Goal: Task Accomplishment & Management: Use online tool/utility

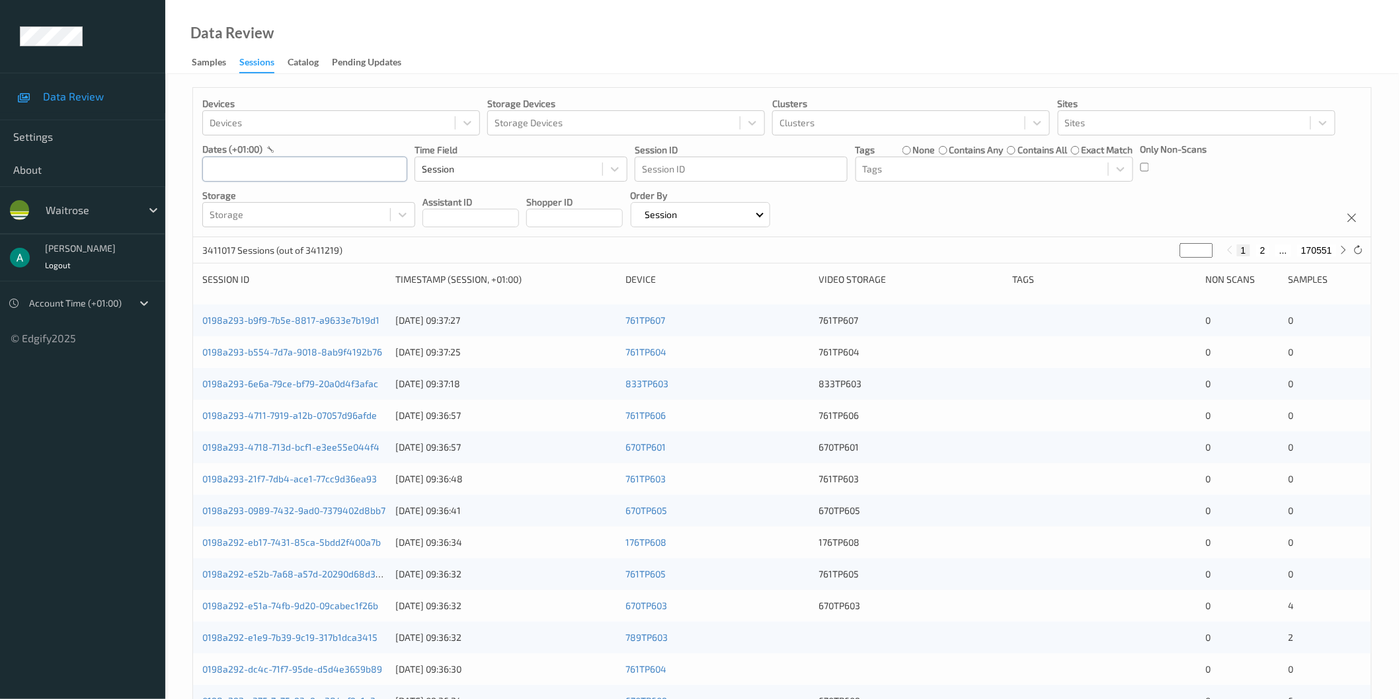
click at [247, 176] on input "text" at bounding box center [304, 169] width 205 height 25
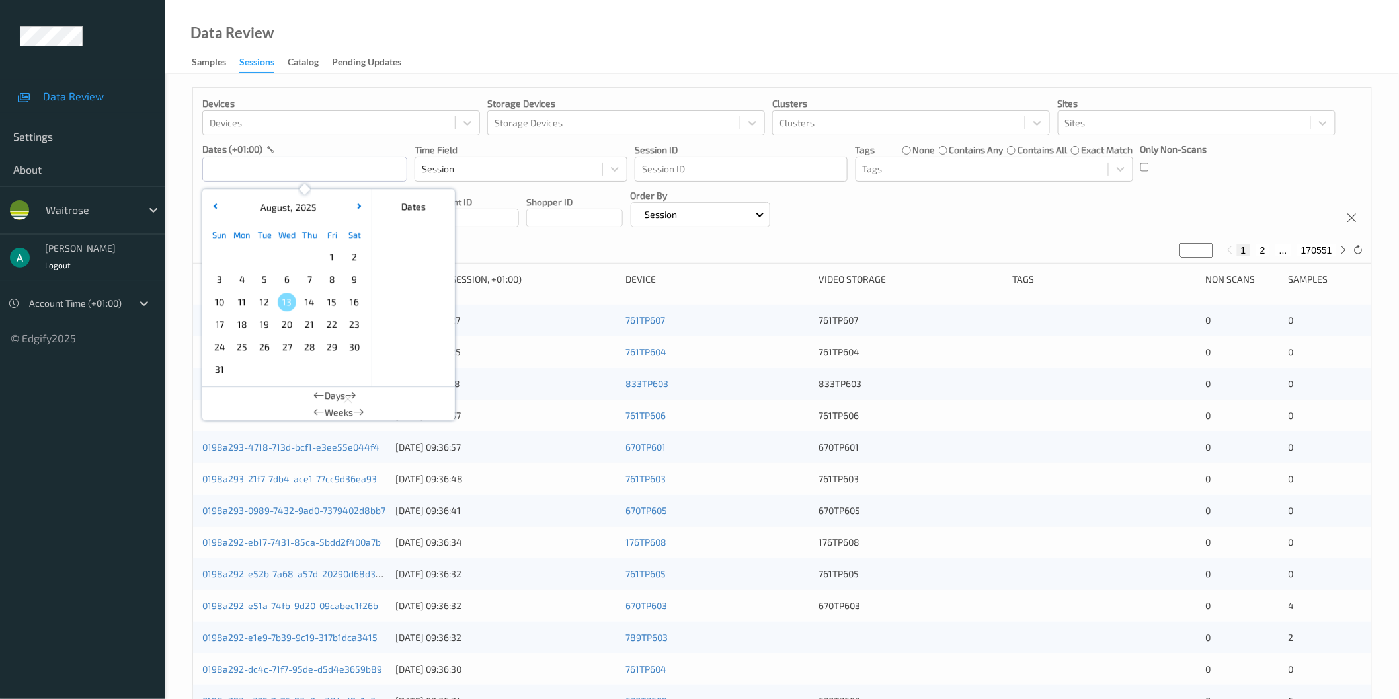
click at [338, 272] on div "8" at bounding box center [332, 279] width 22 height 22
click at [333, 279] on span "8" at bounding box center [332, 279] width 19 height 19
type input "[DATE] 00:00 -> [DATE] 23:59"
click at [368, 20] on div "Data Review Samples Sessions Catalog Pending Updates" at bounding box center [781, 37] width 1233 height 74
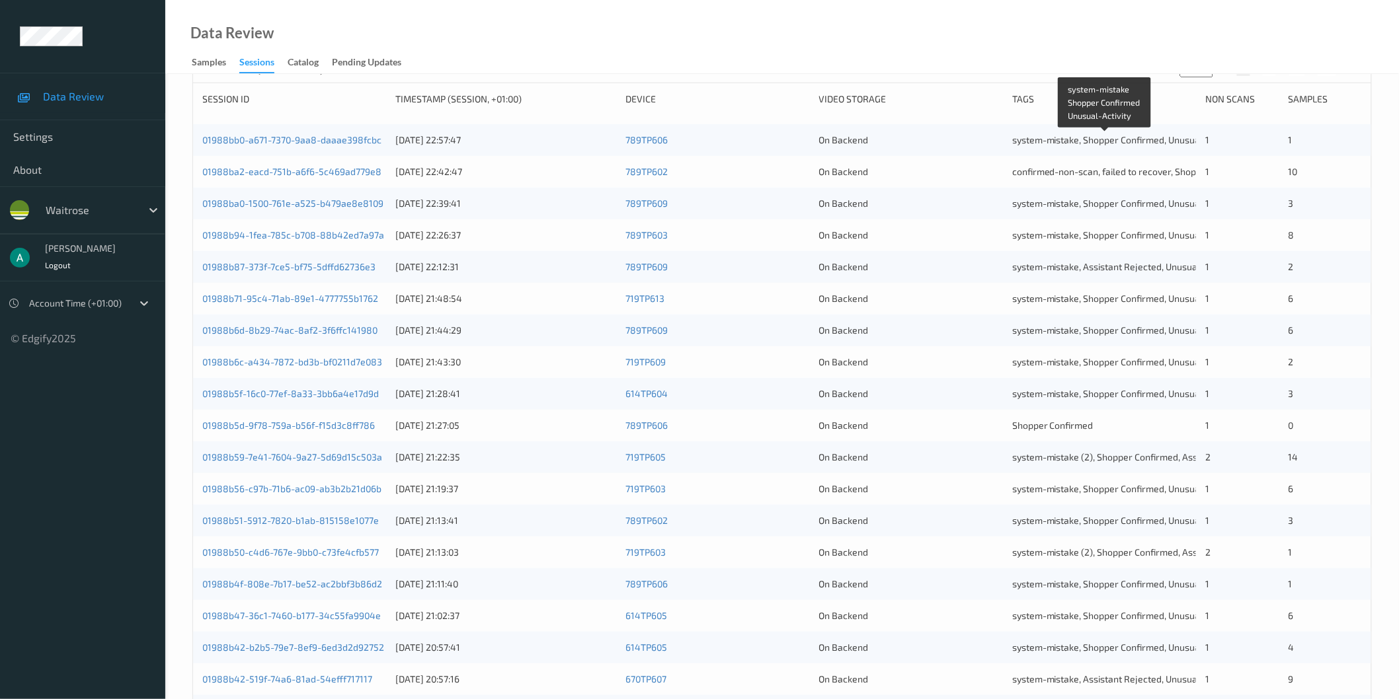
scroll to position [294, 0]
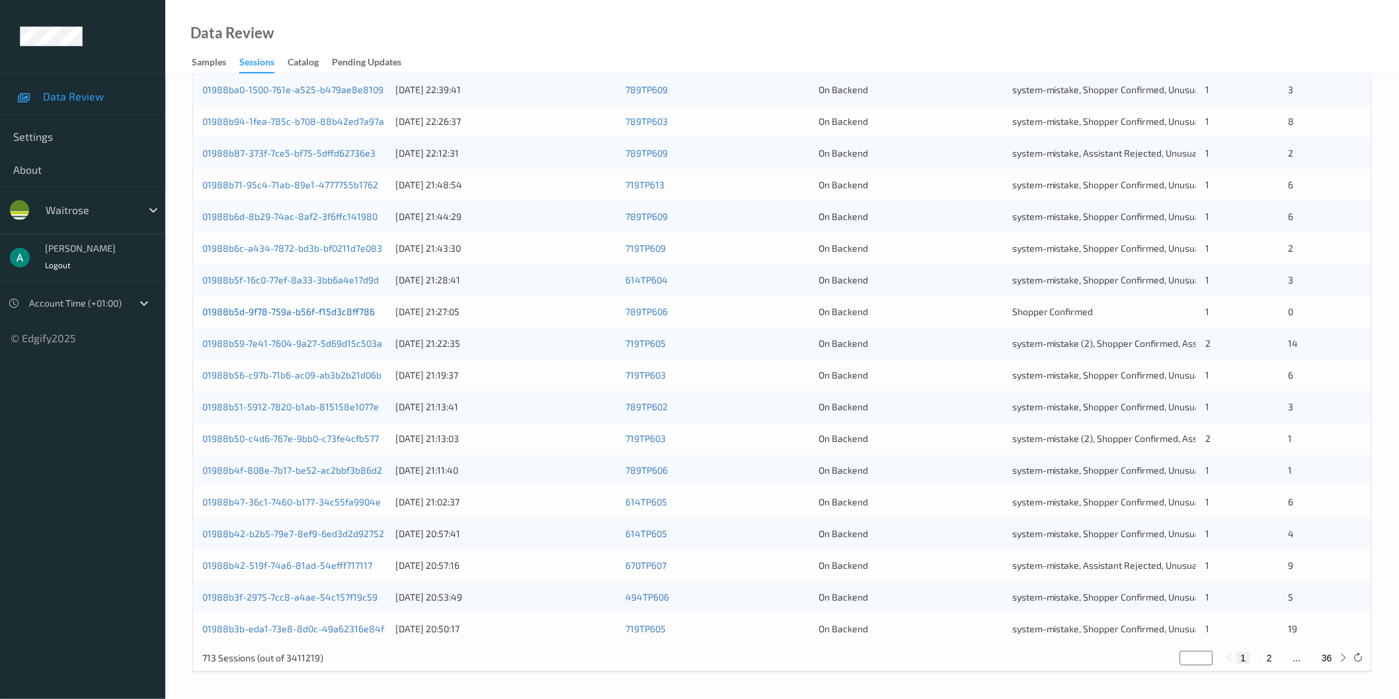
click at [360, 313] on link "01988b5d-9f78-759a-b56f-f15d3c8ff786" at bounding box center [288, 311] width 173 height 11
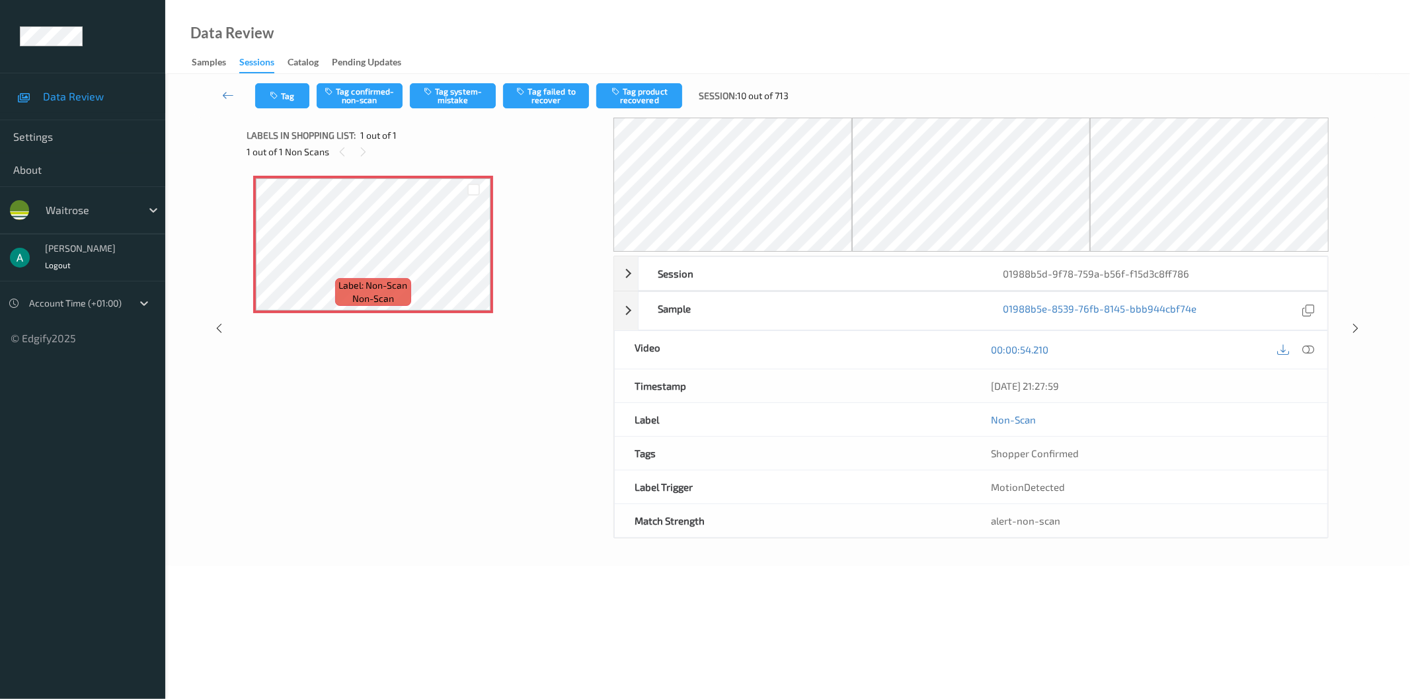
click at [374, 362] on div "Label: Non-Scan non-scan Label: Non-Scan non-scan Label: Non-Scan non-scan" at bounding box center [426, 344] width 358 height 350
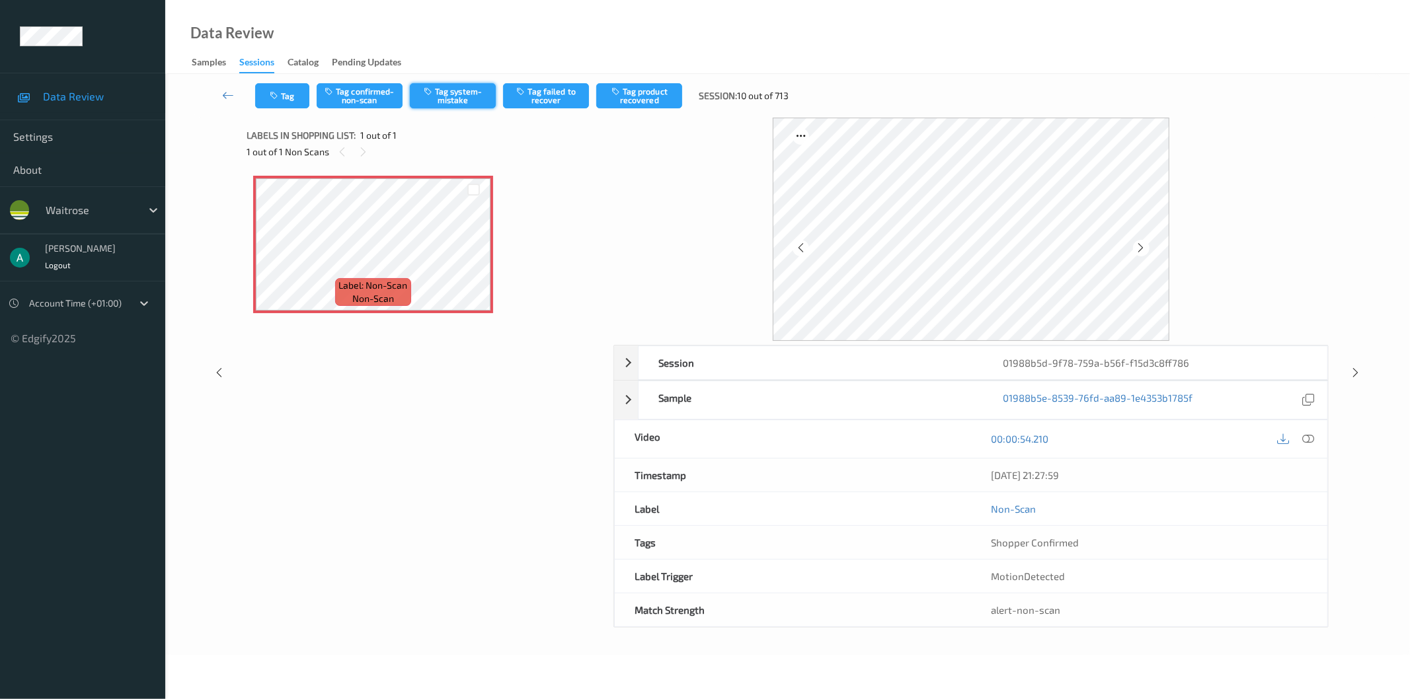
click at [448, 102] on button "Tag system-mistake" at bounding box center [453, 95] width 86 height 25
click at [227, 93] on icon at bounding box center [228, 95] width 12 height 13
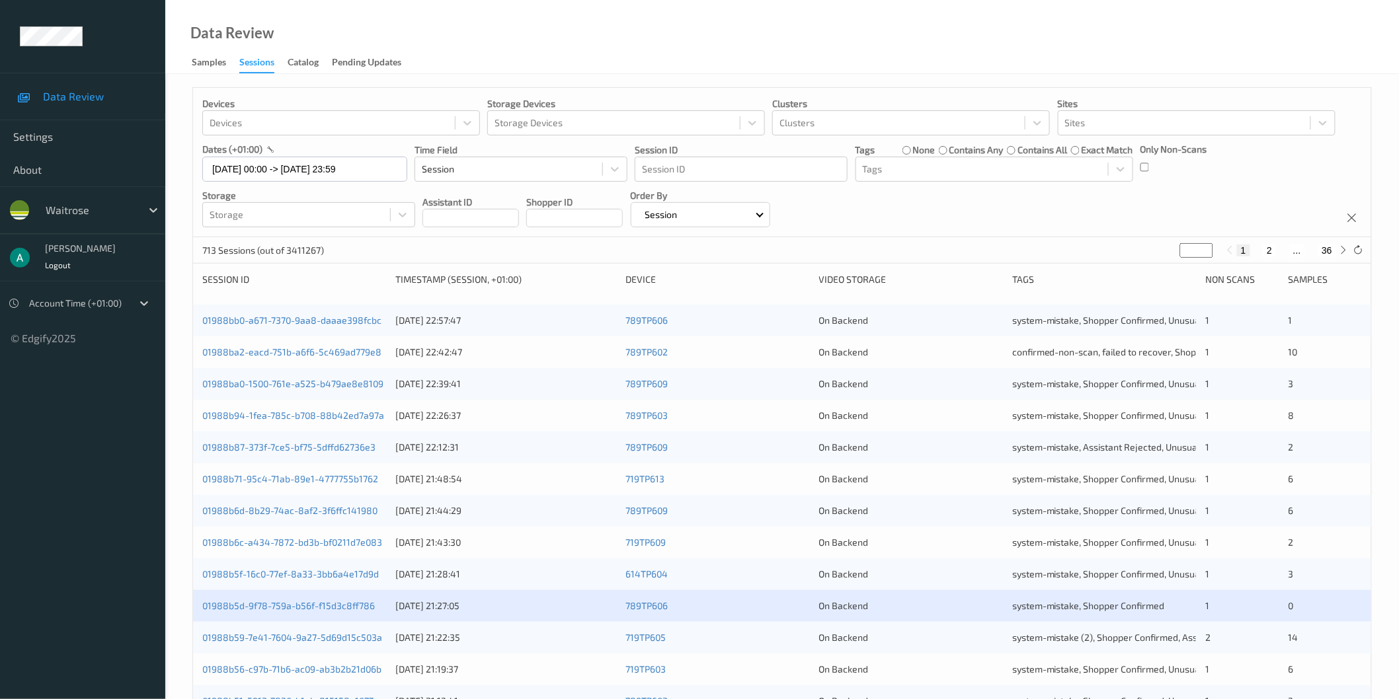
click at [514, 37] on div "Data Review Samples Sessions Catalog Pending Updates" at bounding box center [781, 37] width 1233 height 74
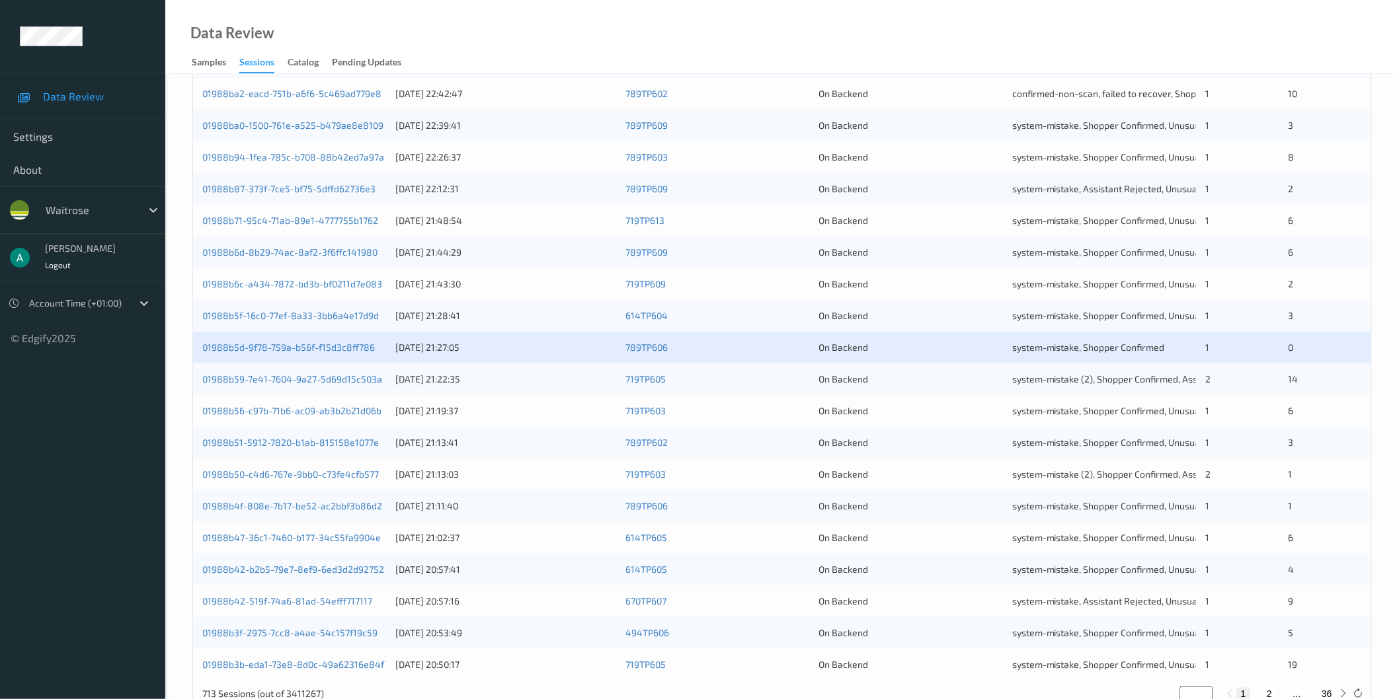
scroll to position [294, 0]
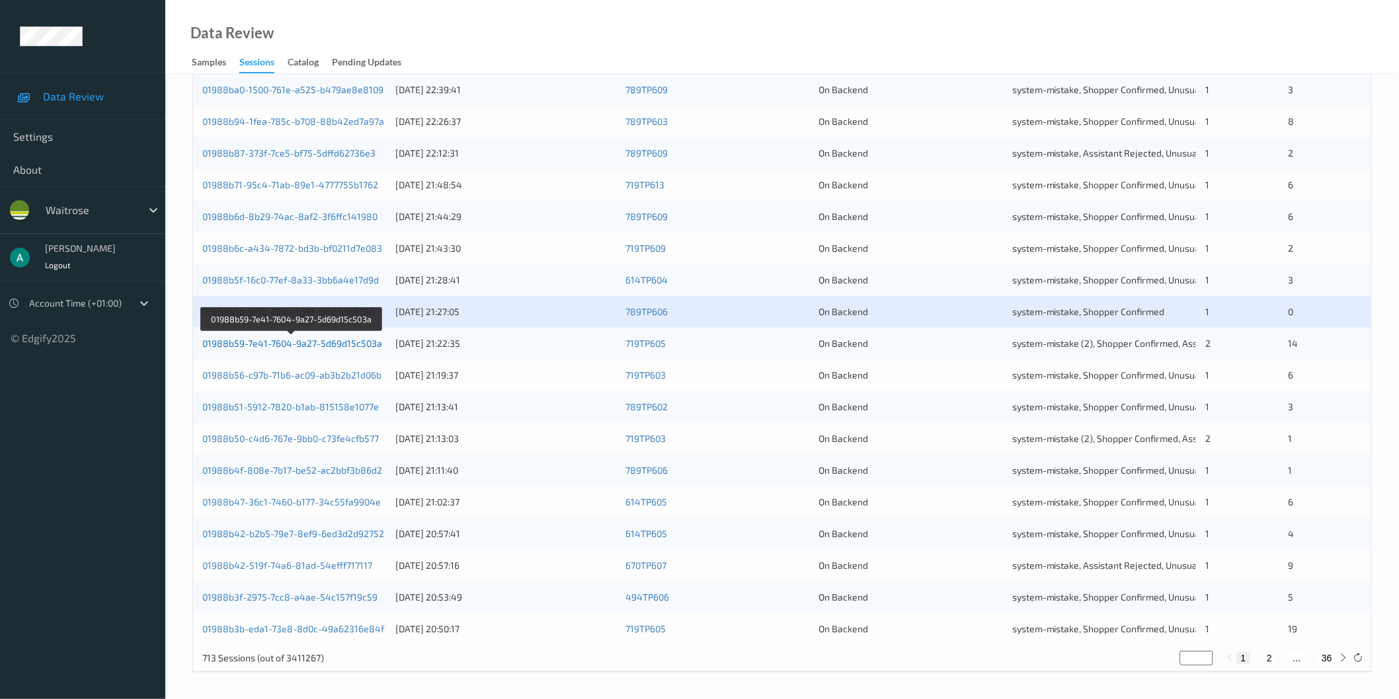
click at [303, 341] on link "01988b59-7e41-7604-9a27-5d69d15c503a" at bounding box center [292, 343] width 180 height 11
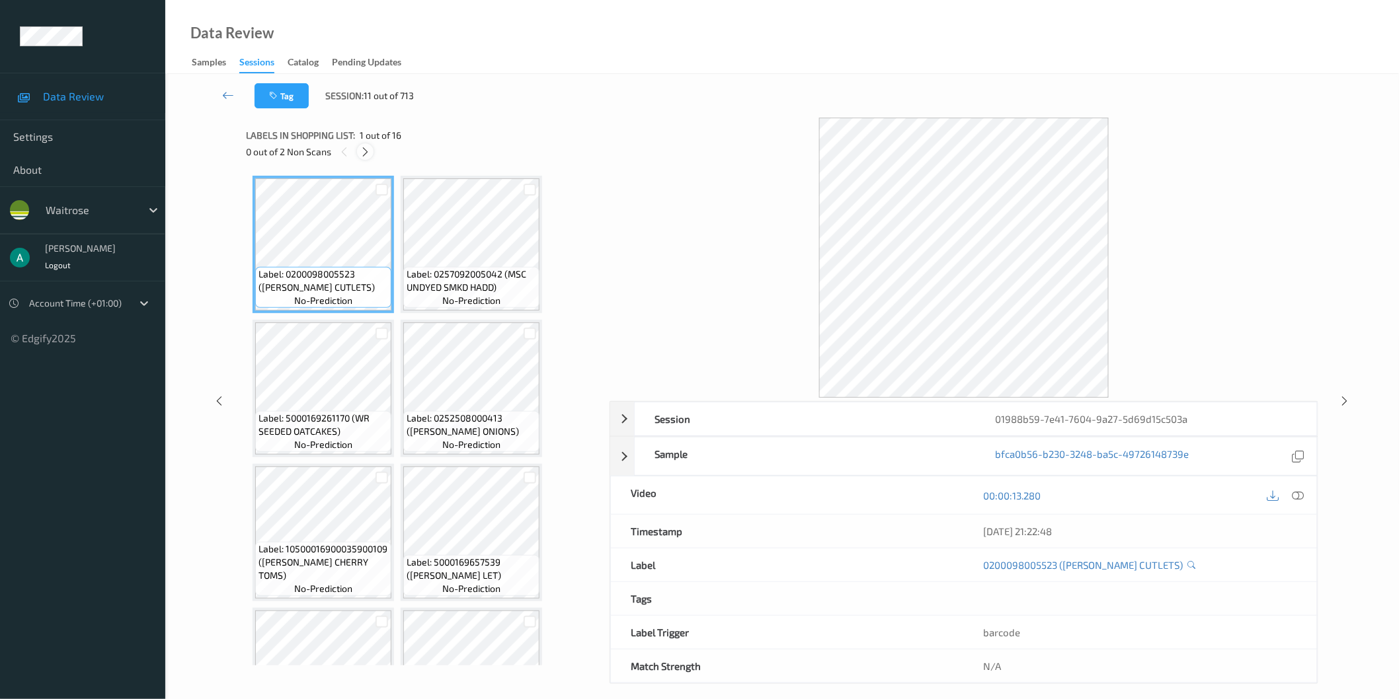
click at [369, 149] on icon at bounding box center [365, 152] width 11 height 12
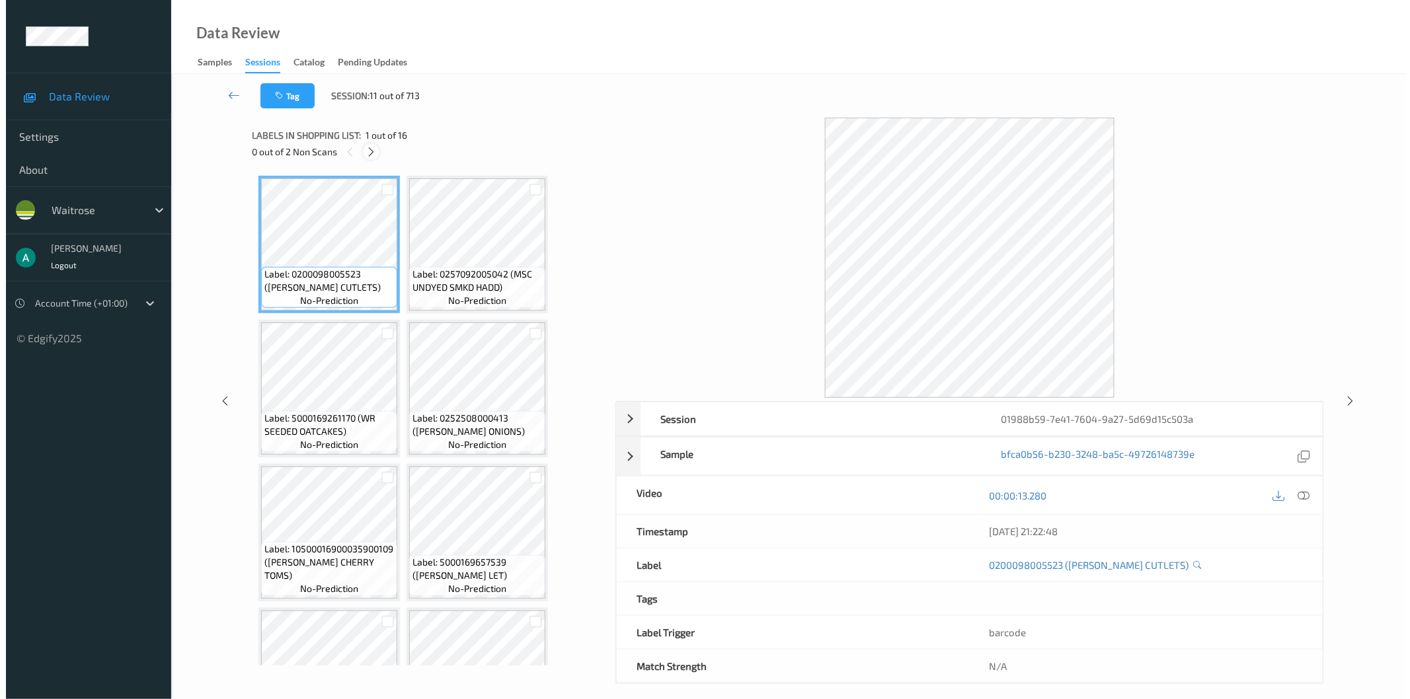
scroll to position [579, 0]
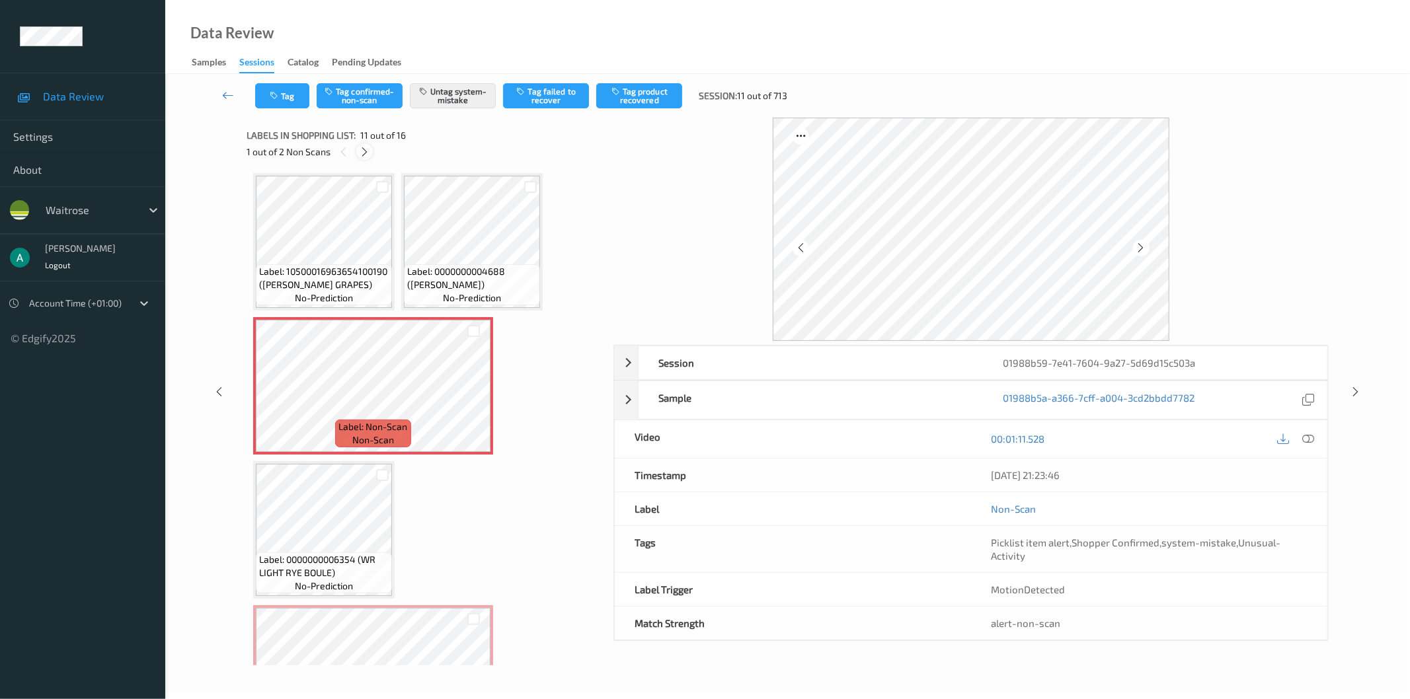
click at [360, 149] on icon at bounding box center [364, 152] width 11 height 12
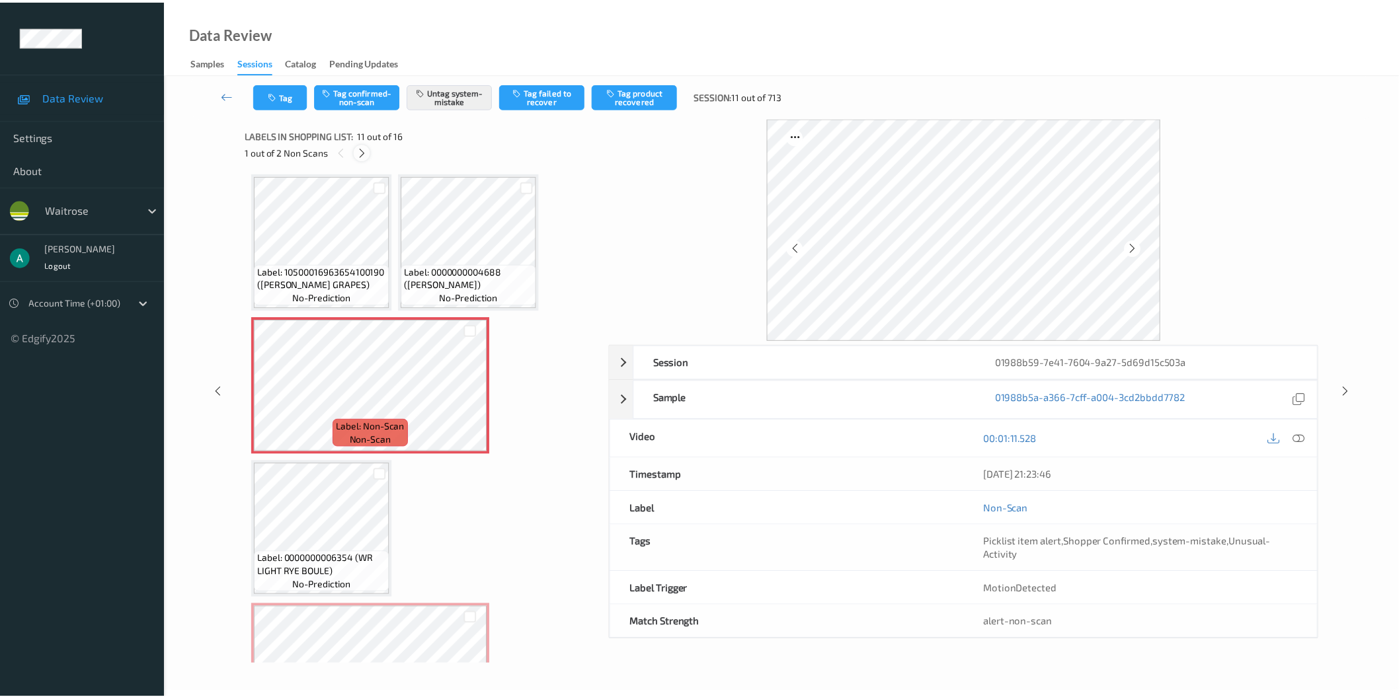
scroll to position [866, 0]
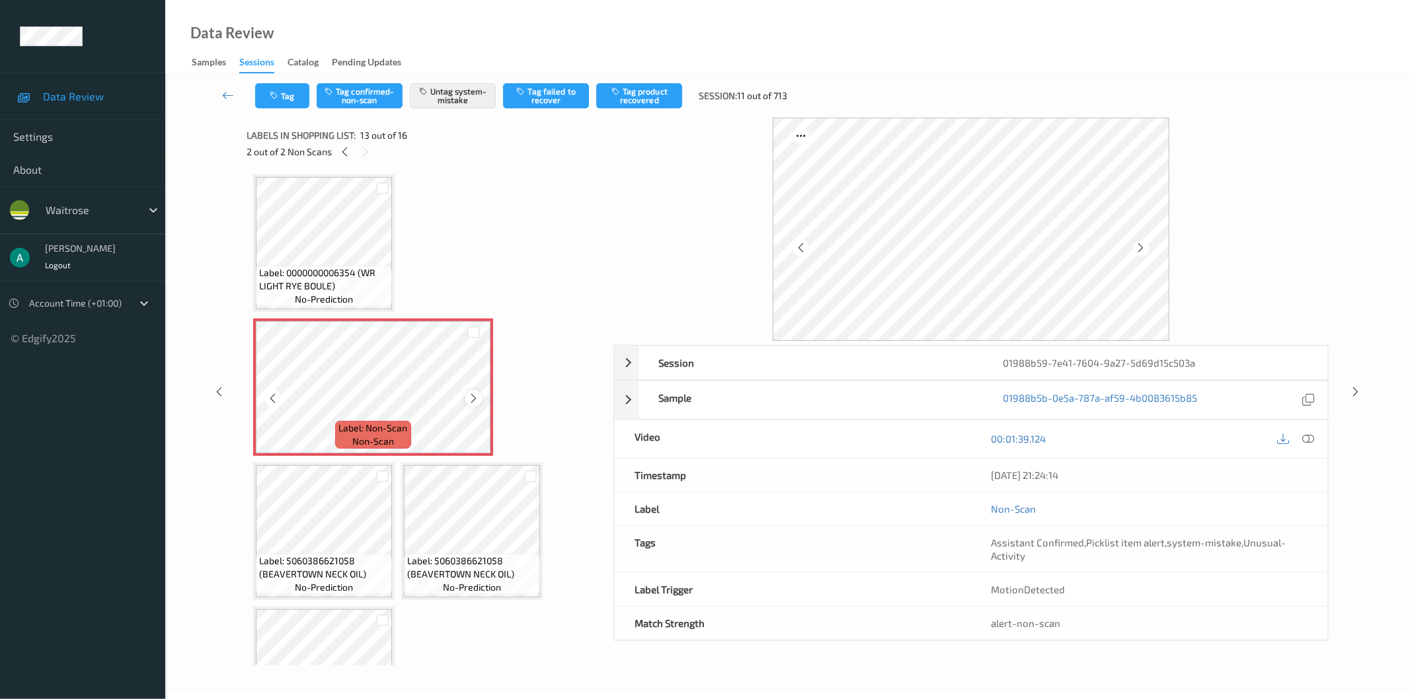
click at [473, 393] on icon at bounding box center [473, 399] width 11 height 12
click at [474, 395] on icon at bounding box center [473, 399] width 11 height 12
click at [231, 95] on icon at bounding box center [228, 95] width 12 height 13
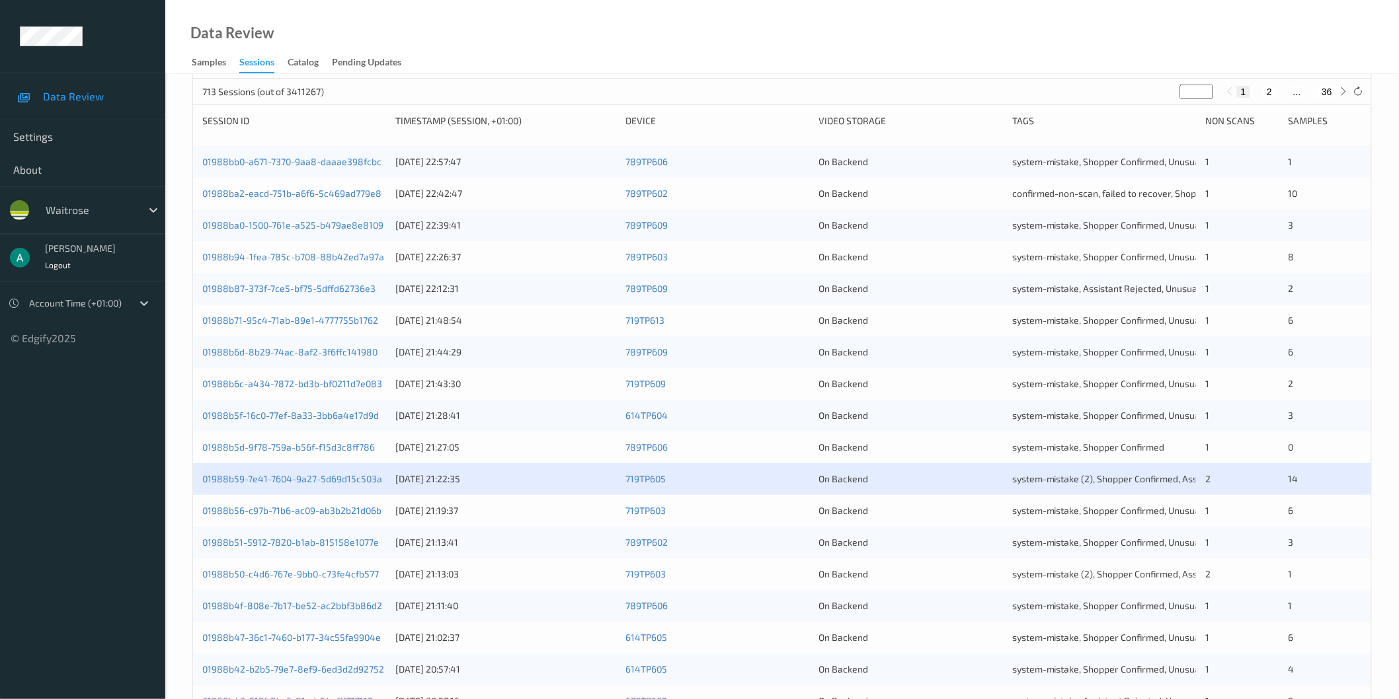
scroll to position [294, 0]
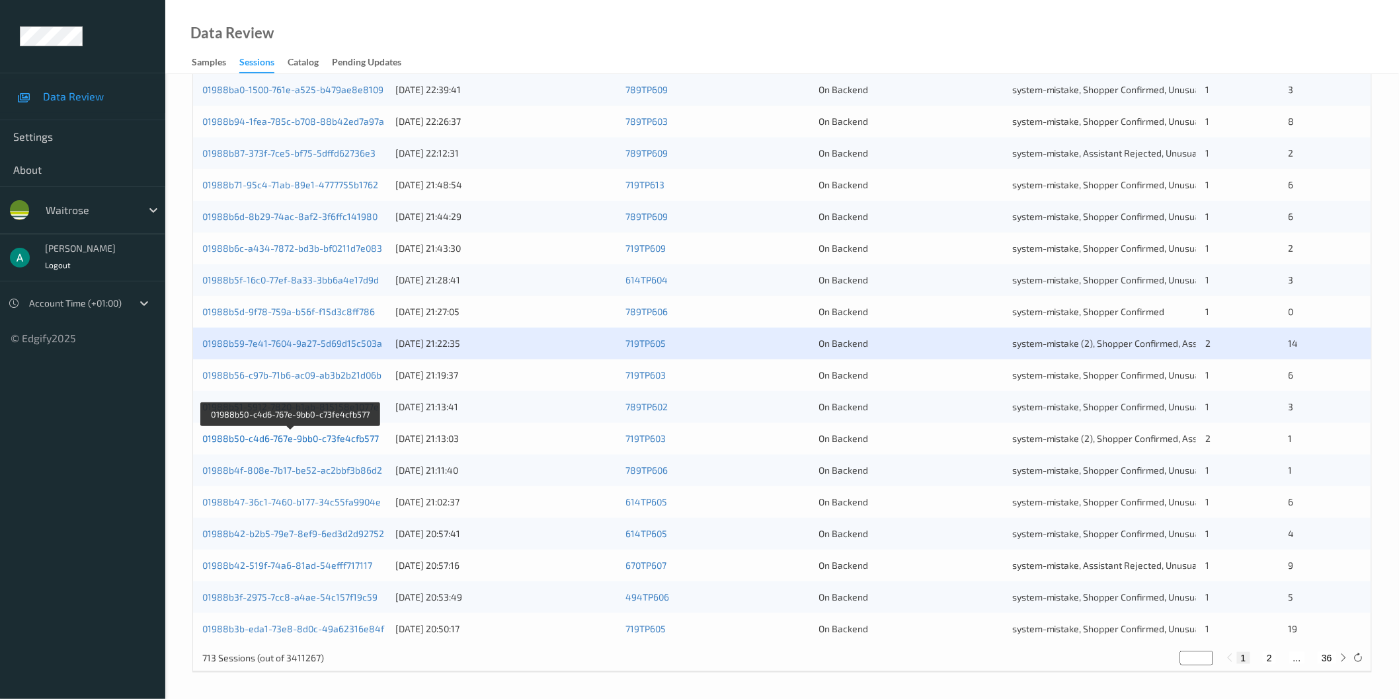
click at [346, 440] on link "01988b50-c4d6-767e-9bb0-c73fe4cfb577" at bounding box center [290, 438] width 176 height 11
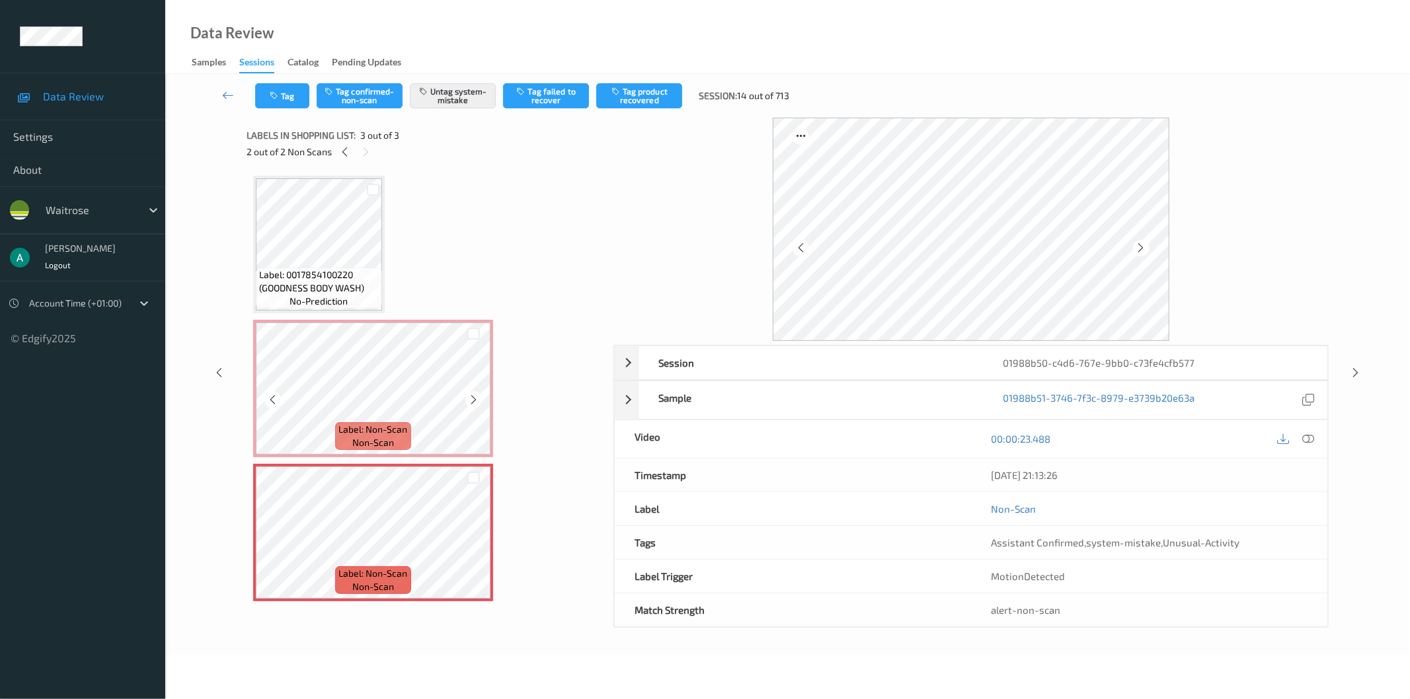
click at [436, 453] on div "Label: Non-Scan non-scan" at bounding box center [373, 388] width 240 height 137
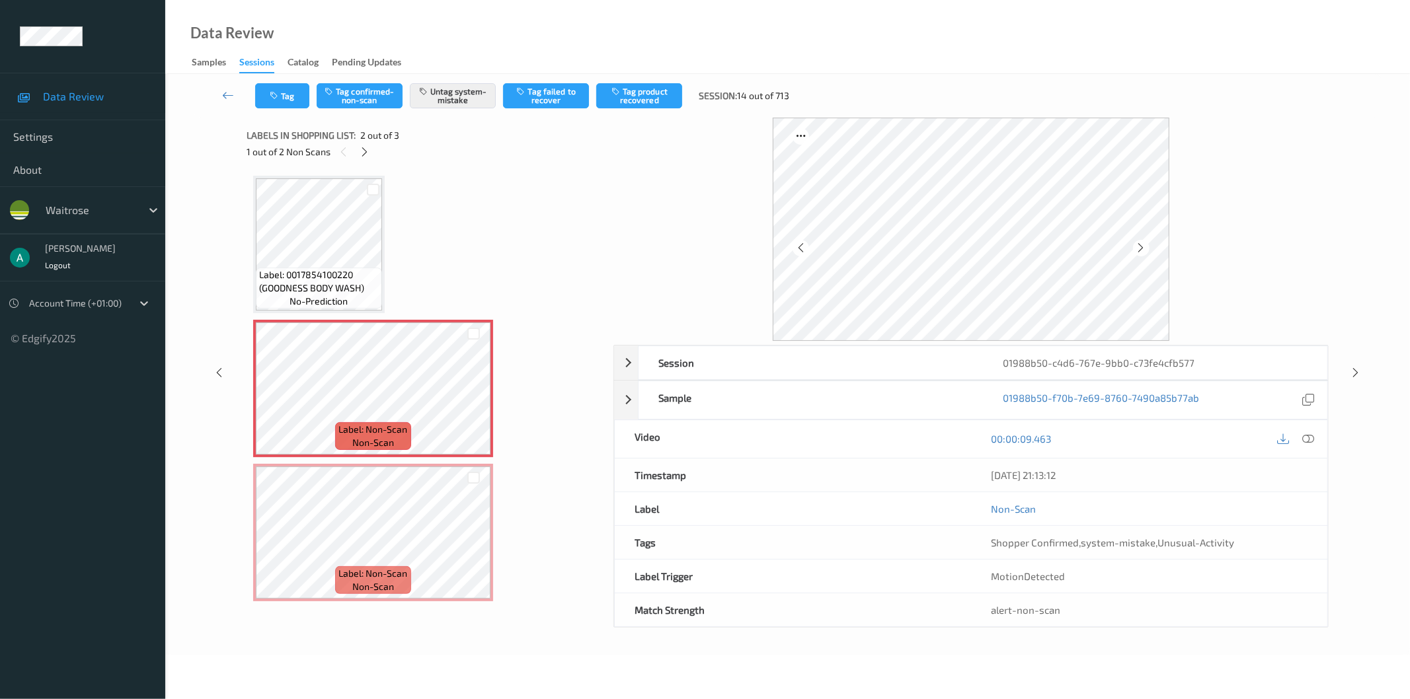
click at [349, 296] on div "Label: 0017854100220 (GOODNESS BODY WASH) no-prediction" at bounding box center [319, 288] width 126 height 41
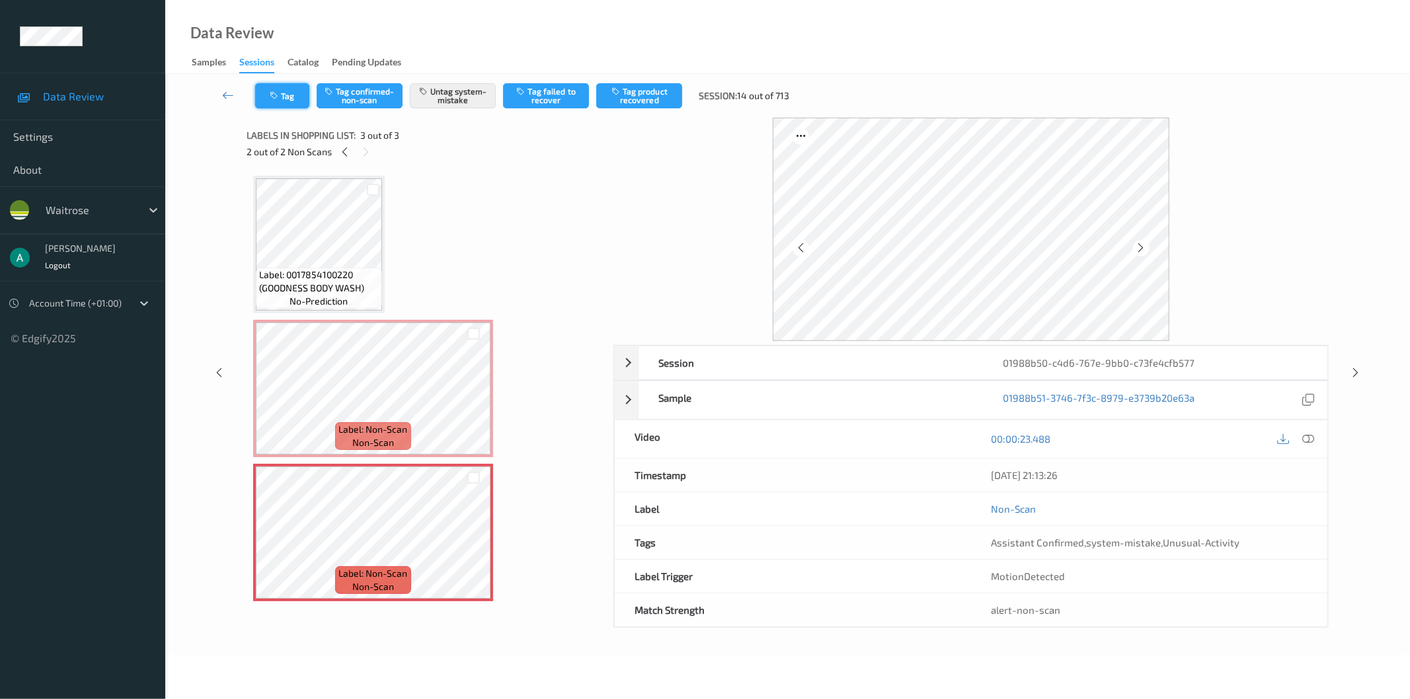
click at [289, 100] on button "Tag" at bounding box center [282, 95] width 54 height 25
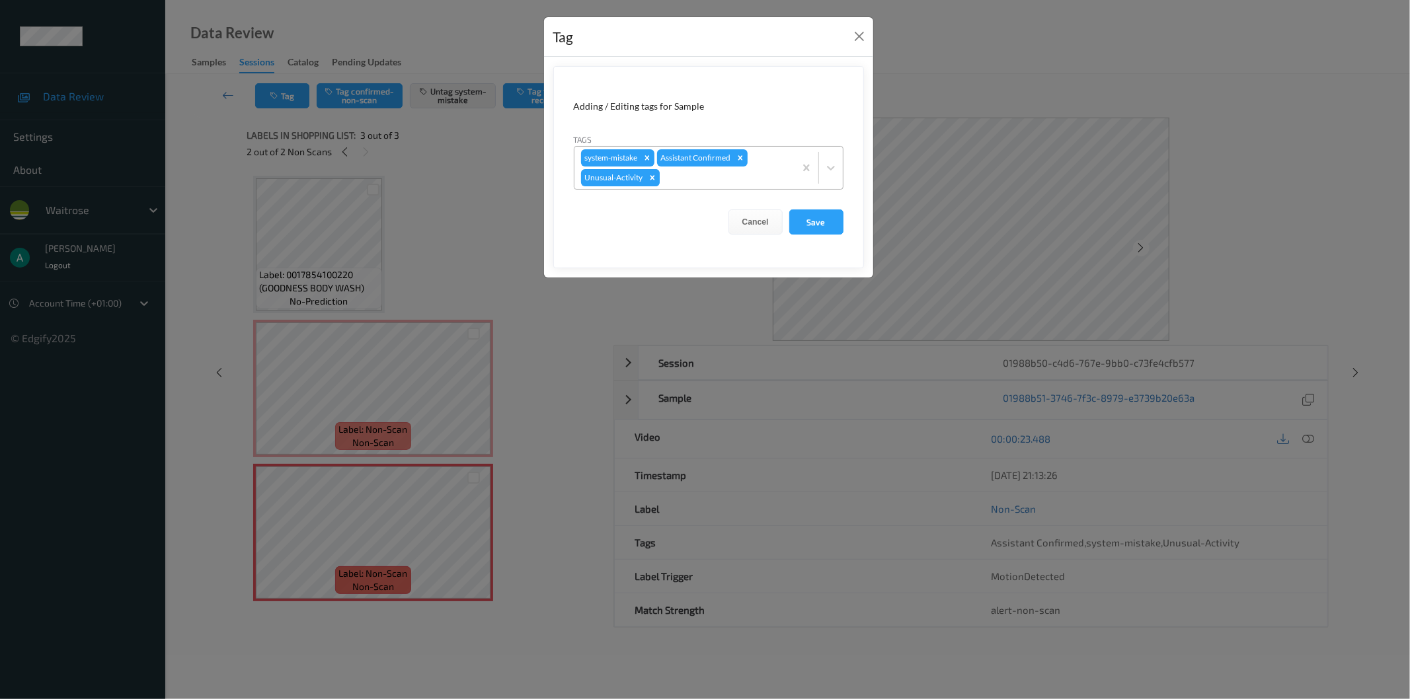
click at [650, 175] on icon "Remove Unusual-Activity" at bounding box center [652, 177] width 9 height 9
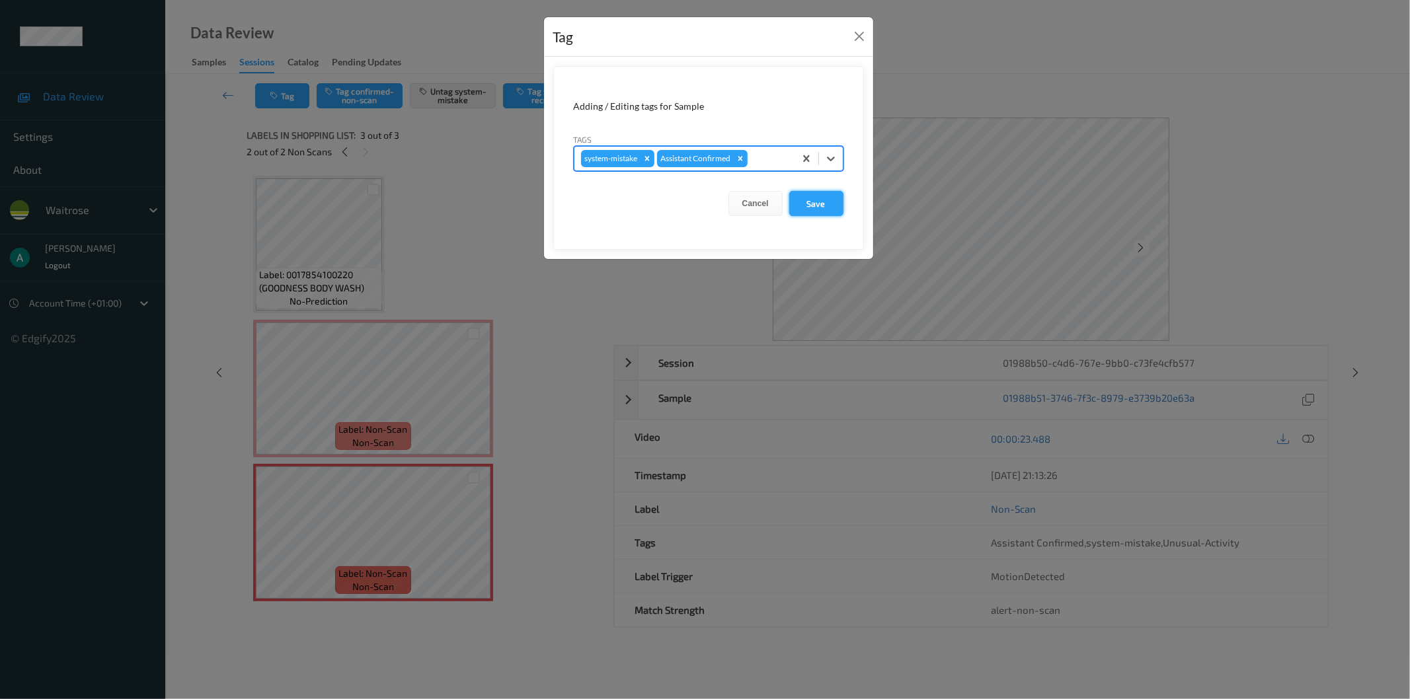
click at [833, 210] on button "Save" at bounding box center [816, 203] width 54 height 25
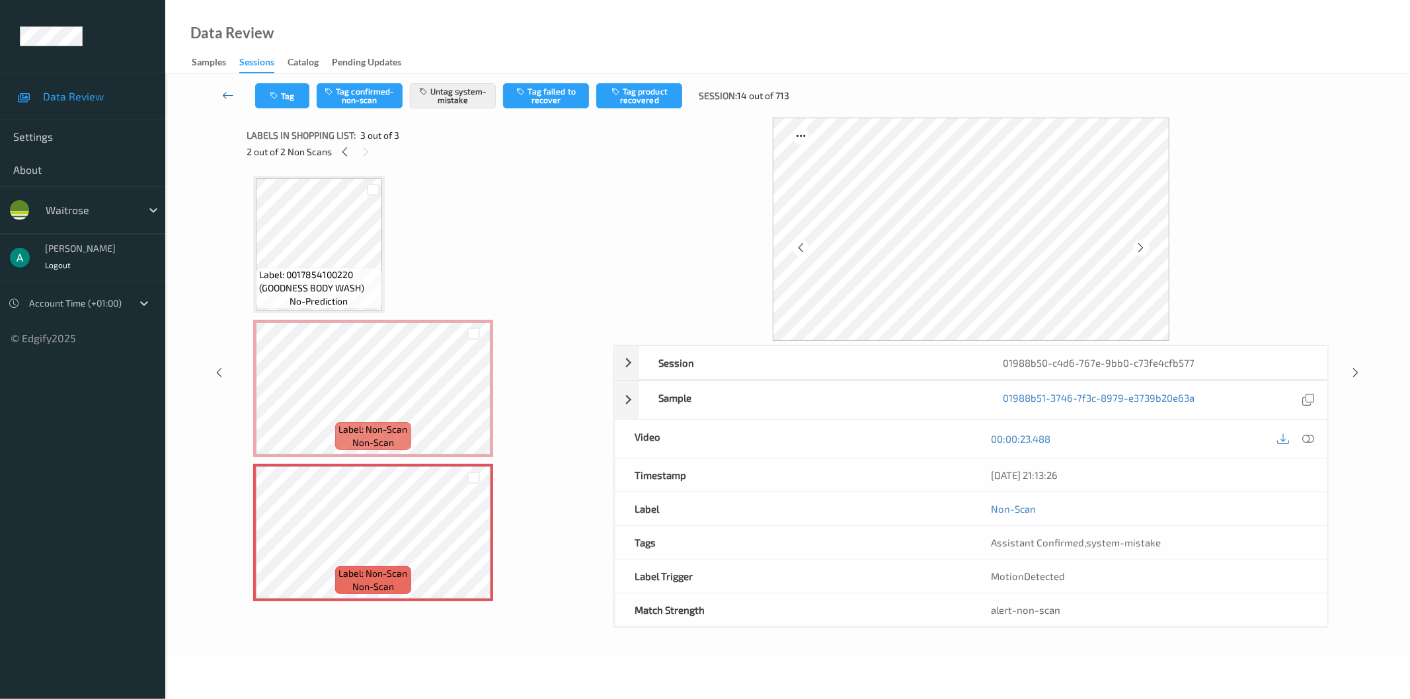
click at [233, 94] on icon at bounding box center [228, 95] width 12 height 13
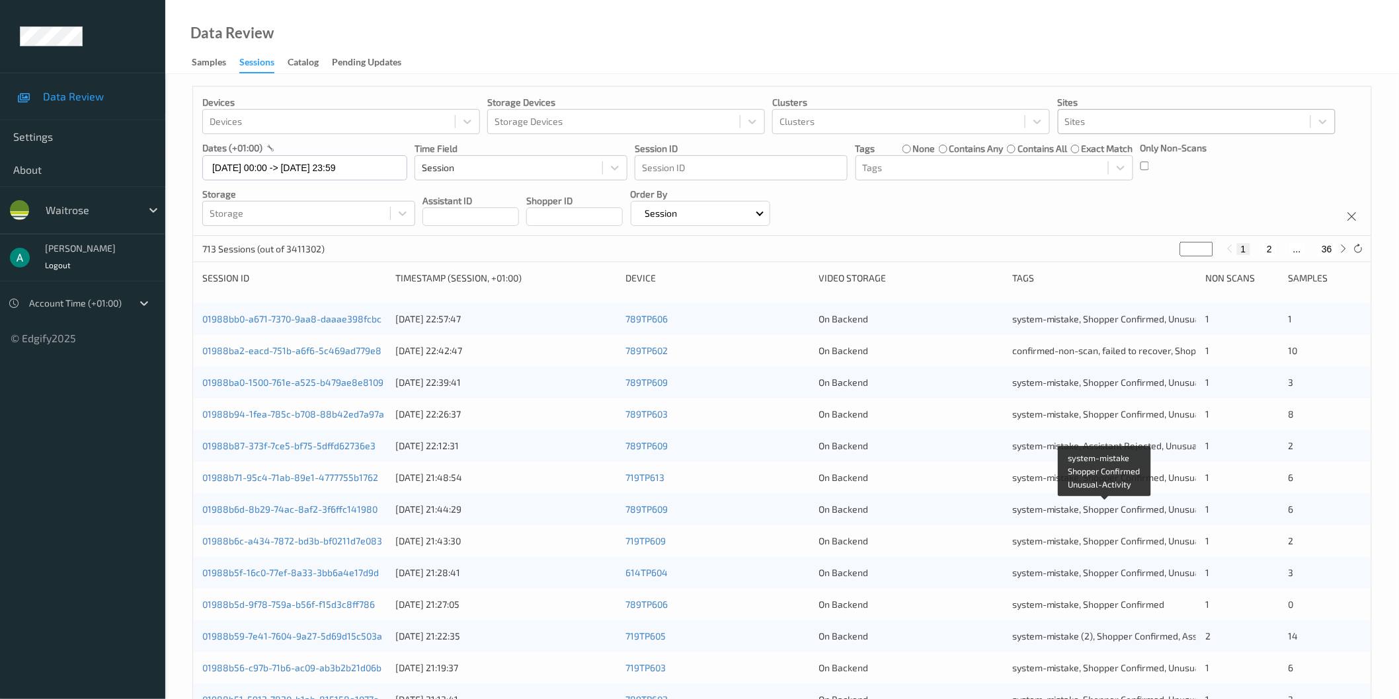
scroll to position [1, 0]
click at [1268, 255] on button "2" at bounding box center [1268, 250] width 13 height 12
type input "*"
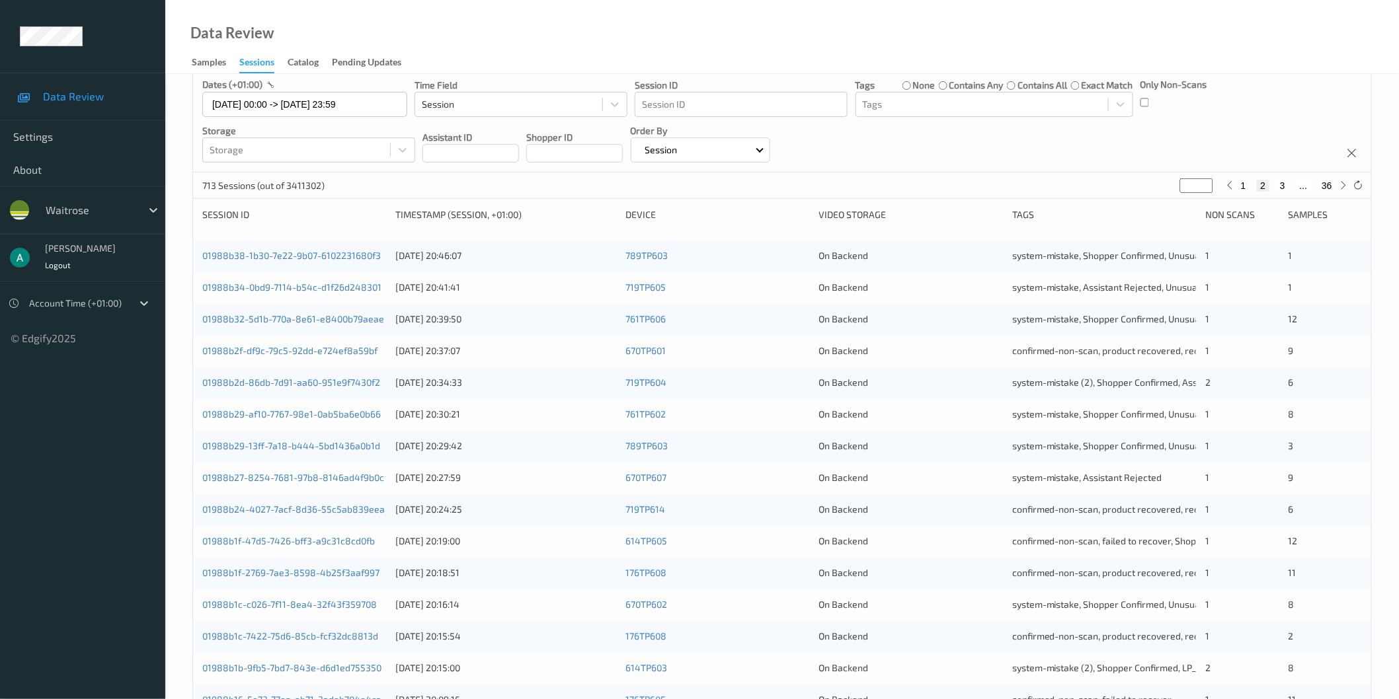
scroll to position [220, 0]
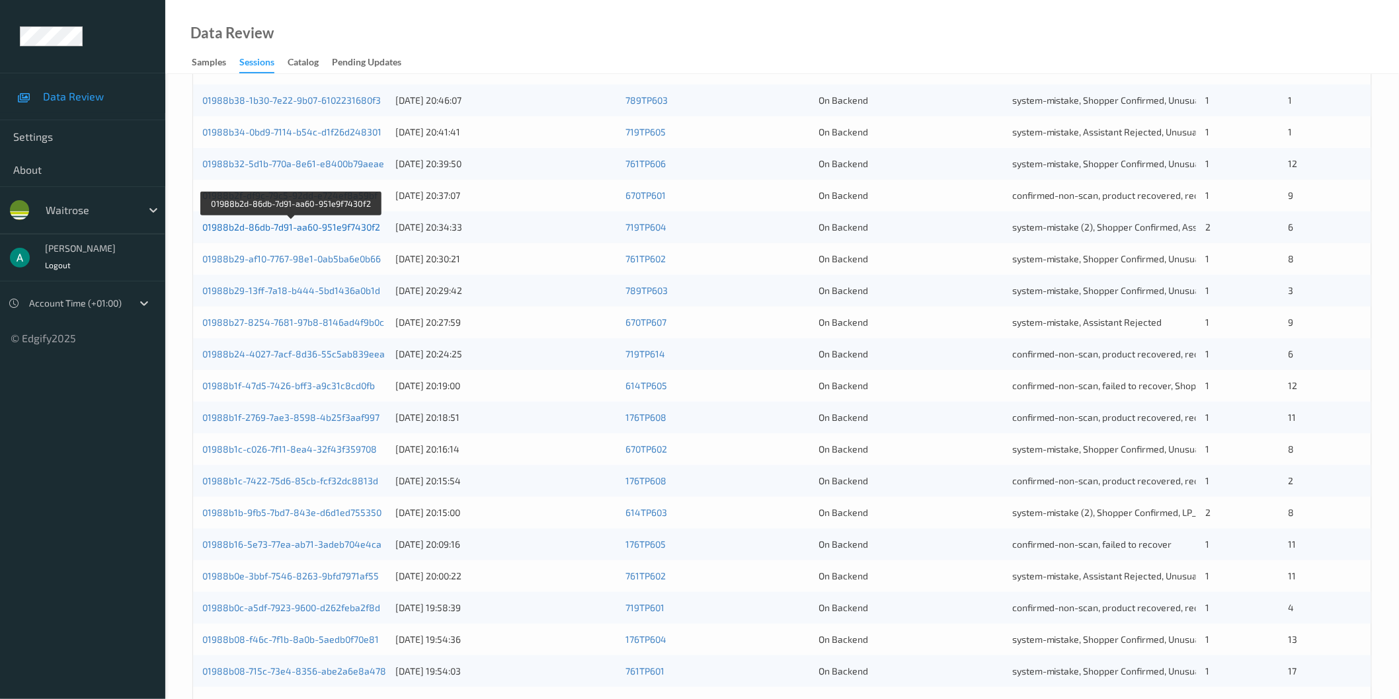
click at [344, 223] on link "01988b2d-86db-7d91-aa60-951e9f7430f2" at bounding box center [291, 226] width 178 height 11
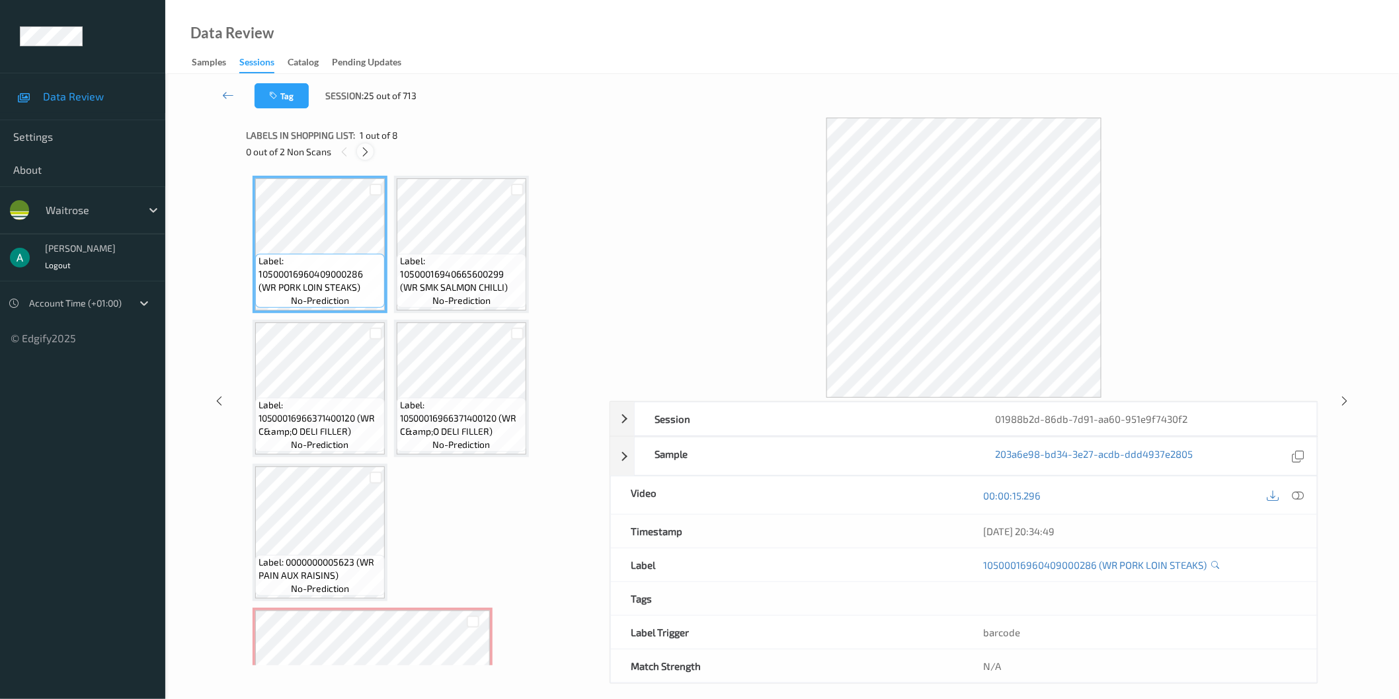
click at [360, 155] on icon at bounding box center [365, 152] width 11 height 12
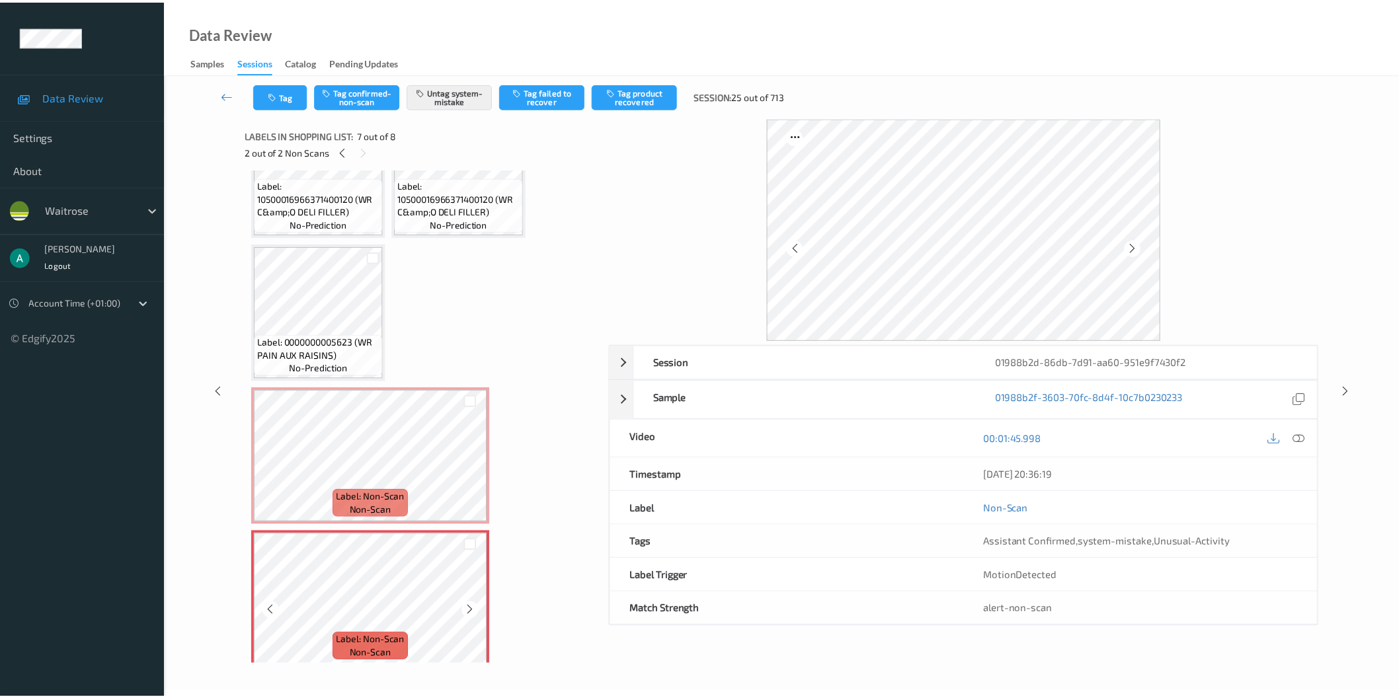
scroll to position [219, 0]
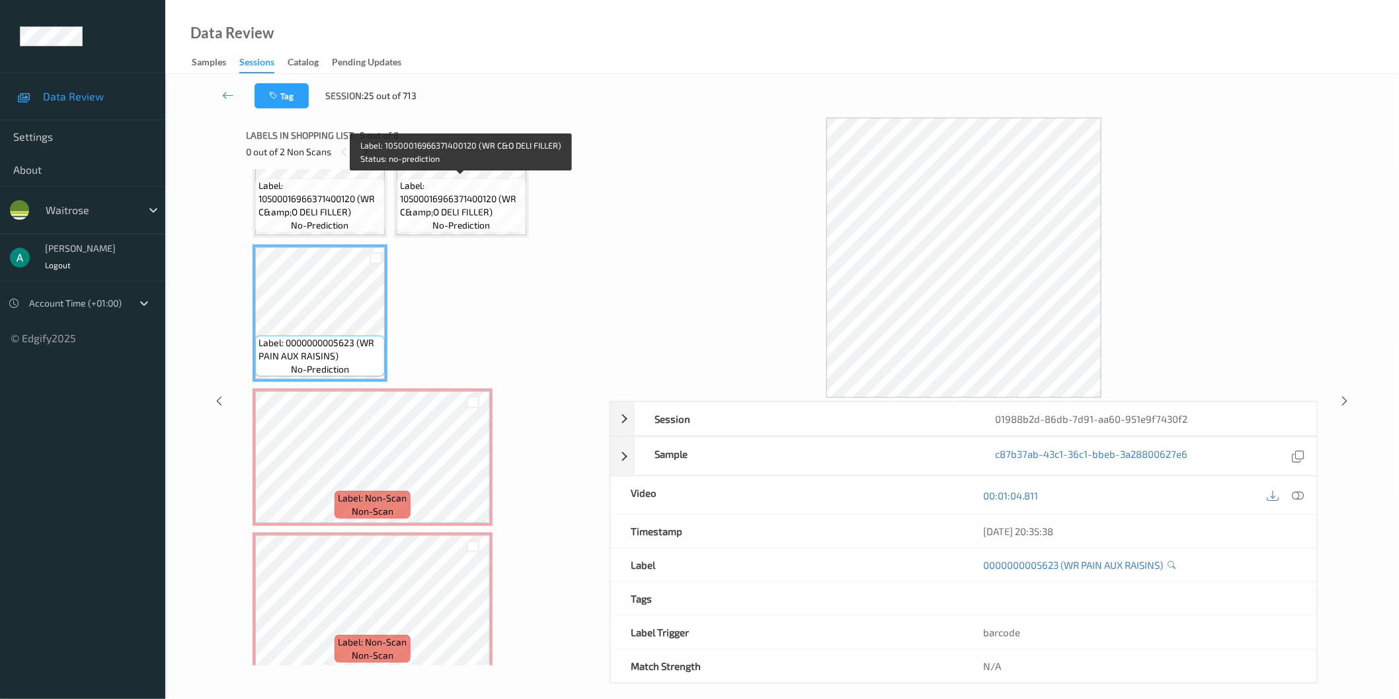
click at [470, 192] on span "Label: 10500016966371400120 (WR C&amp;O DELI FILLER)" at bounding box center [461, 199] width 123 height 40
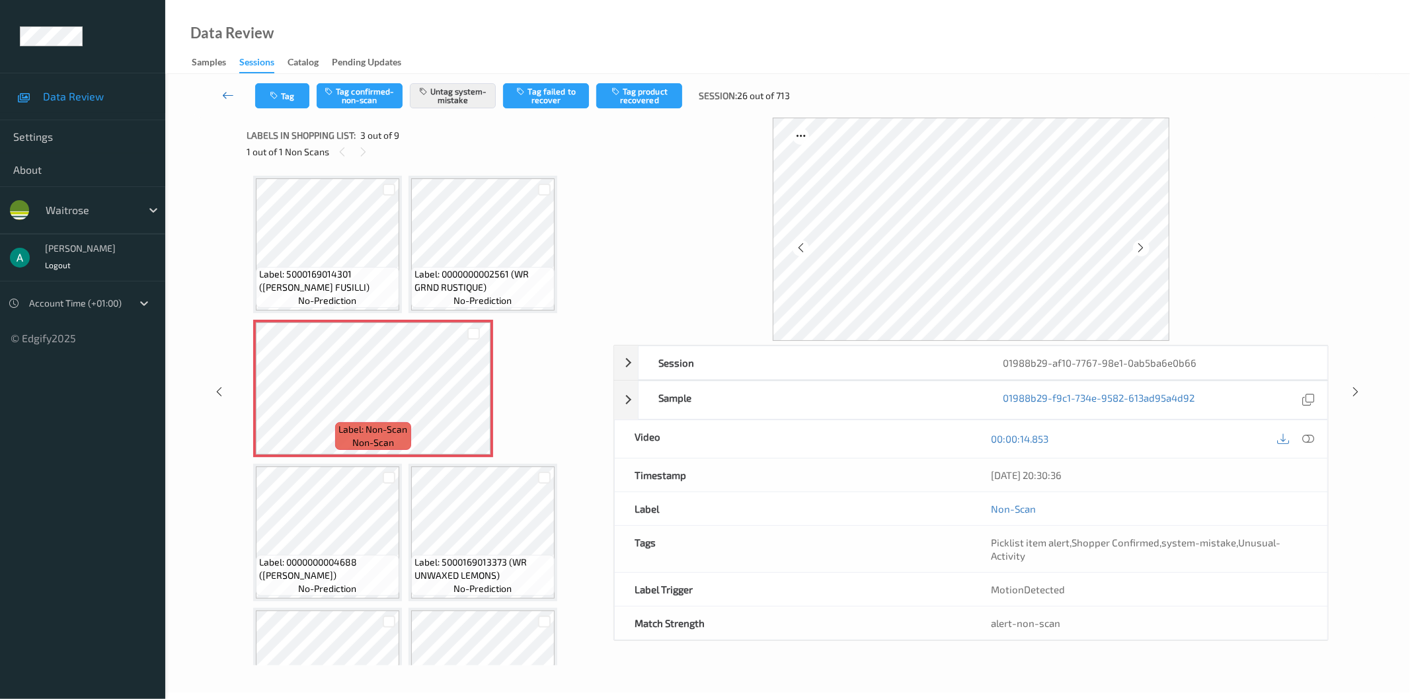
click at [225, 97] on icon at bounding box center [228, 95] width 12 height 13
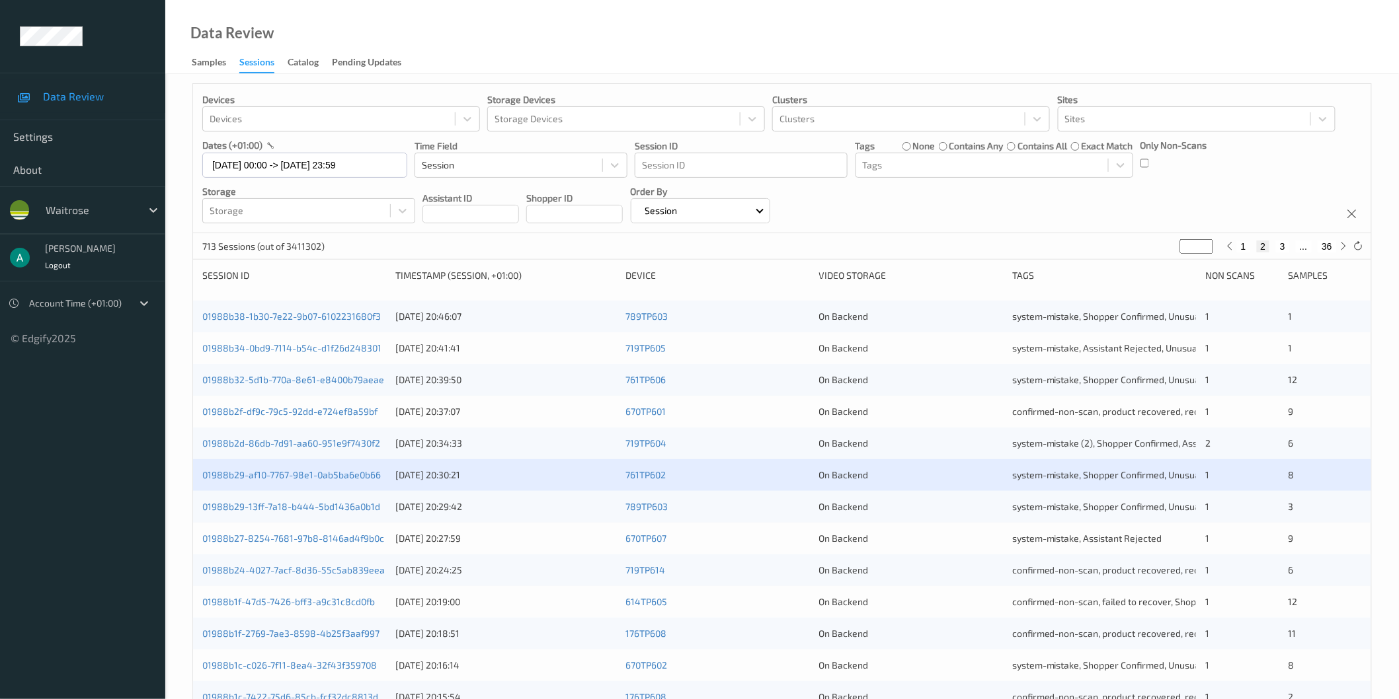
scroll to position [73, 0]
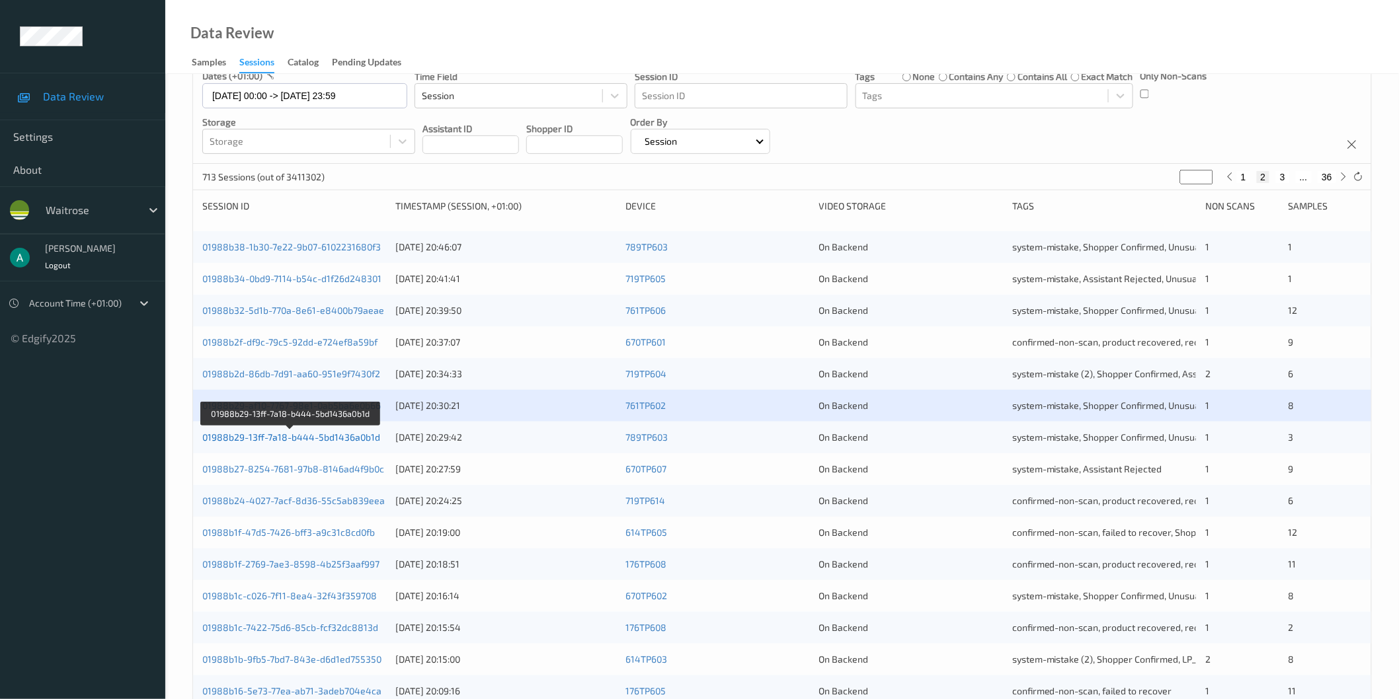
click at [278, 436] on link "01988b29-13ff-7a18-b444-5bd1436a0b1d" at bounding box center [291, 437] width 178 height 11
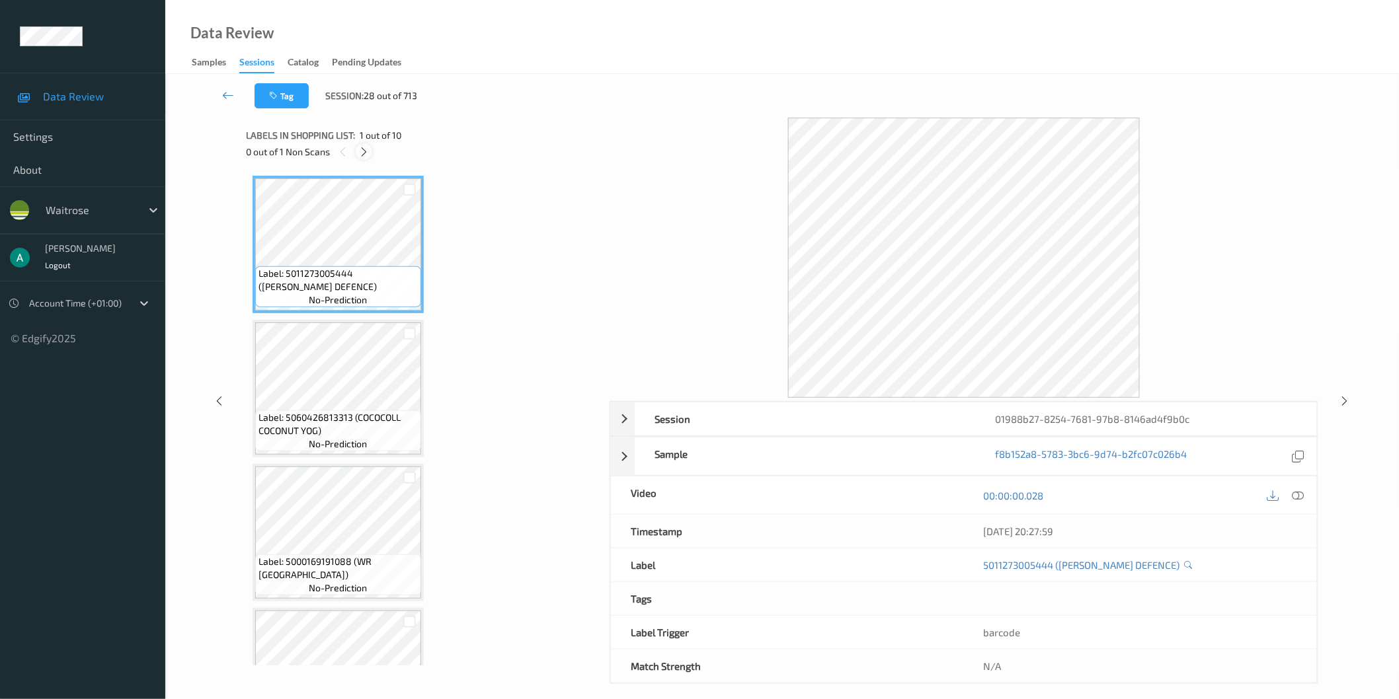
click at [365, 150] on icon at bounding box center [363, 152] width 11 height 12
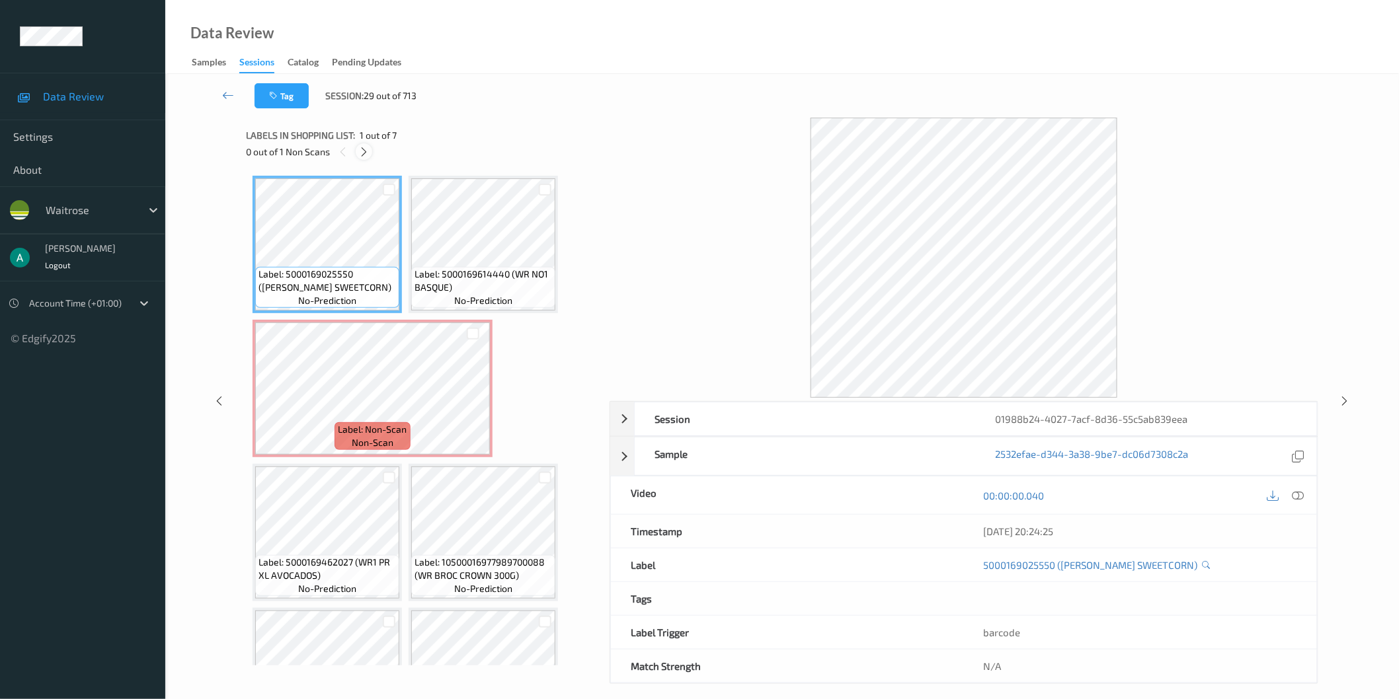
click at [366, 155] on icon at bounding box center [363, 152] width 11 height 12
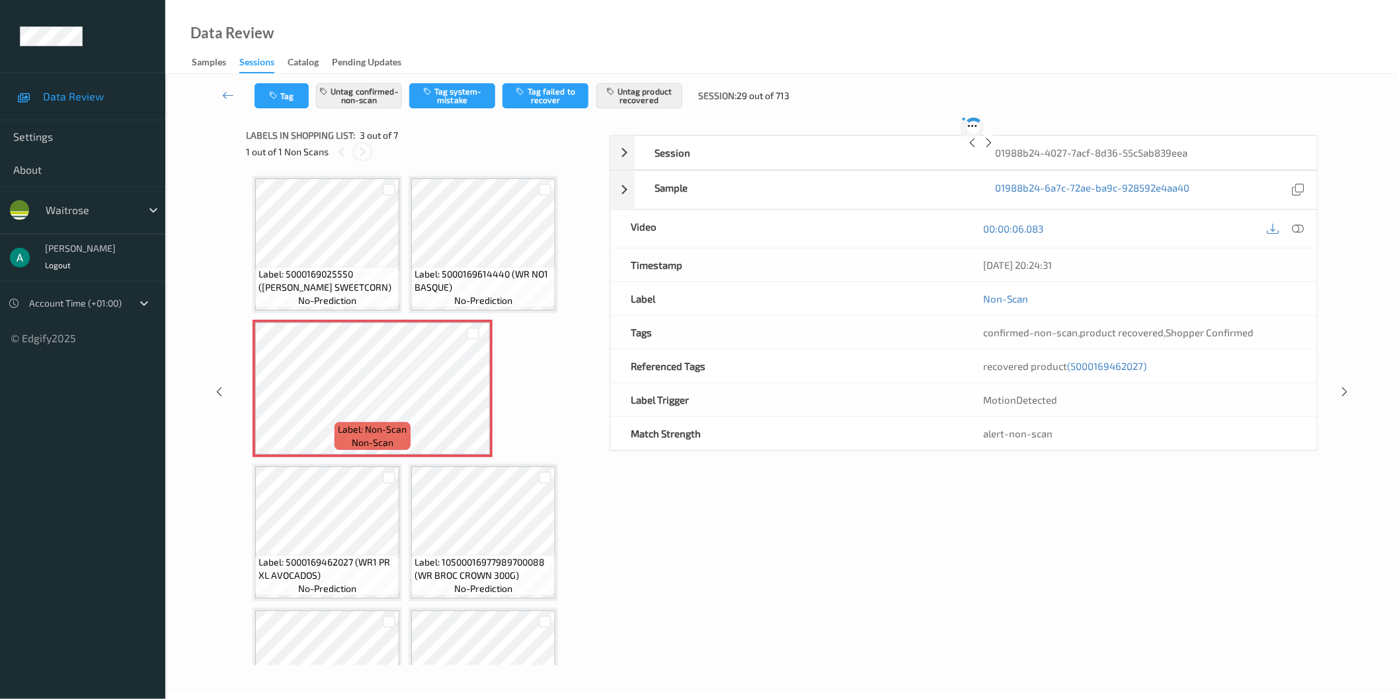
scroll to position [7, 0]
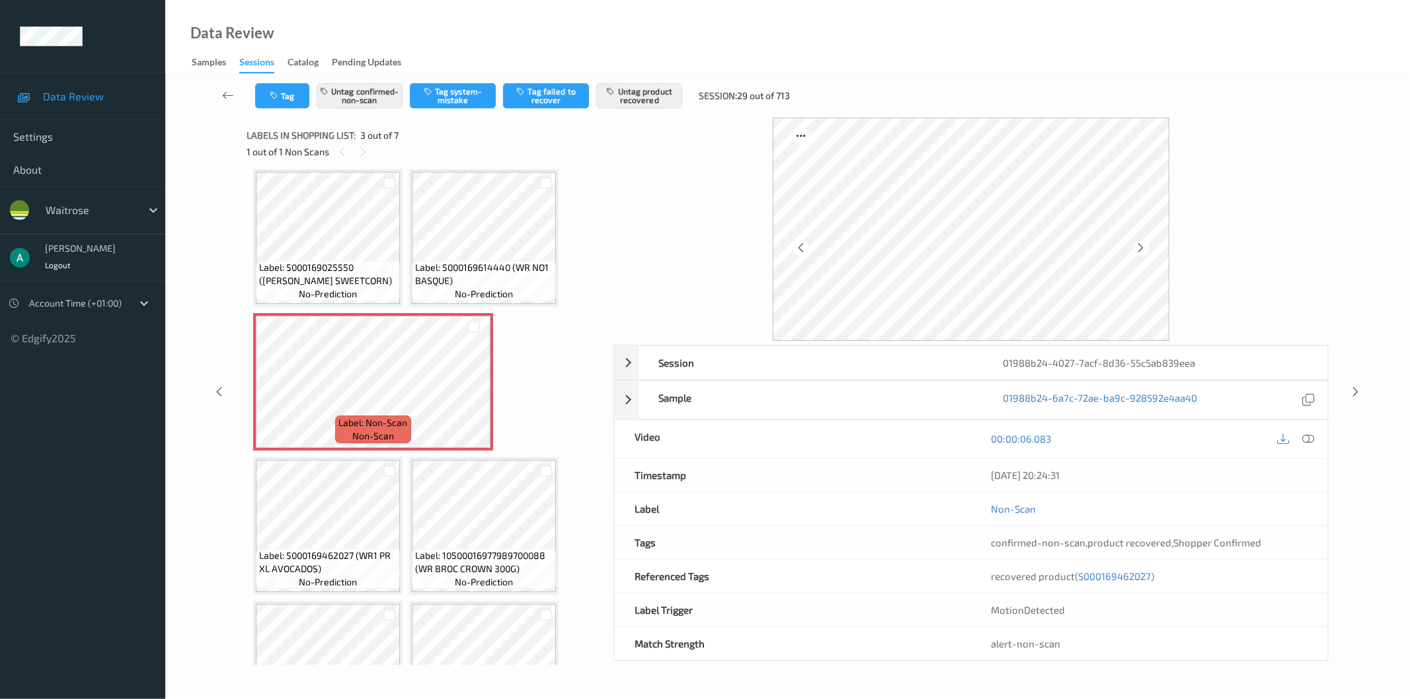
click at [215, 102] on link at bounding box center [229, 95] width 54 height 25
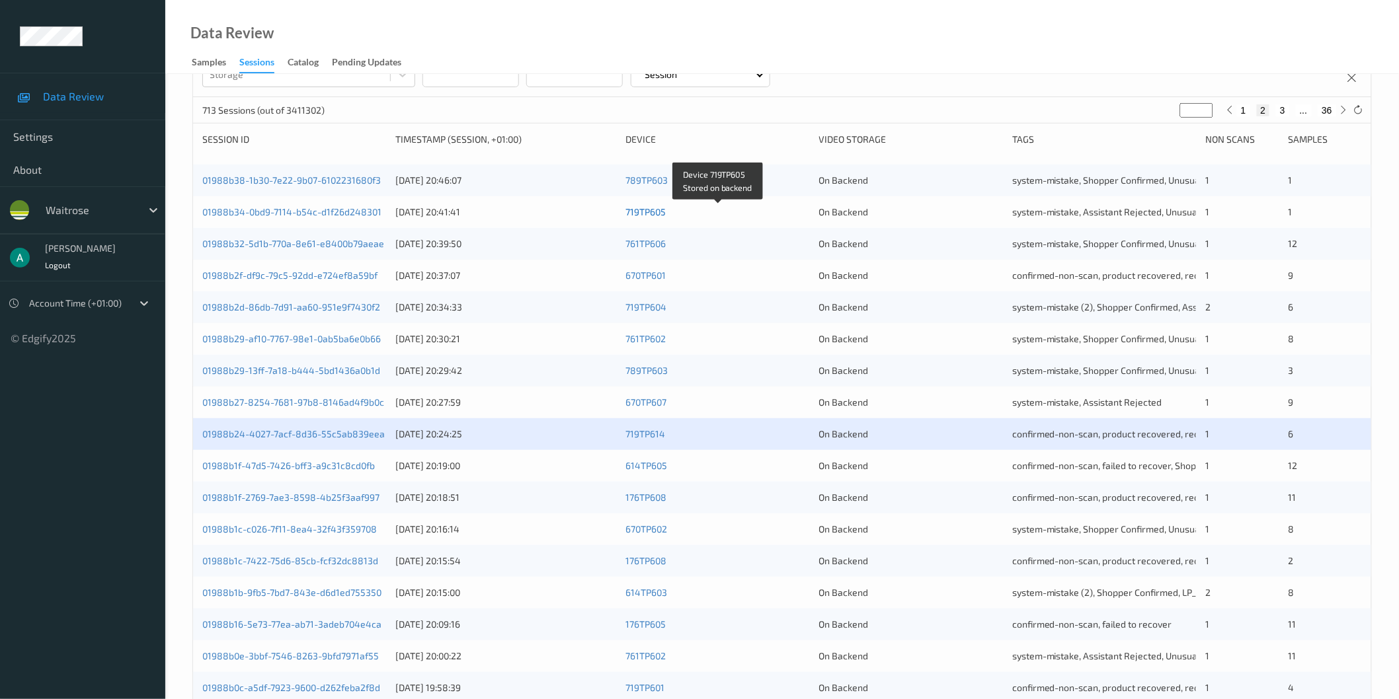
scroll to position [147, 0]
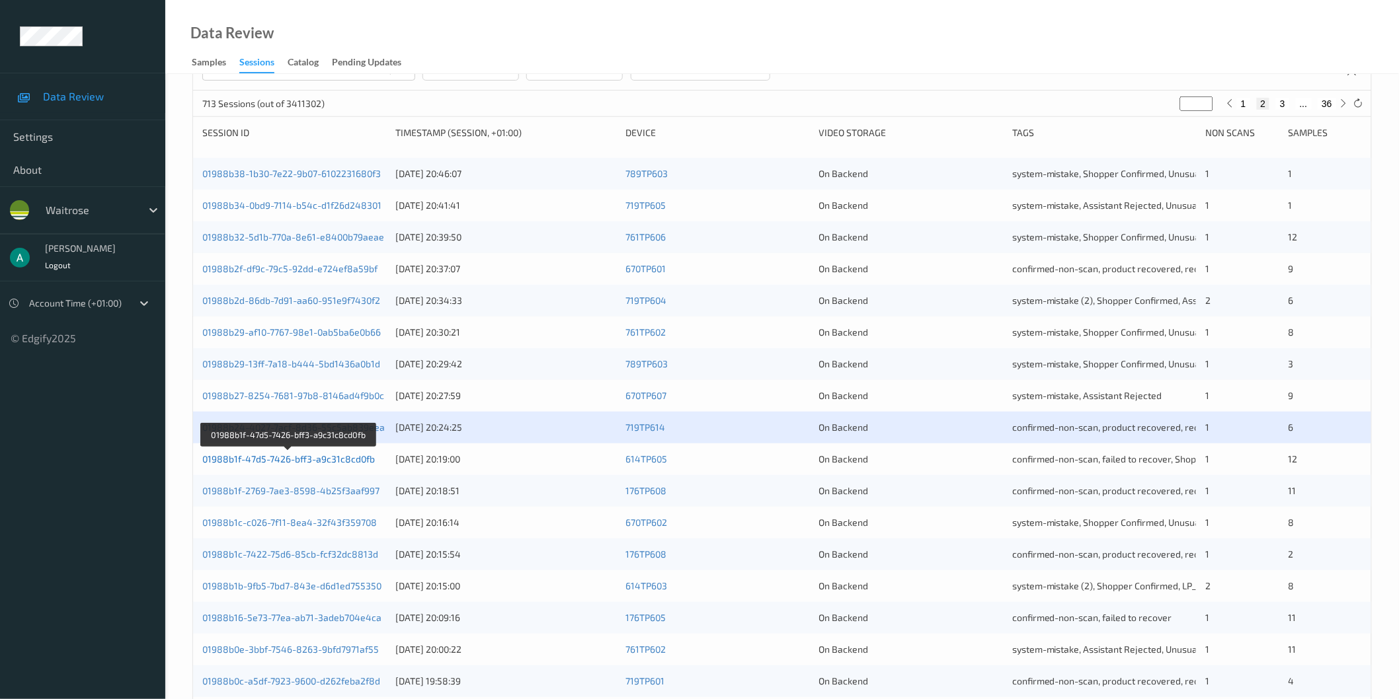
click at [357, 457] on link "01988b1f-47d5-7426-bff3-a9c31c8cd0fb" at bounding box center [288, 458] width 173 height 11
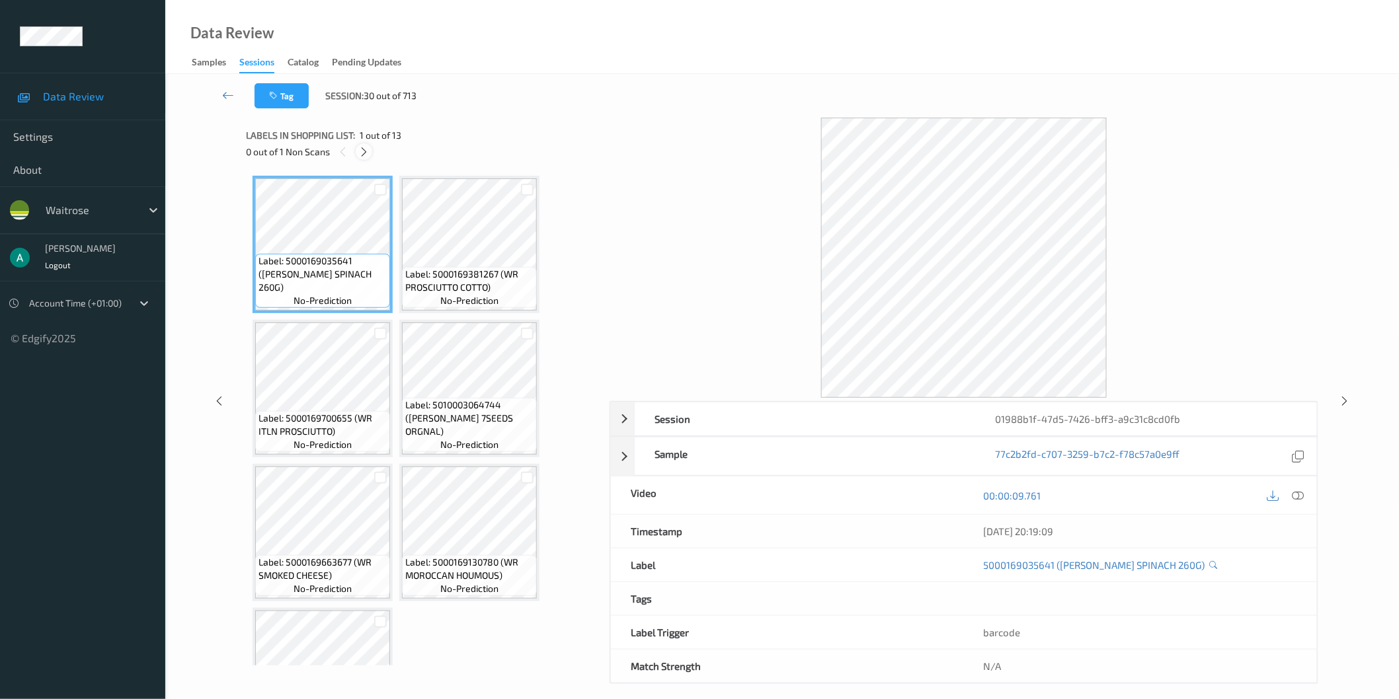
click at [364, 153] on icon at bounding box center [363, 152] width 11 height 12
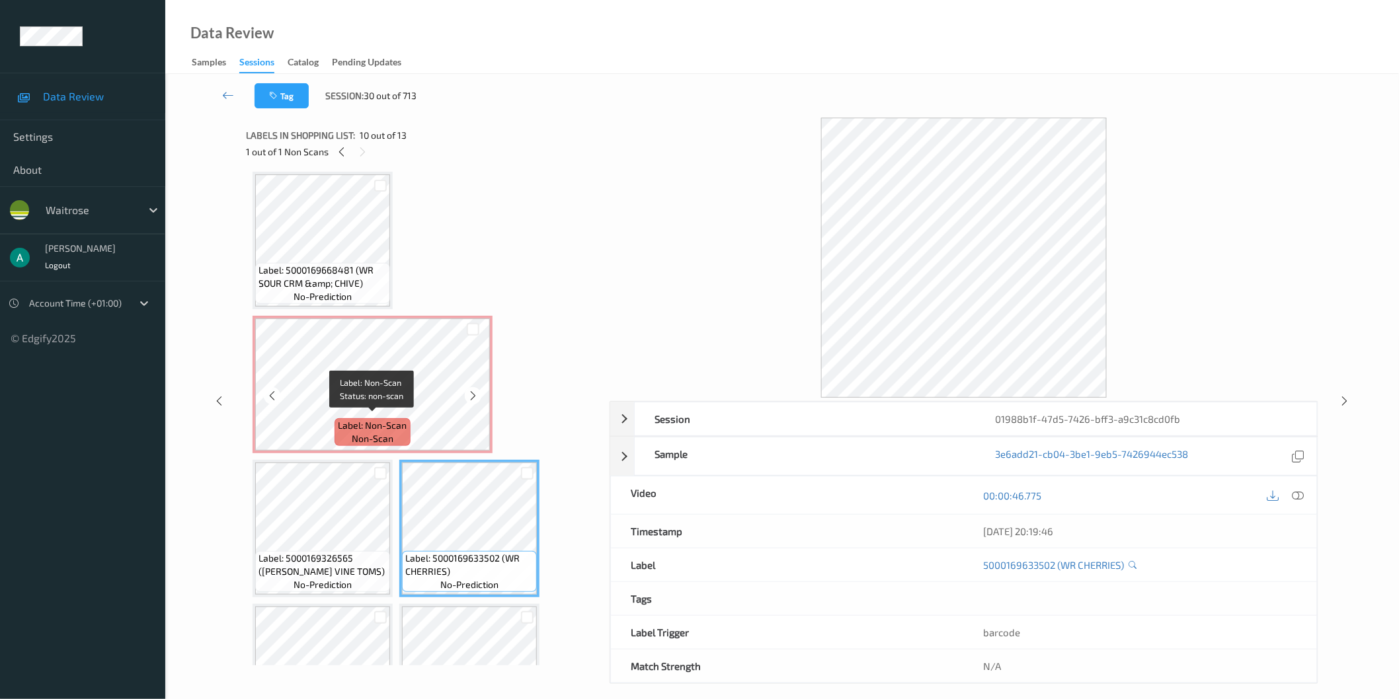
click at [407, 418] on div "Label: Non-Scan non-scan" at bounding box center [371, 432] width 75 height 28
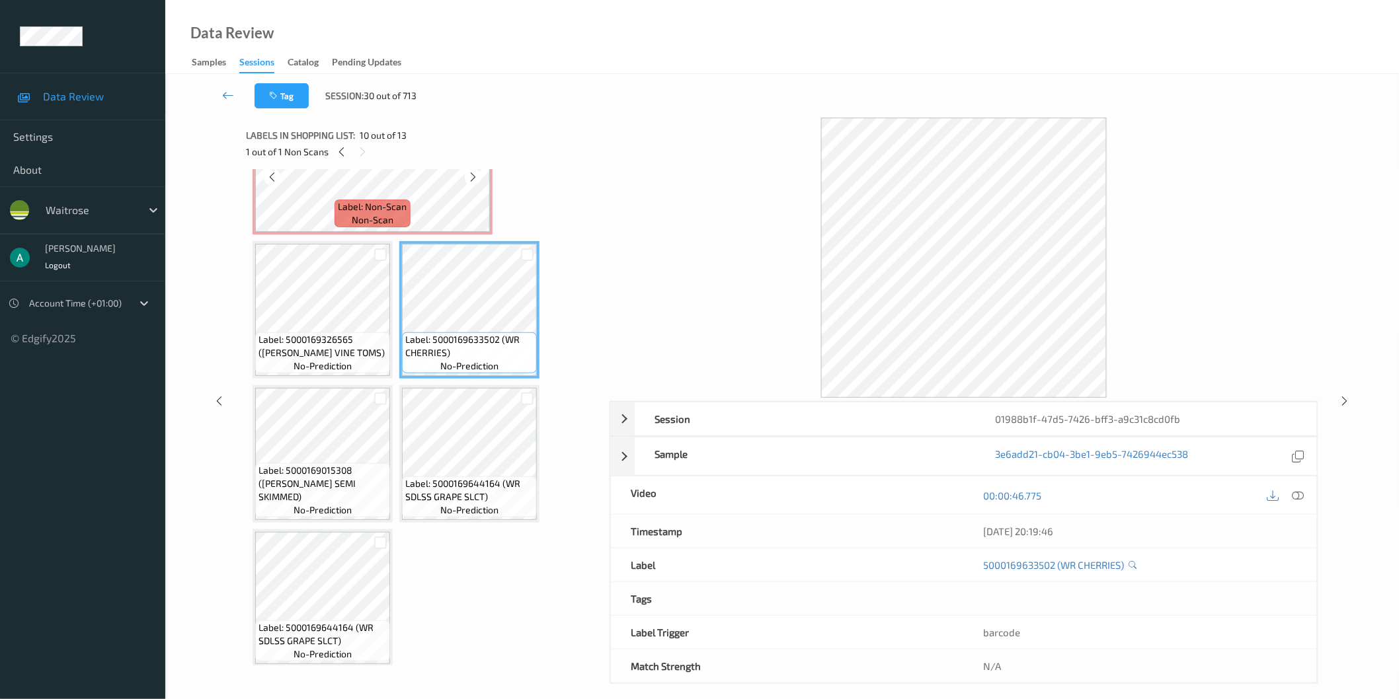
scroll to position [582, 0]
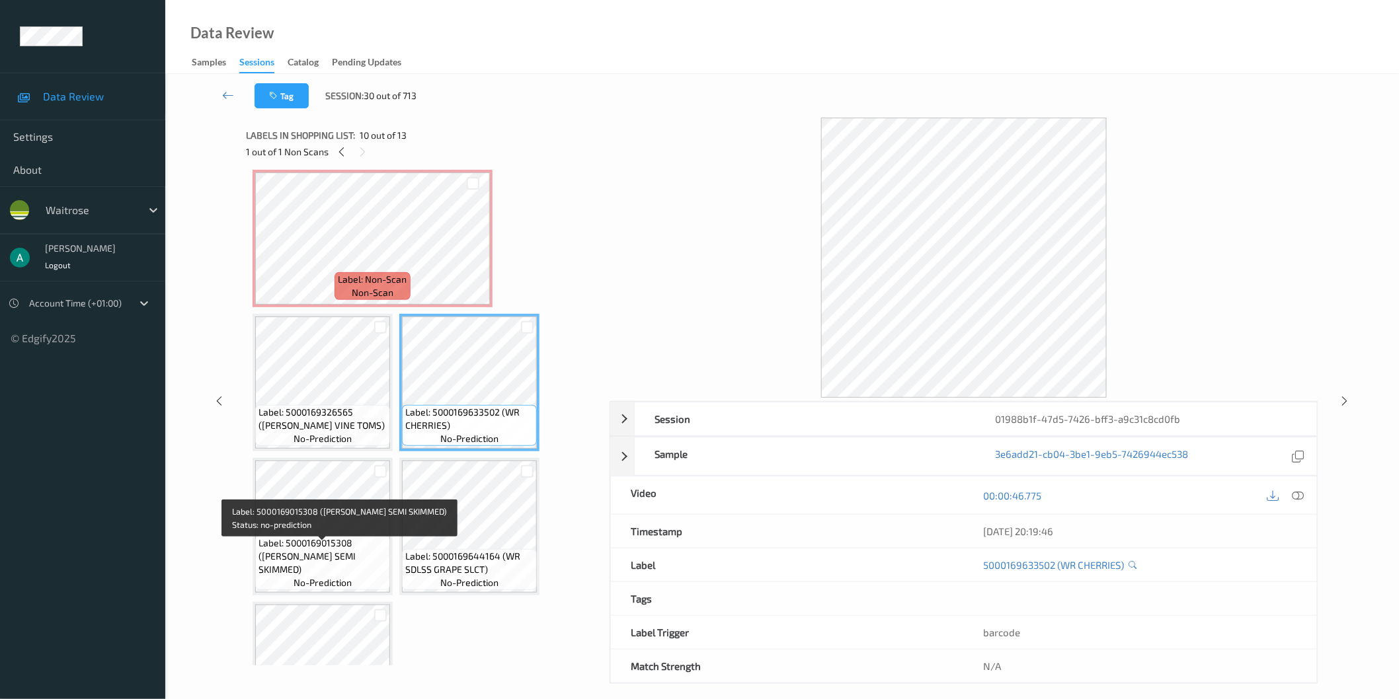
click at [311, 549] on span "Label: 5000169015308 ([PERSON_NAME] SEMI SKIMMED)" at bounding box center [322, 557] width 128 height 40
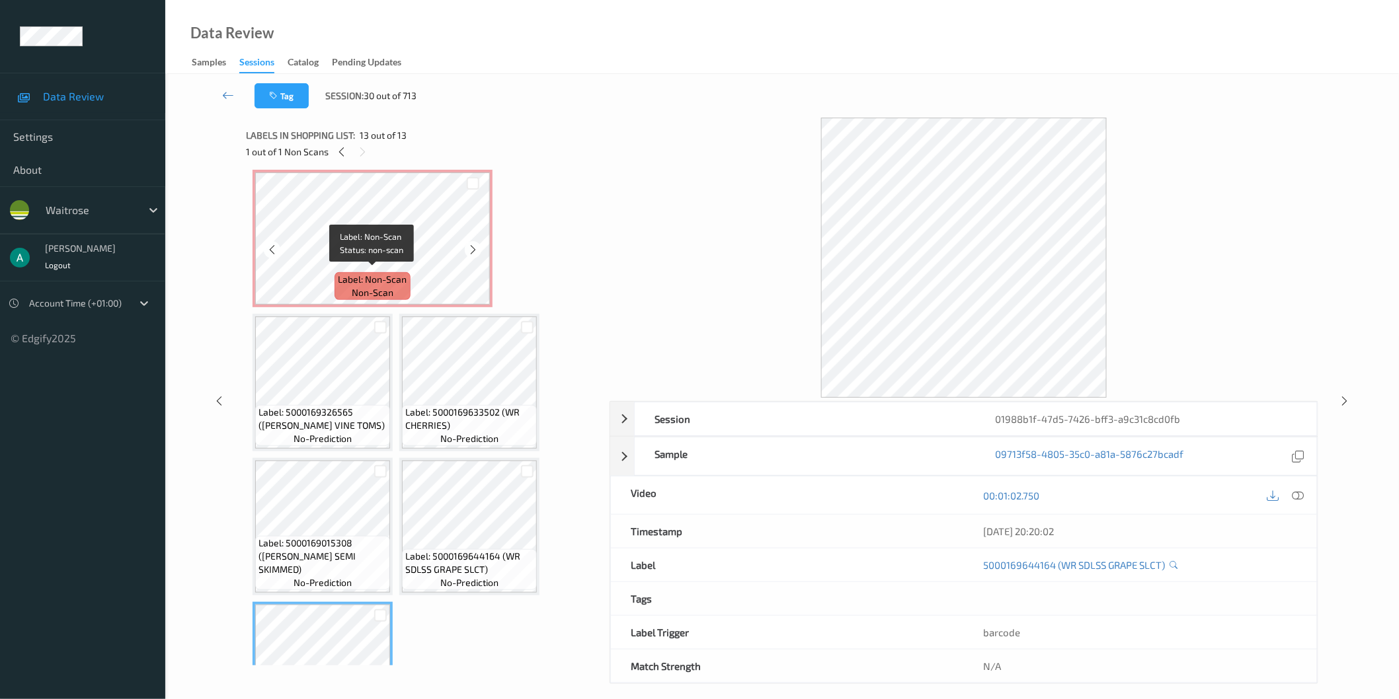
click at [358, 278] on span "Label: Non-Scan" at bounding box center [372, 279] width 69 height 13
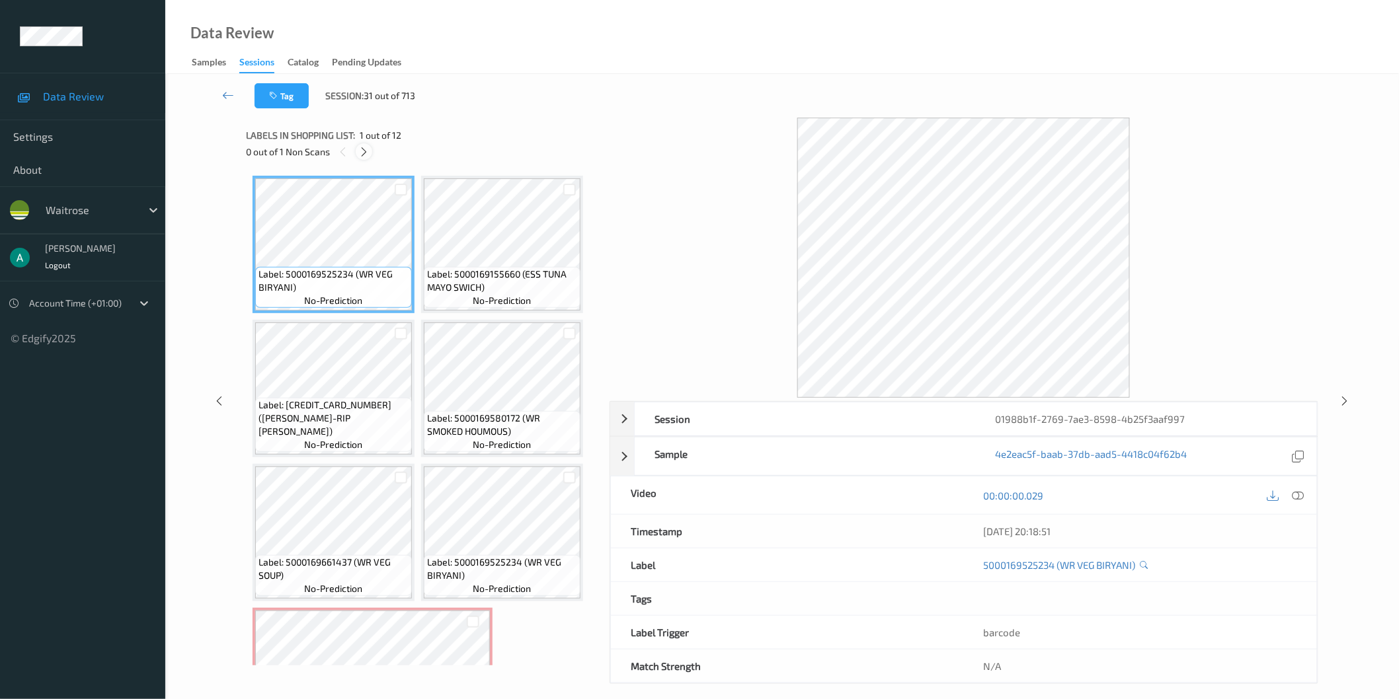
click at [368, 144] on div at bounding box center [364, 151] width 17 height 17
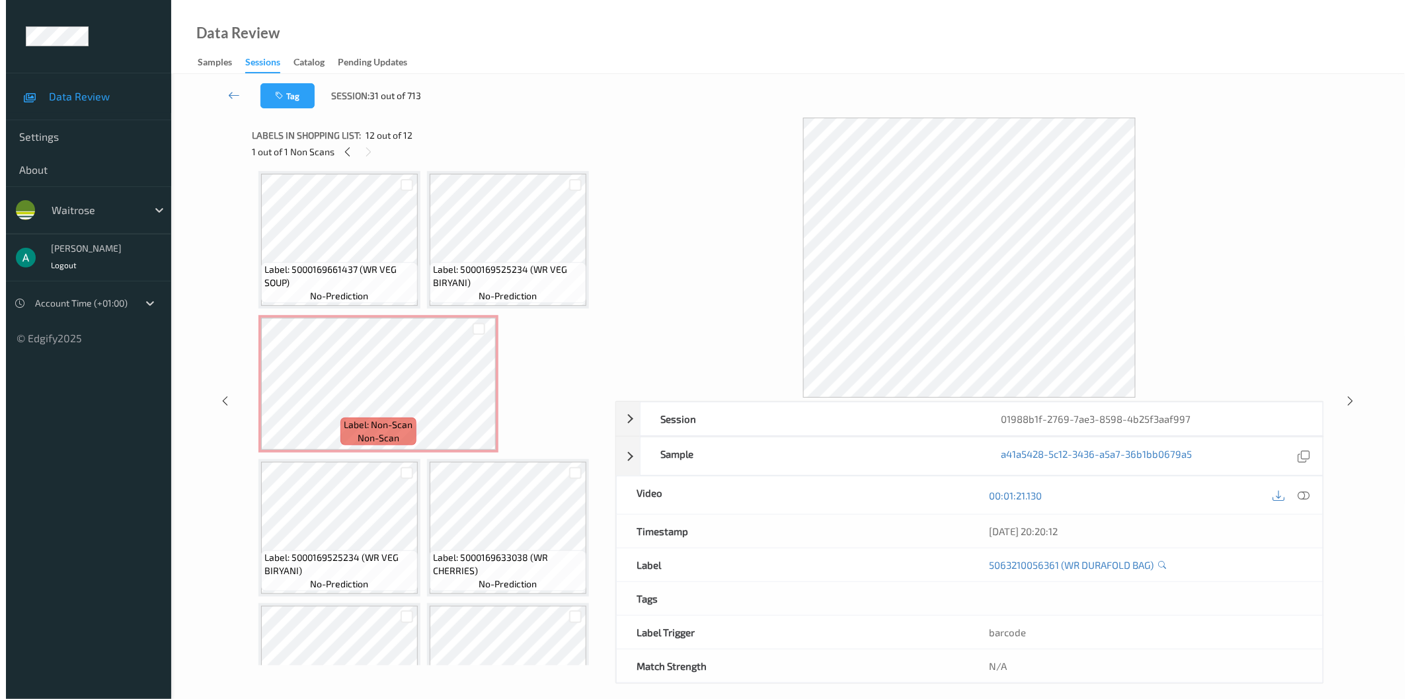
scroll to position [291, 0]
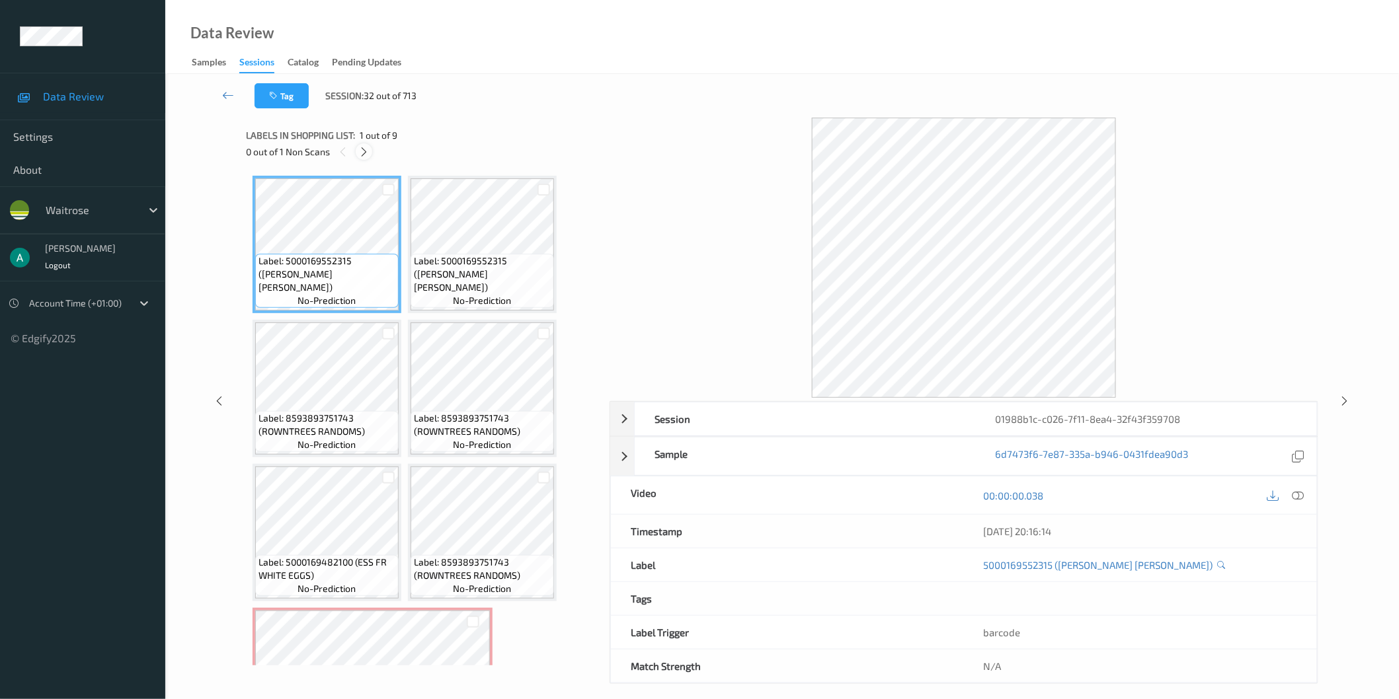
click at [364, 152] on icon at bounding box center [363, 152] width 11 height 12
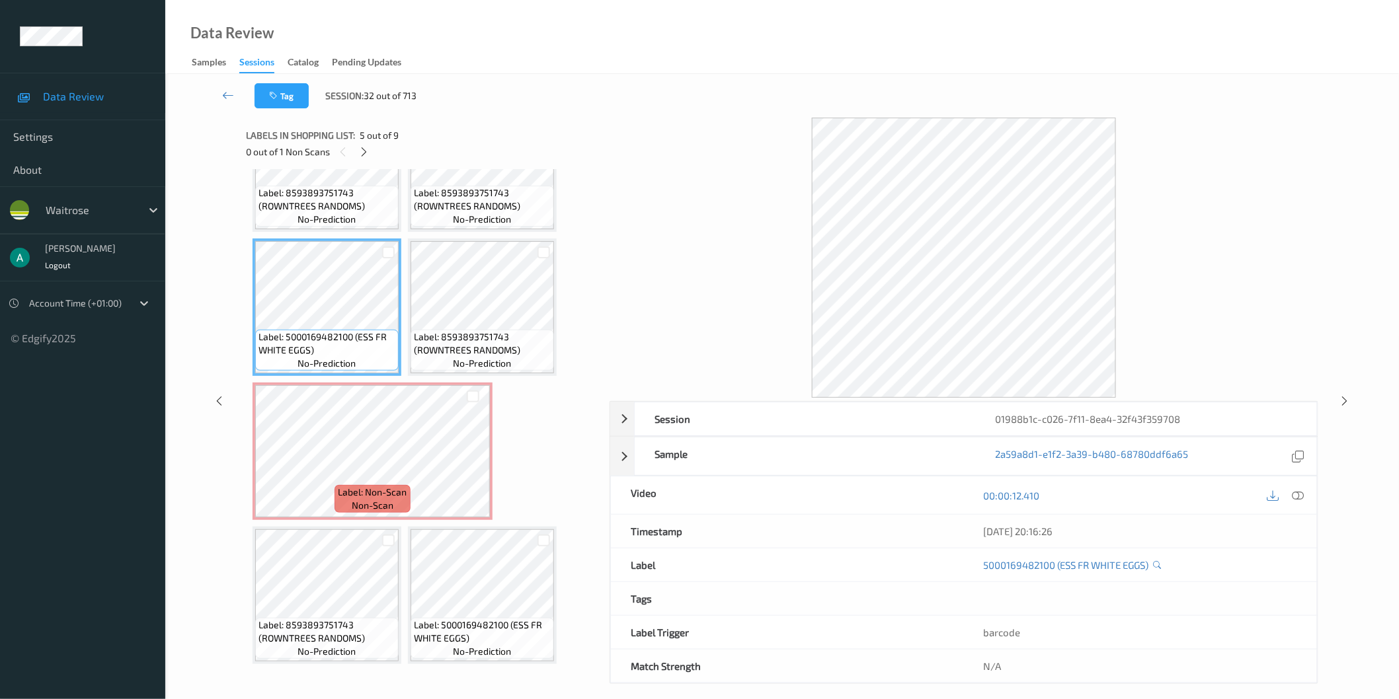
click at [405, 295] on div "Label: 5000169552315 ([PERSON_NAME] [PERSON_NAME] SCE) no-prediction Label: 500…" at bounding box center [422, 307] width 341 height 714
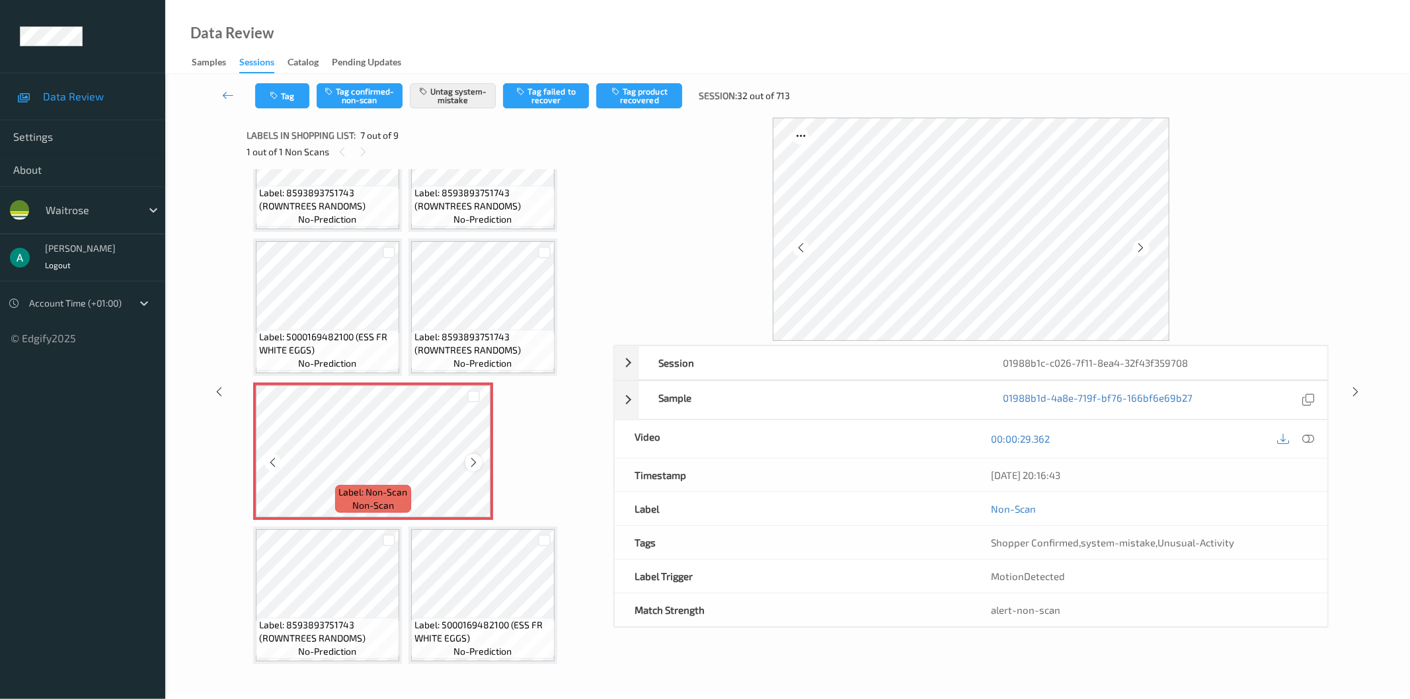
click at [475, 459] on icon at bounding box center [473, 463] width 11 height 12
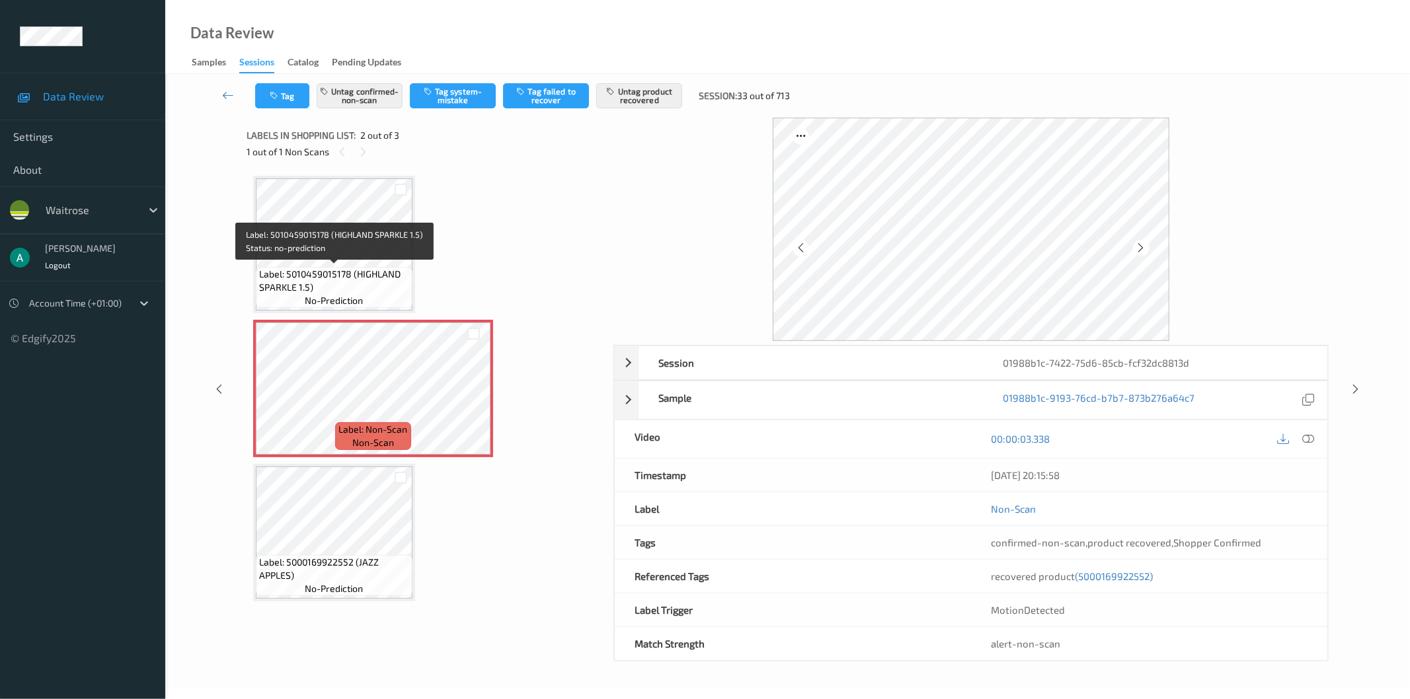
click at [353, 268] on span "Label: 5010459015178 (HIGHLAND SPARKLE 1.5)" at bounding box center [334, 281] width 150 height 26
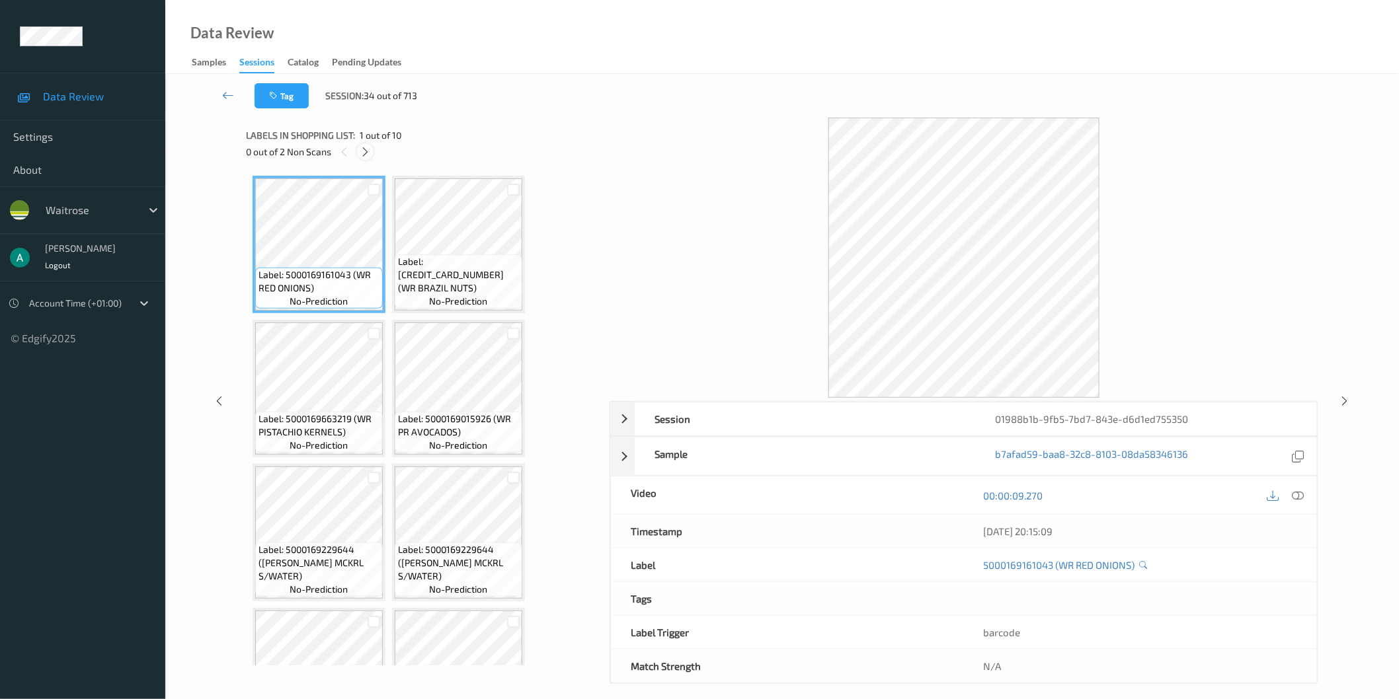
click at [360, 151] on icon at bounding box center [365, 152] width 11 height 12
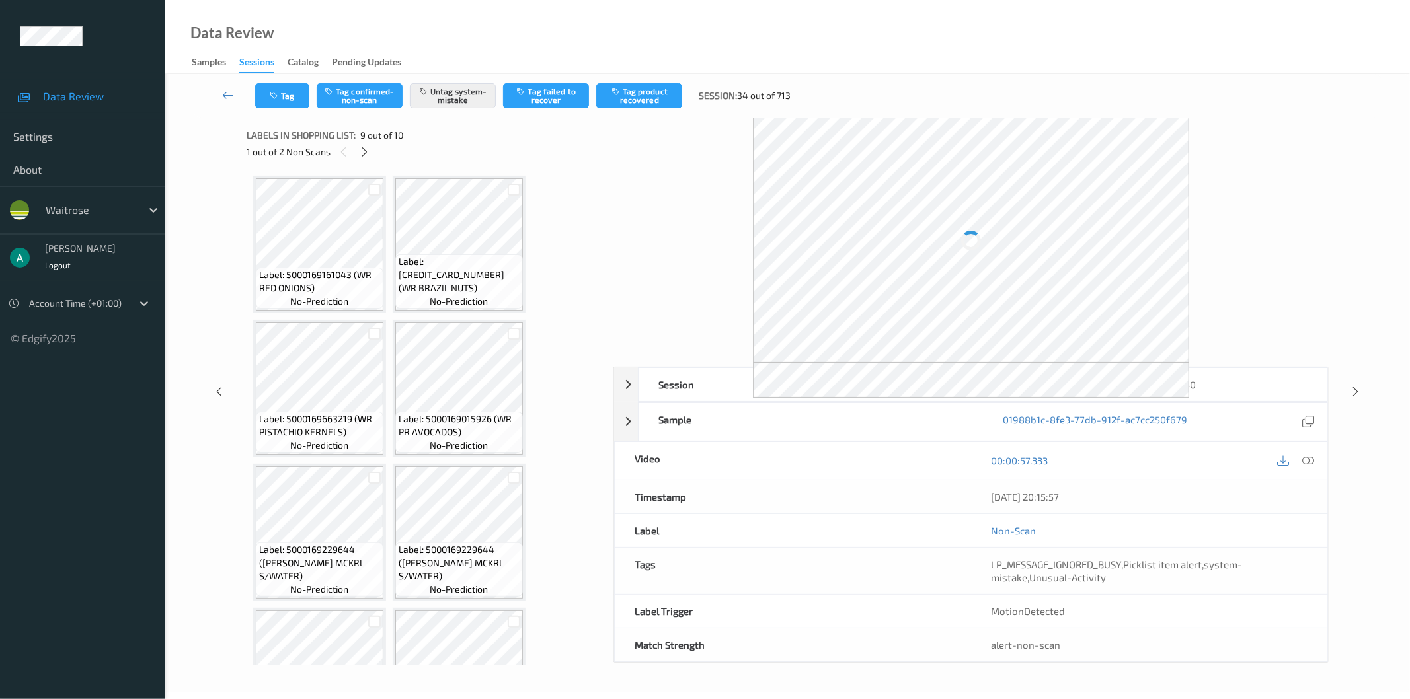
scroll to position [368, 0]
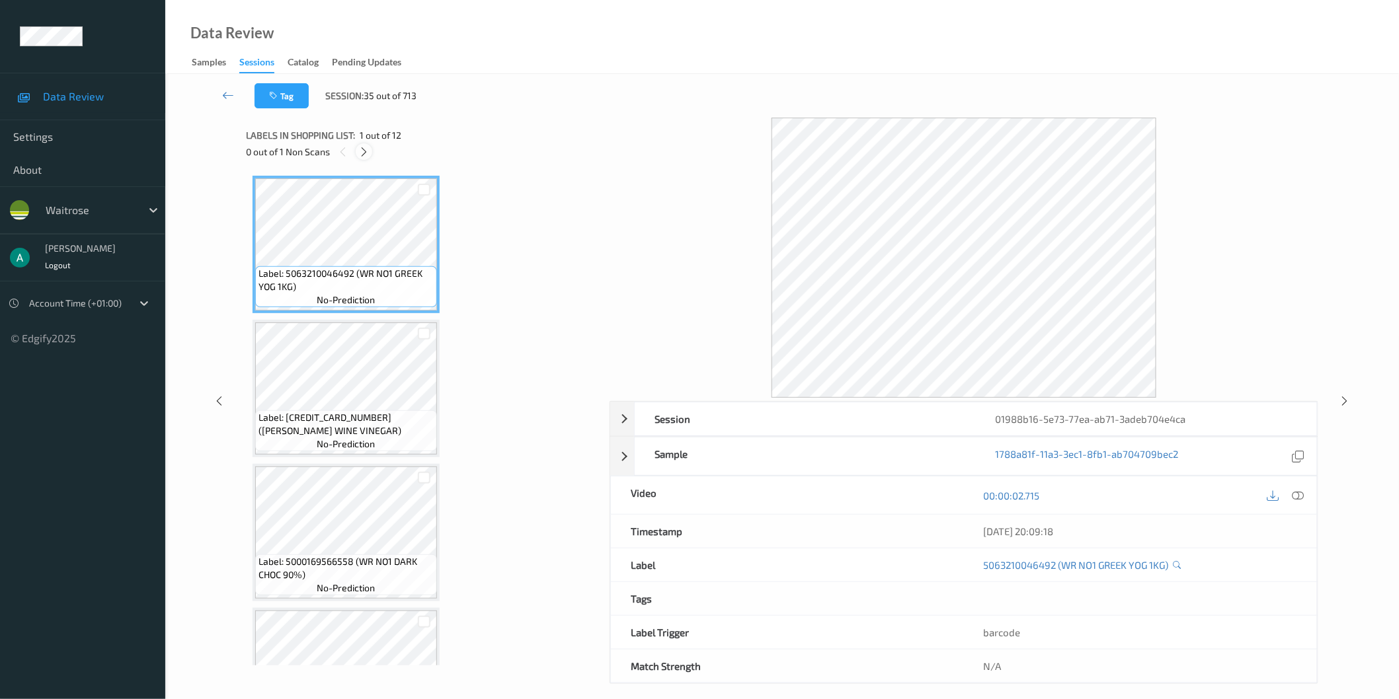
click at [371, 147] on div at bounding box center [364, 151] width 17 height 17
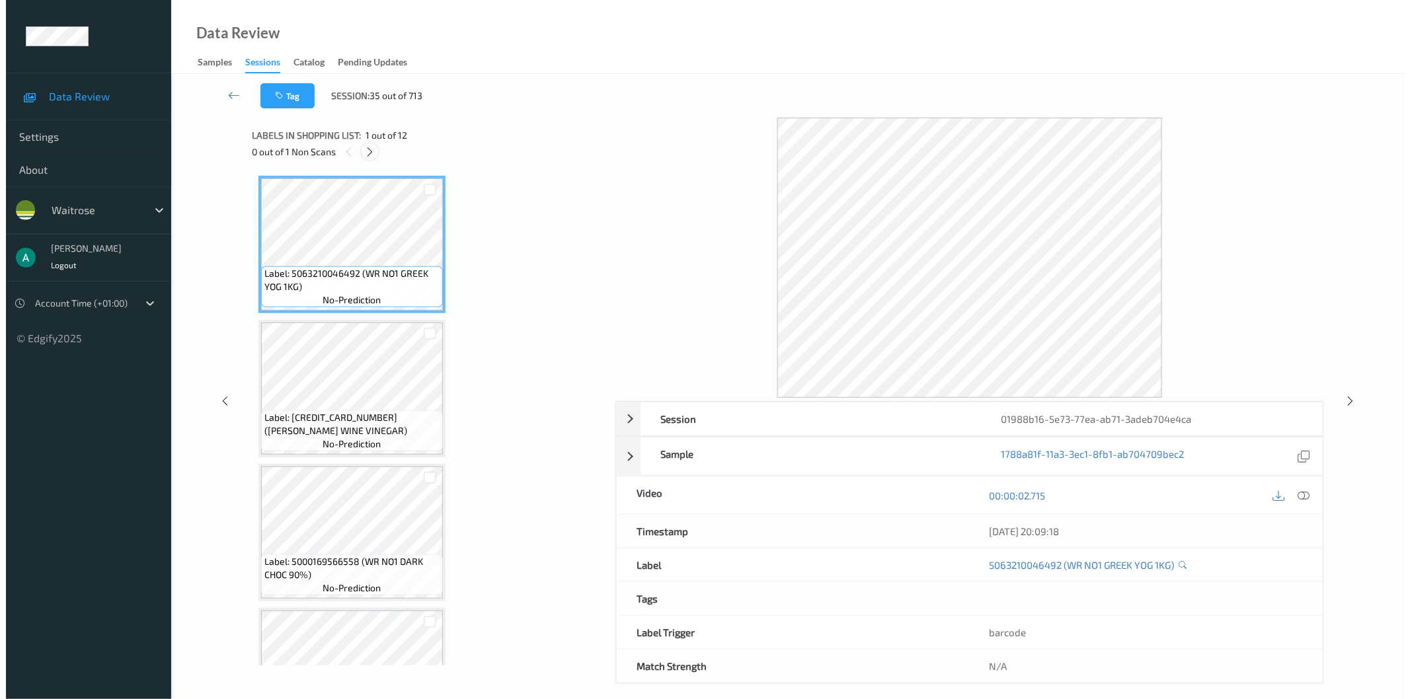
scroll to position [1009, 0]
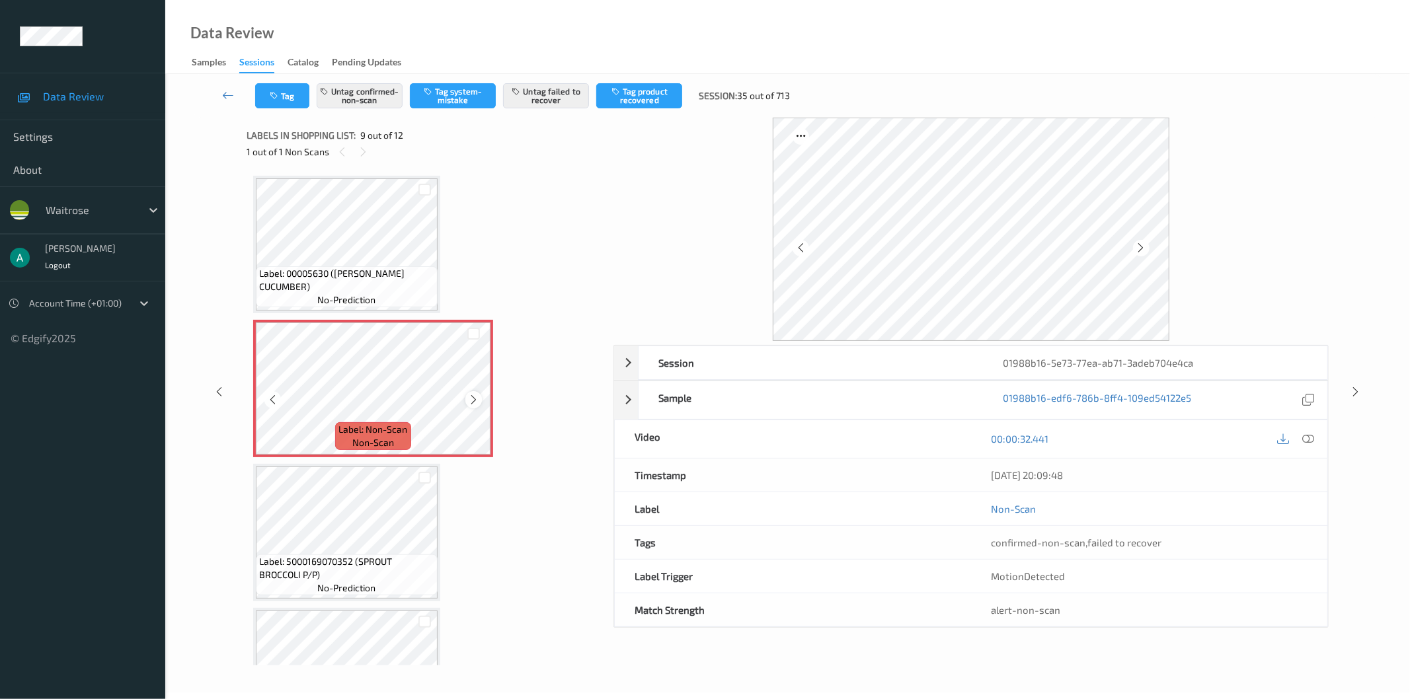
click at [478, 394] on icon at bounding box center [473, 400] width 11 height 12
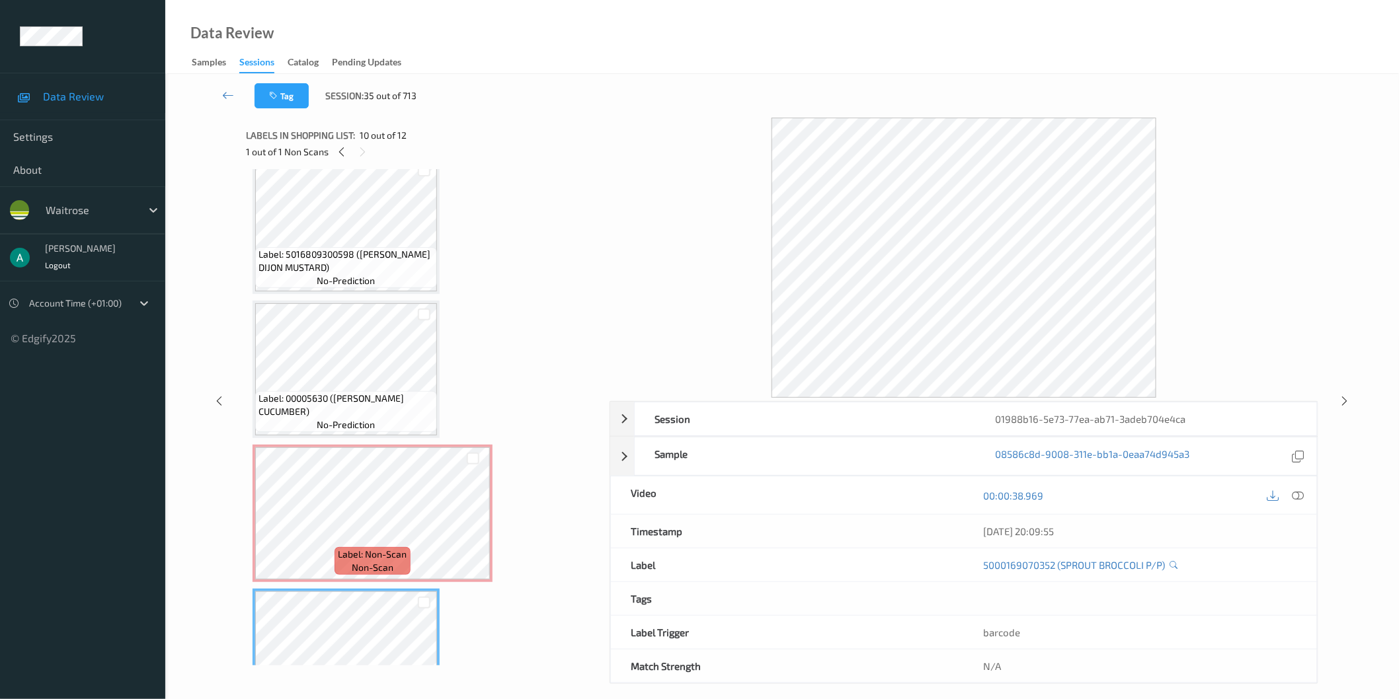
scroll to position [787, 0]
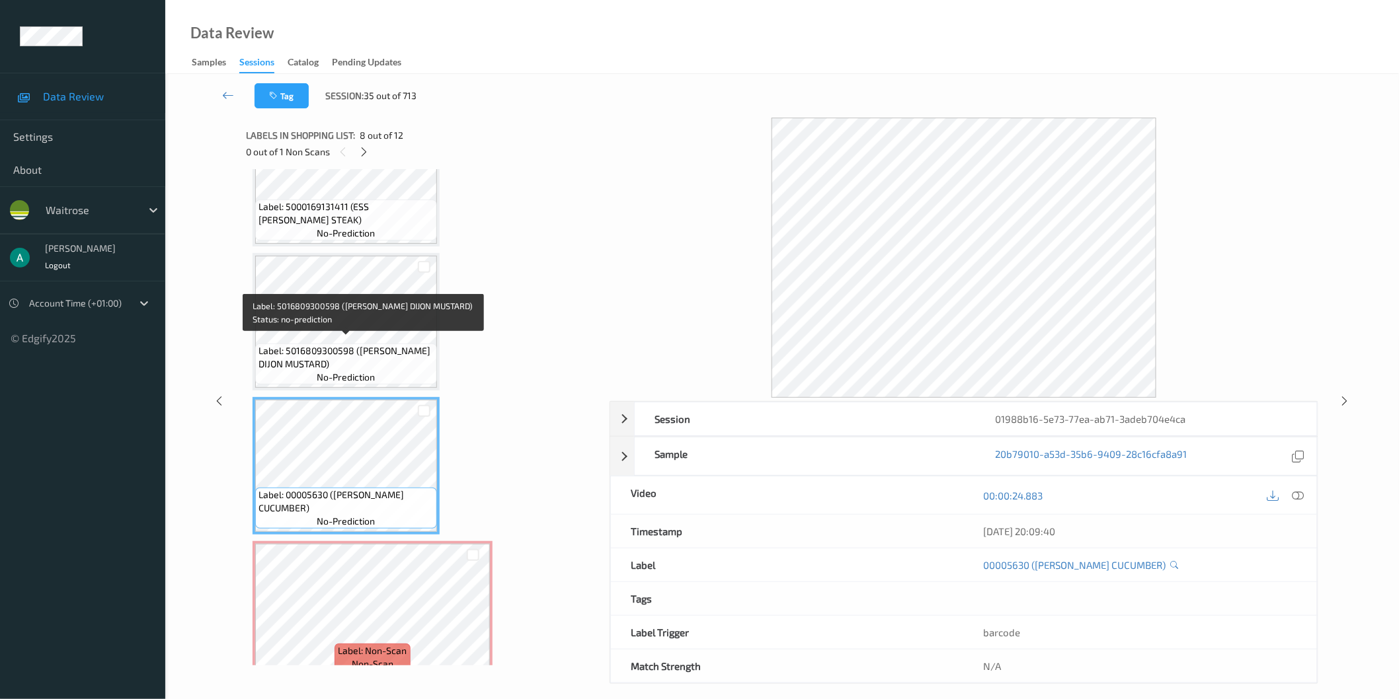
click at [371, 346] on span "Label: 5016809300598 ([PERSON_NAME] DIJON MUSTARD)" at bounding box center [345, 357] width 175 height 26
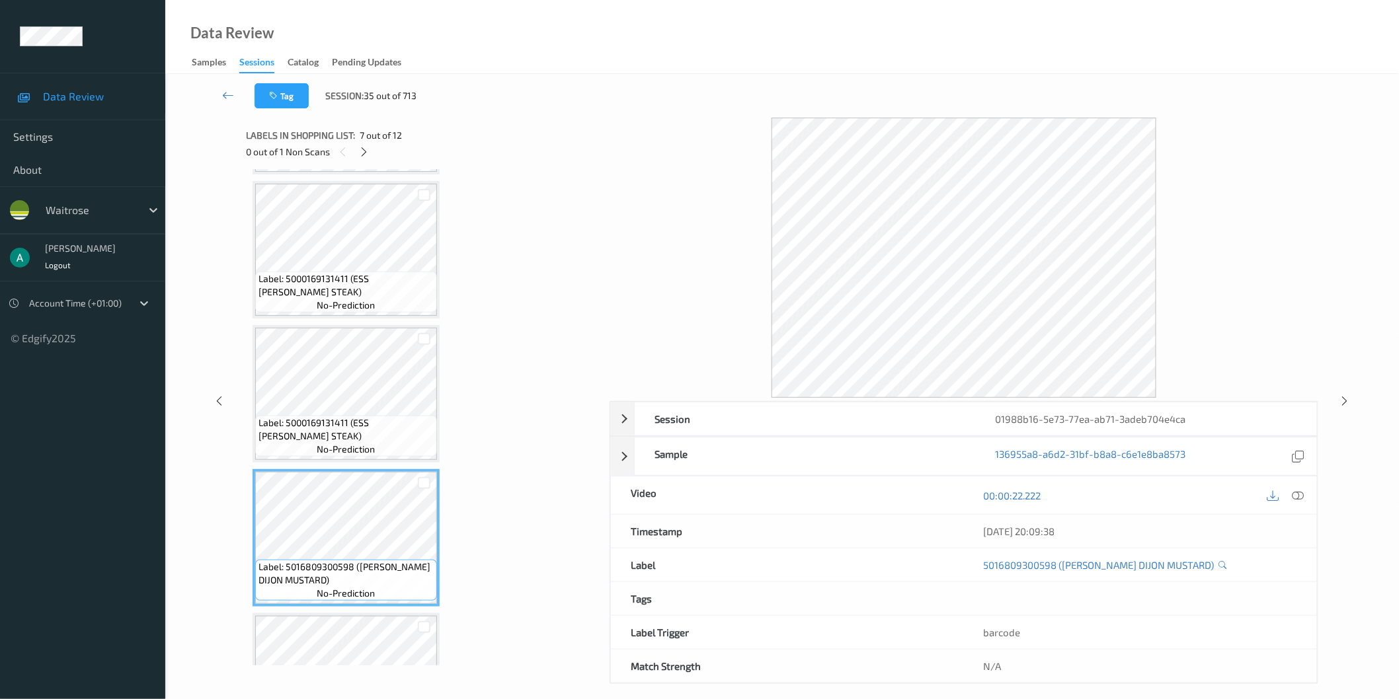
scroll to position [566, 0]
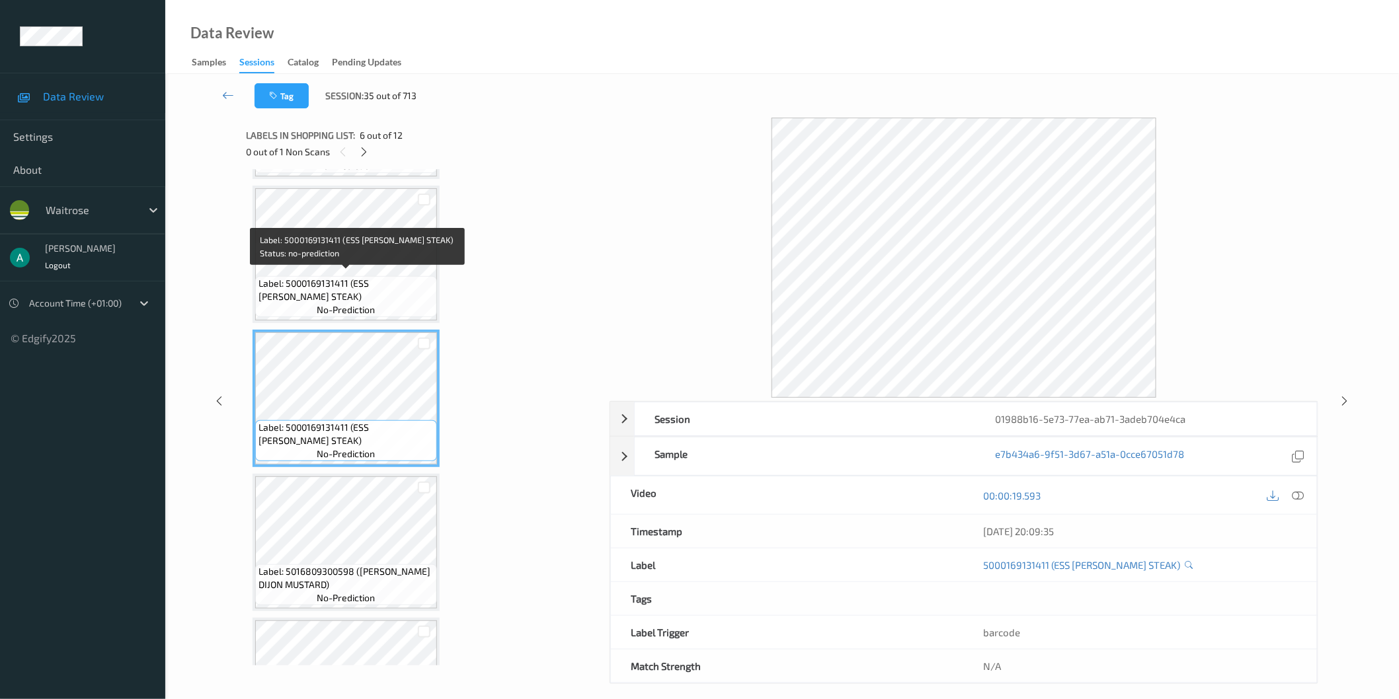
click at [366, 277] on span "Label: 5000169131411 (ESS [PERSON_NAME] STEAK)" at bounding box center [345, 290] width 175 height 26
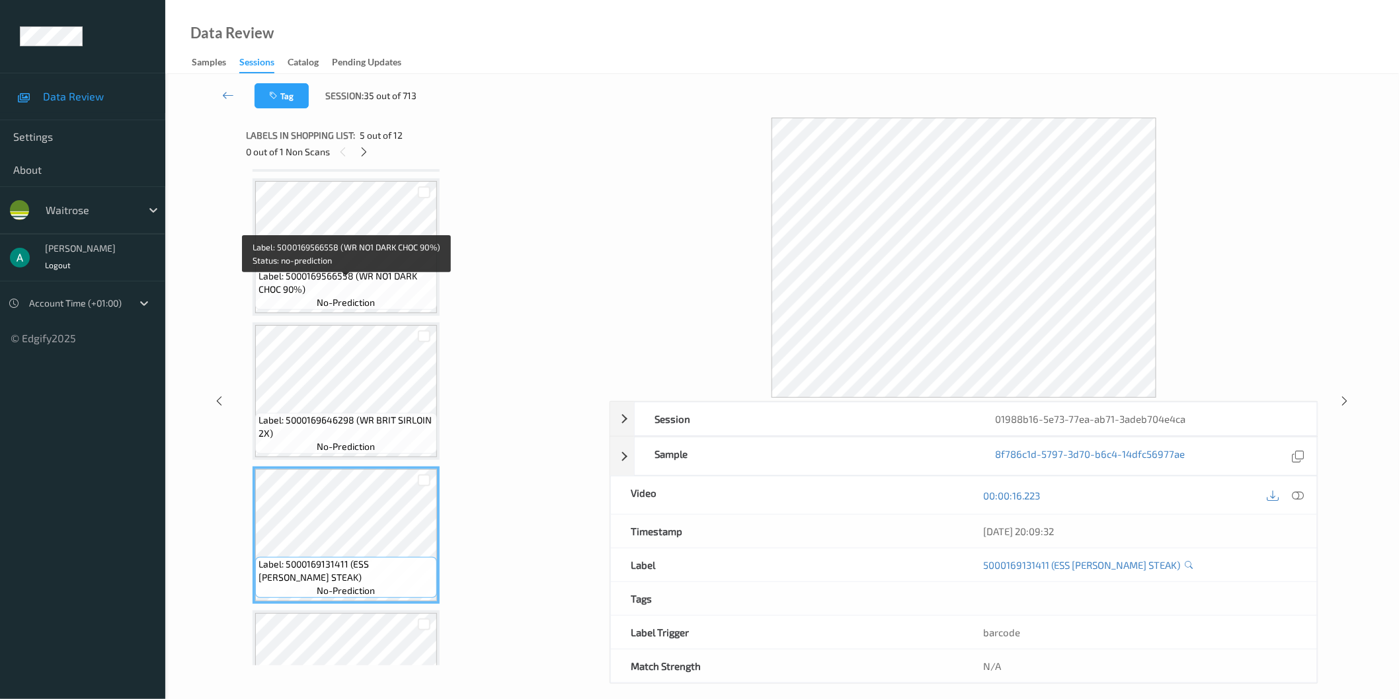
scroll to position [273, 0]
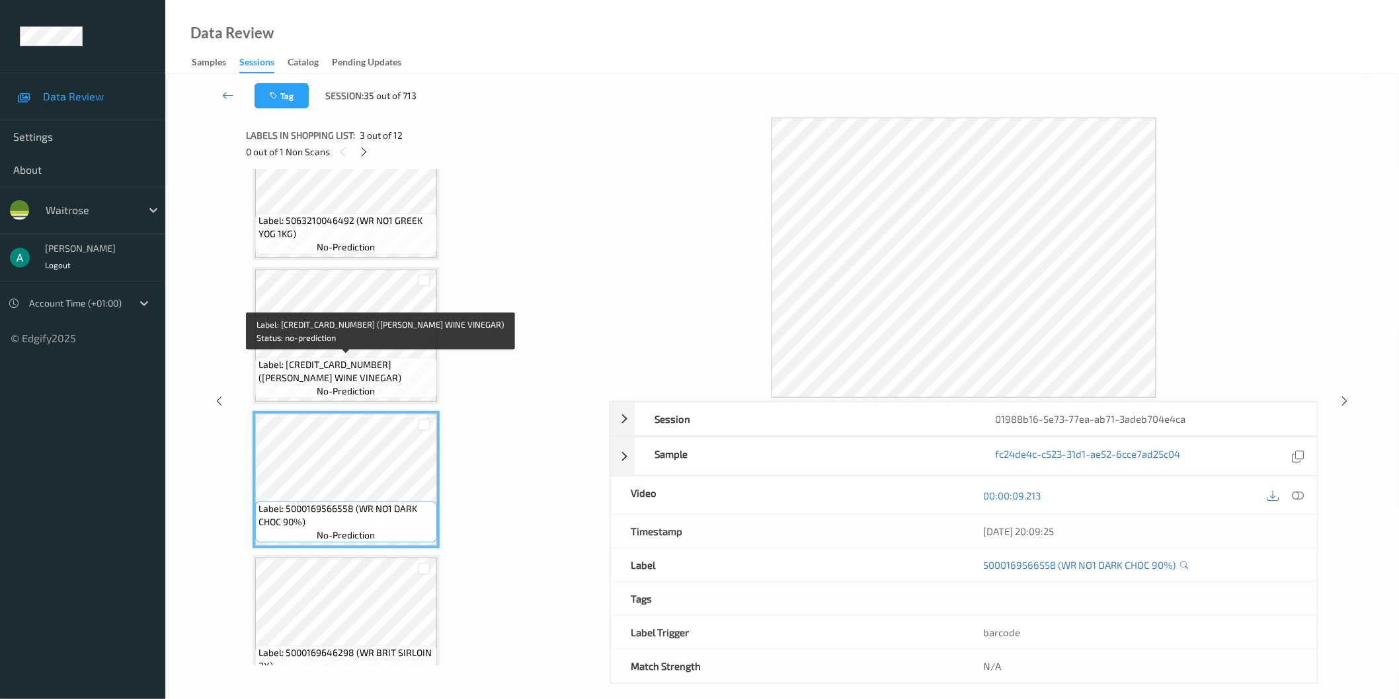
click at [368, 371] on span "Label: [CREDIT_CARD_NUMBER] ([PERSON_NAME] WINE VINEGAR)" at bounding box center [345, 371] width 175 height 26
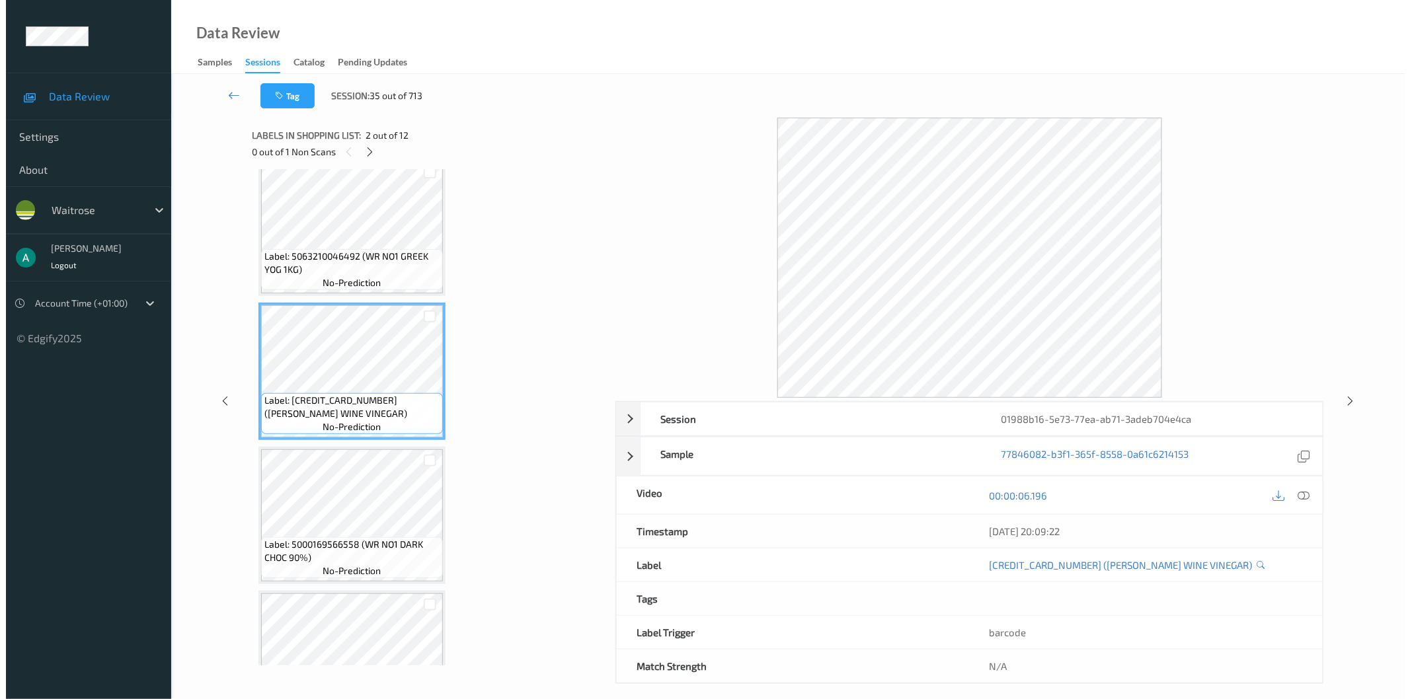
scroll to position [0, 0]
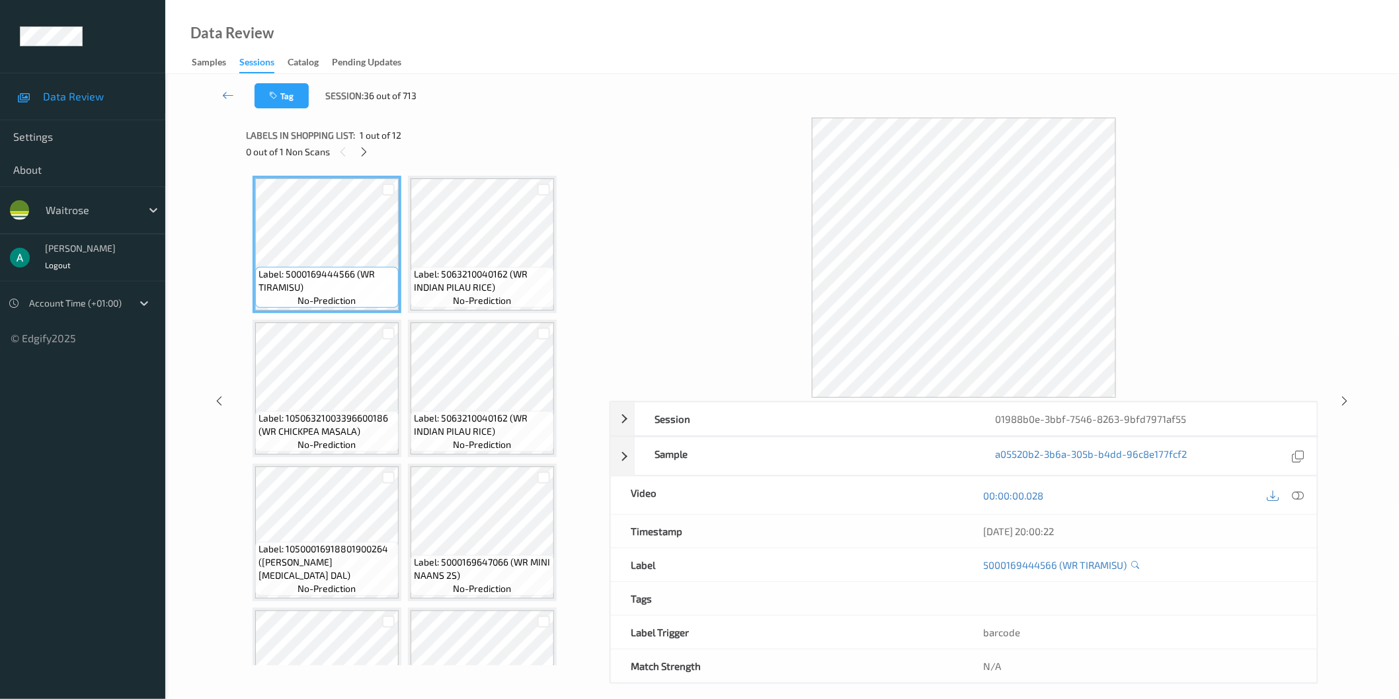
click at [373, 155] on div "0 out of 1 Non Scans" at bounding box center [423, 151] width 354 height 17
click at [370, 155] on div at bounding box center [364, 151] width 17 height 17
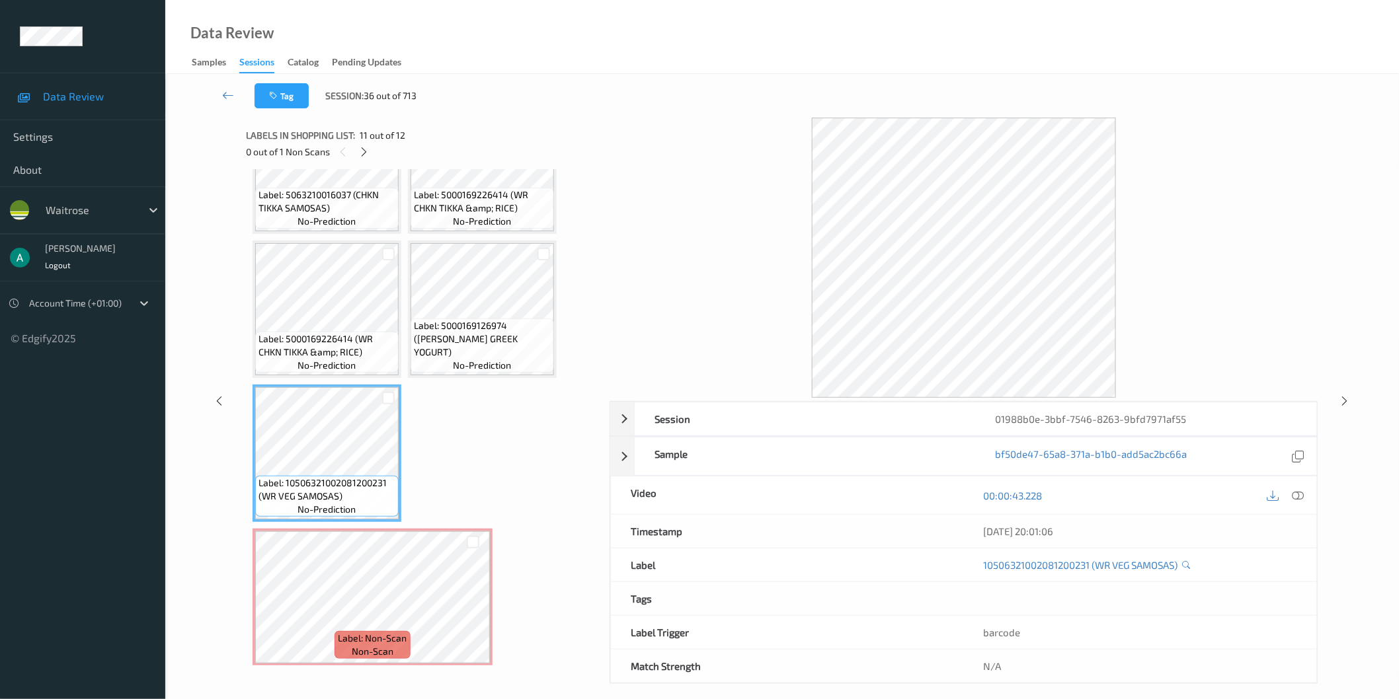
click at [492, 447] on div "Label: 5000169444566 (WR TIRAMISU) no-prediction Label: 5063210040162 (WR INDIA…" at bounding box center [422, 165] width 341 height 1002
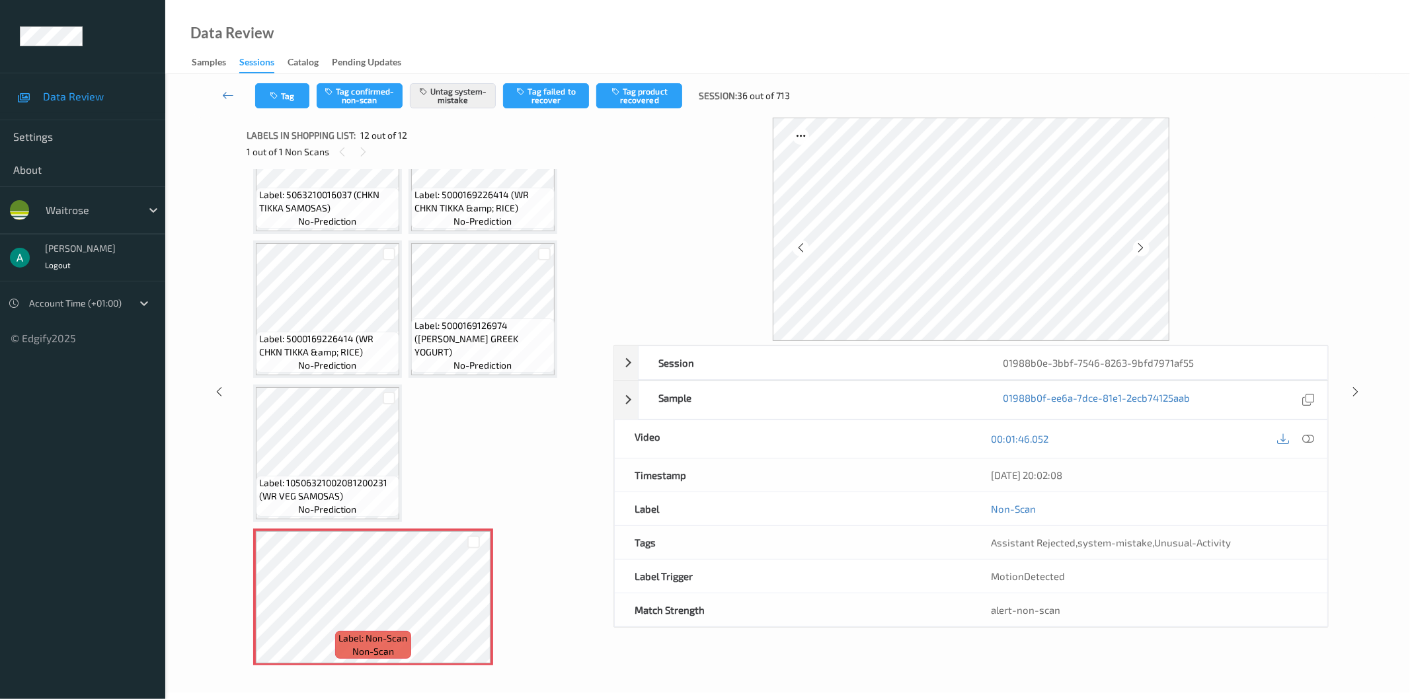
click at [339, 503] on span "no-prediction" at bounding box center [327, 509] width 58 height 13
click at [465, 327] on span "Label: 5000169126974 ([PERSON_NAME] GREEK YOGURT)" at bounding box center [482, 339] width 137 height 40
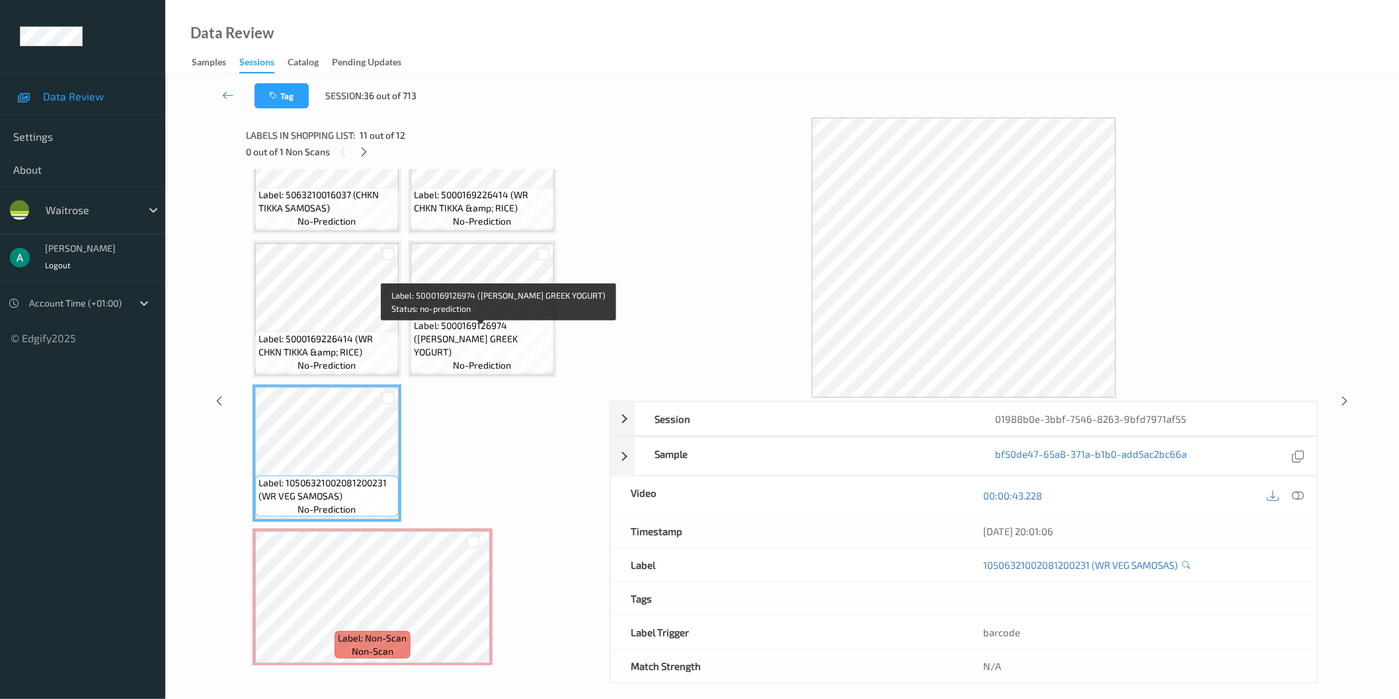
click at [430, 346] on span "Label: 5000169126974 ([PERSON_NAME] GREEK YOGURT)" at bounding box center [482, 339] width 137 height 40
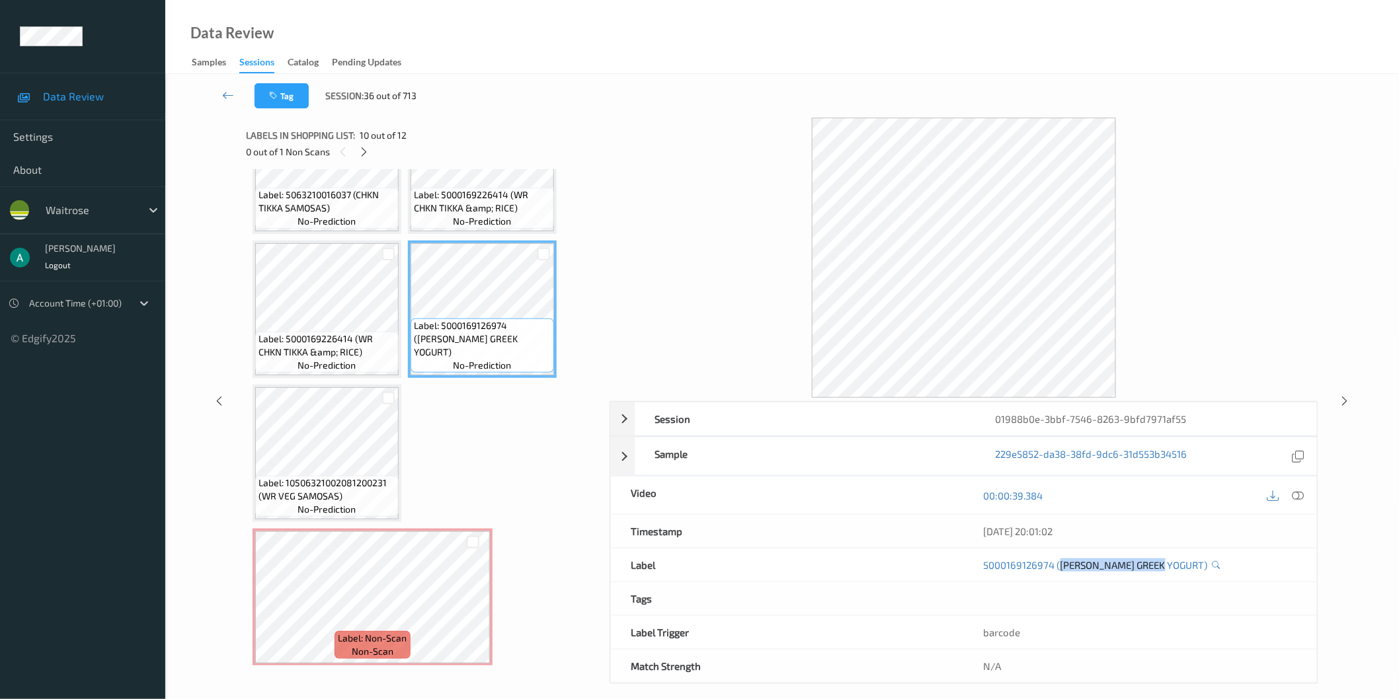
drag, startPoint x: 1059, startPoint y: 576, endPoint x: 1164, endPoint y: 576, distance: 105.1
click at [1164, 576] on div "5000169126974 ([PERSON_NAME] GREEK YOGURT)" at bounding box center [1140, 565] width 353 height 33
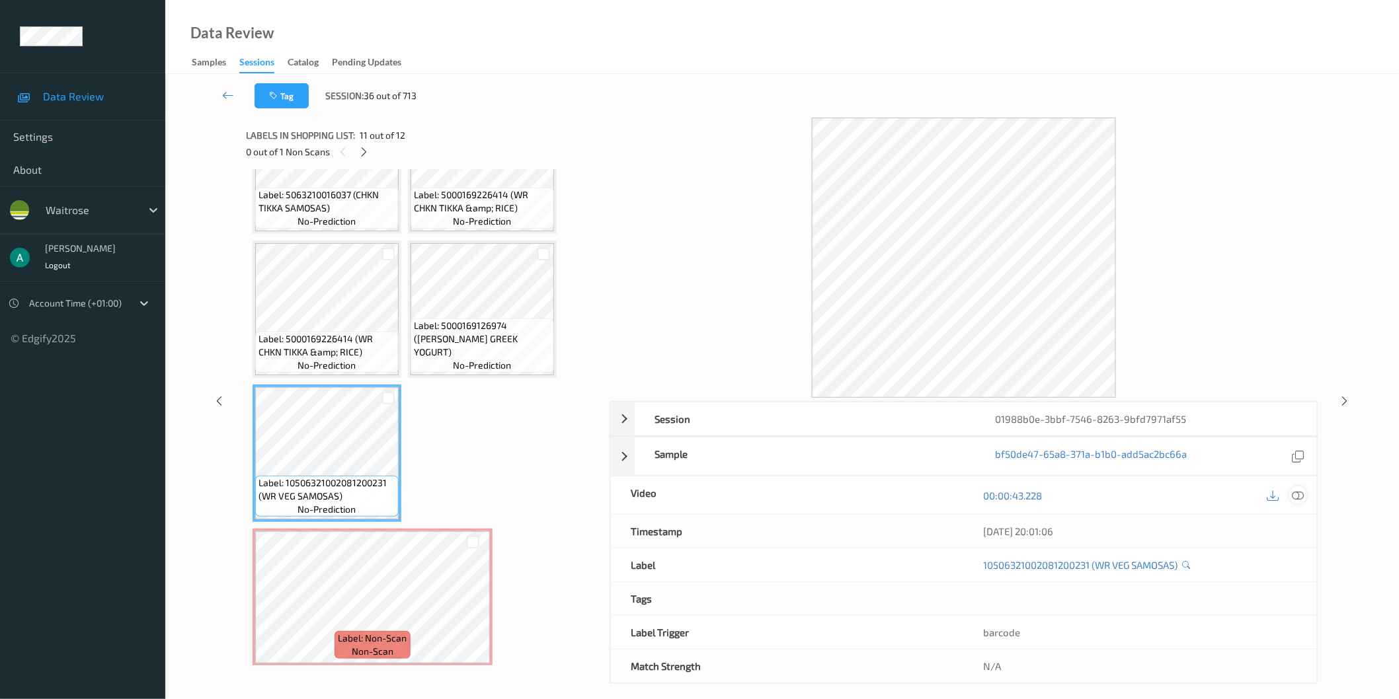
click at [1299, 498] on icon at bounding box center [1298, 495] width 12 height 12
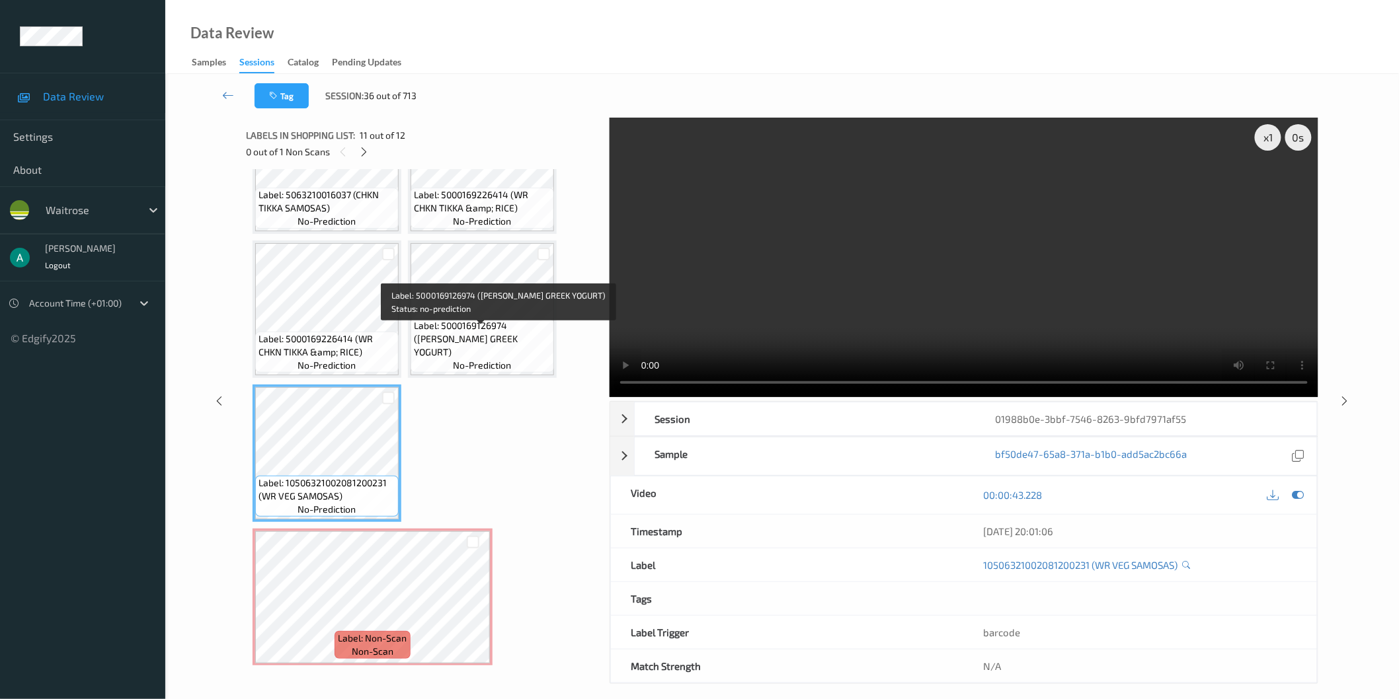
click at [454, 329] on span "Label: 5000169126974 ([PERSON_NAME] GREEK YOGURT)" at bounding box center [482, 339] width 137 height 40
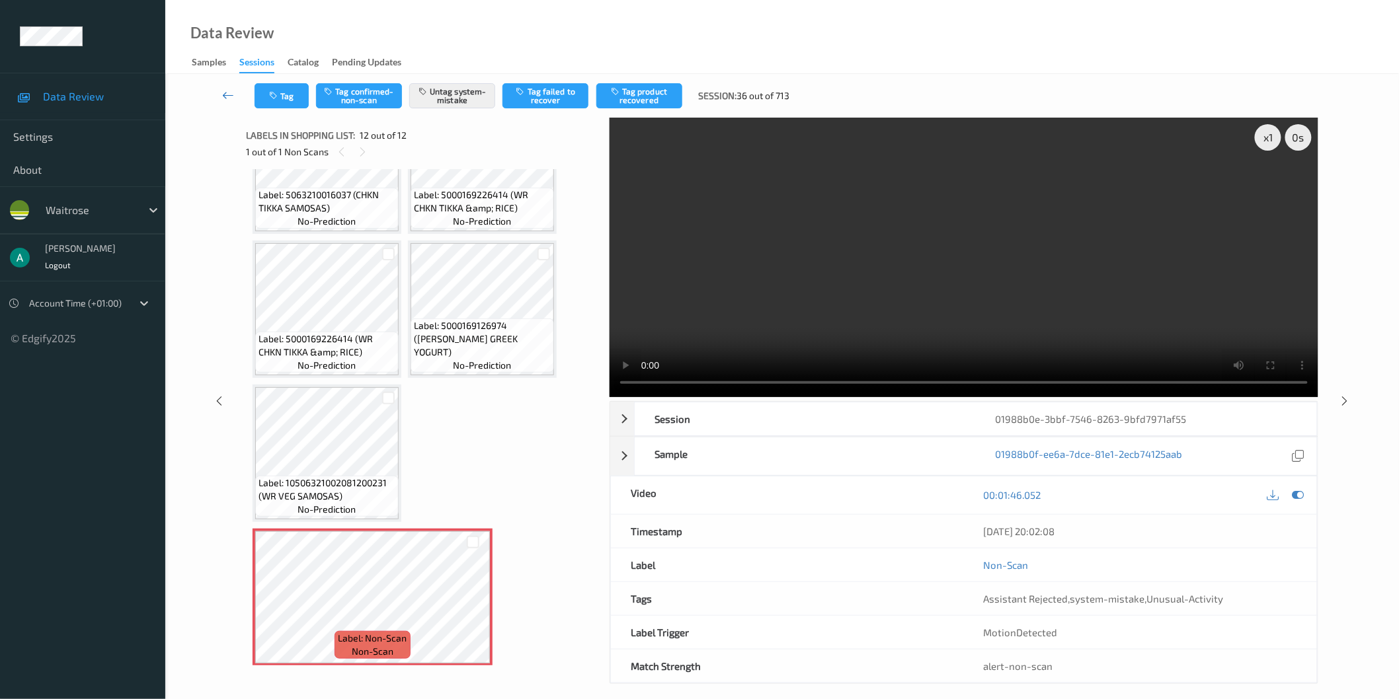
click at [222, 98] on icon at bounding box center [228, 95] width 12 height 13
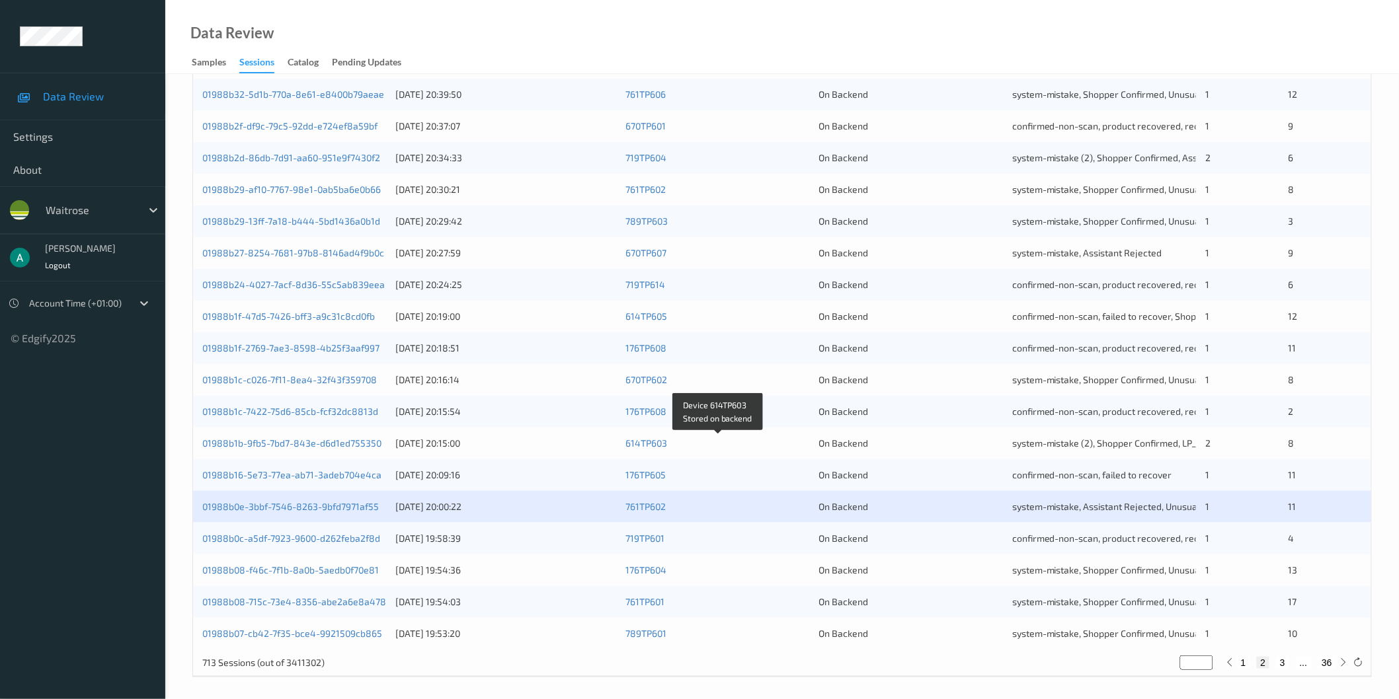
scroll to position [294, 0]
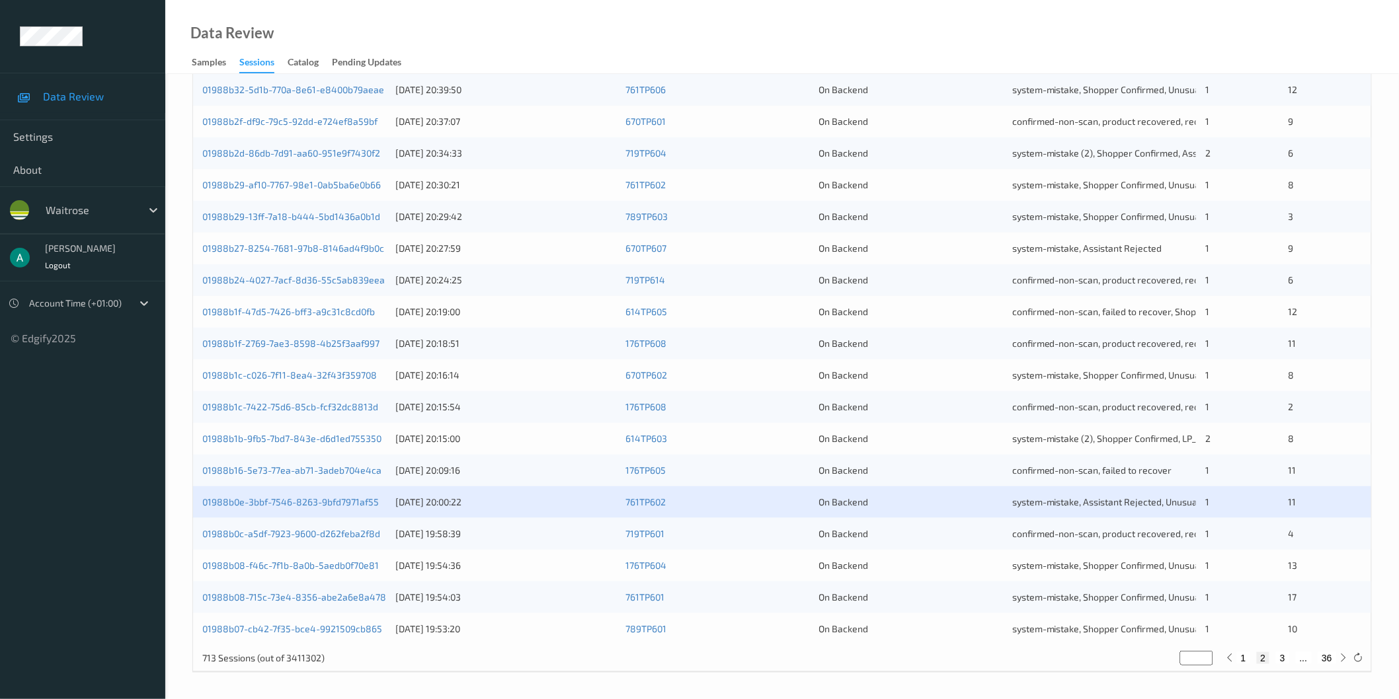
click at [1280, 656] on button "3" at bounding box center [1282, 658] width 13 height 12
type input "*"
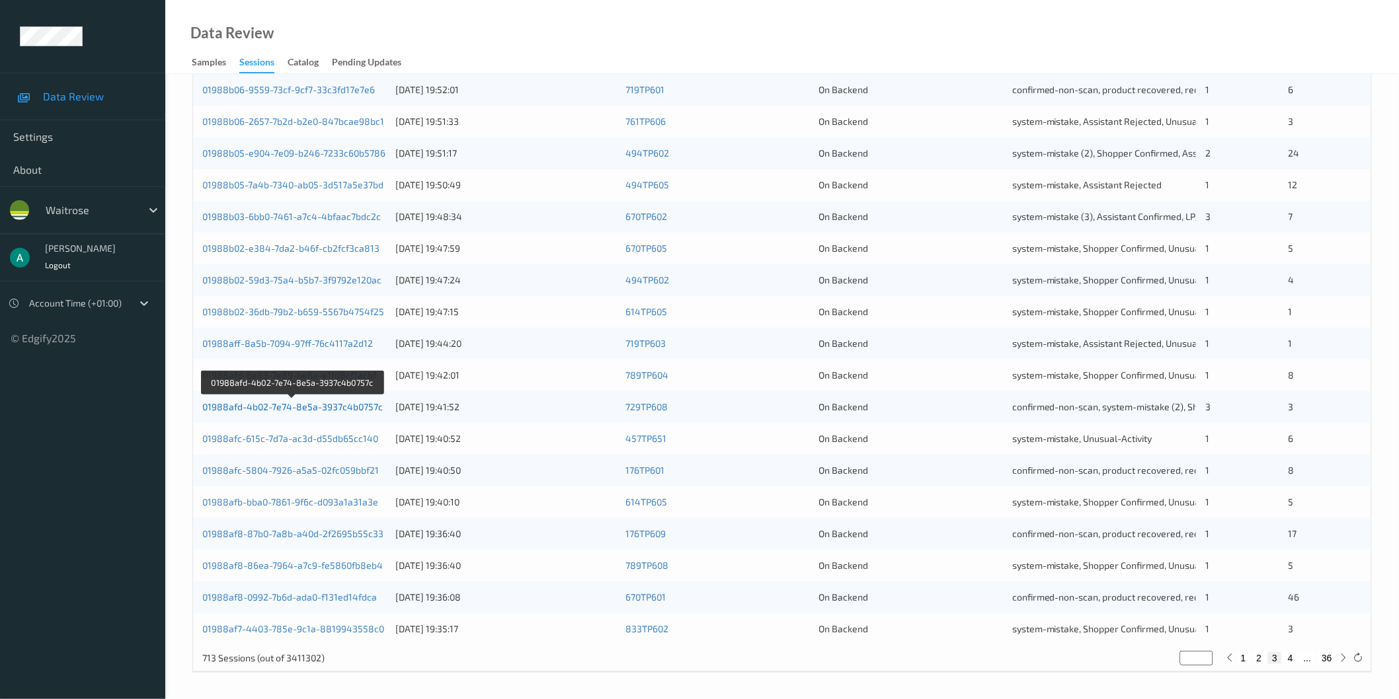
click at [309, 405] on link "01988afd-4b02-7e74-8e5a-3937c4b0757c" at bounding box center [292, 406] width 180 height 11
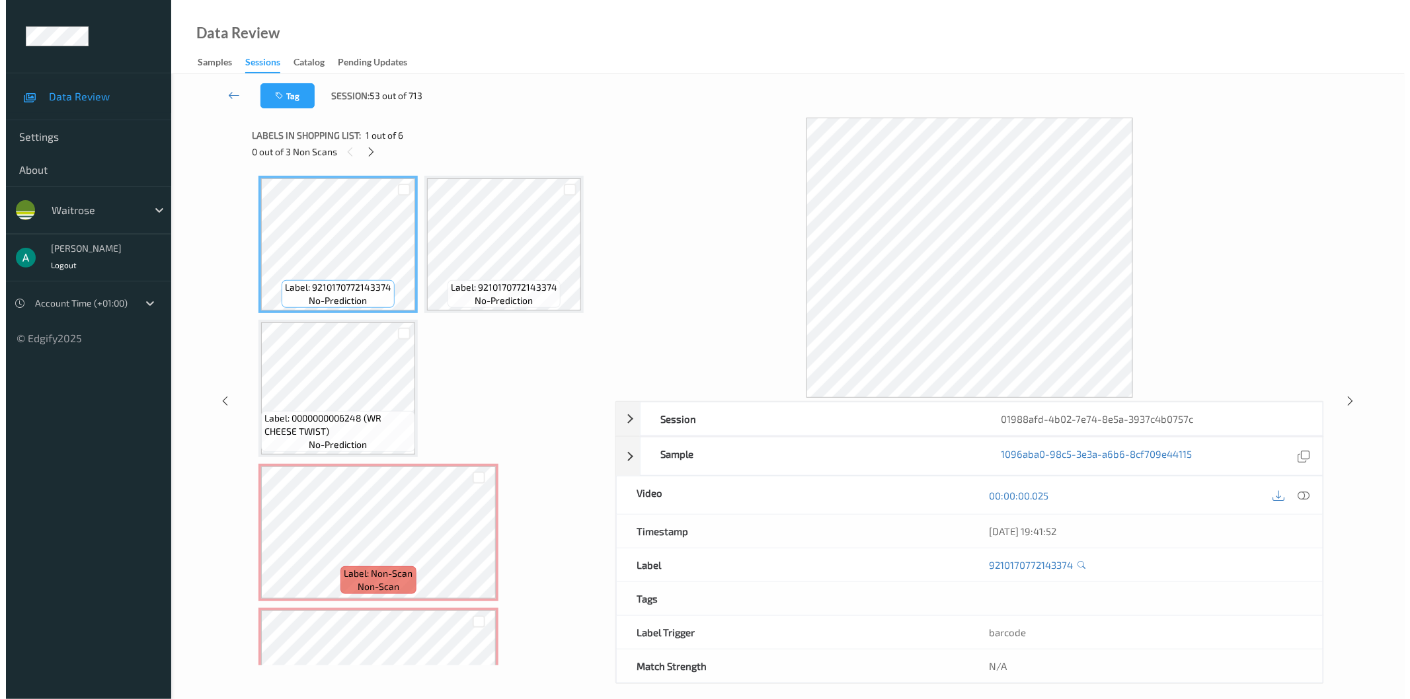
scroll to position [73, 0]
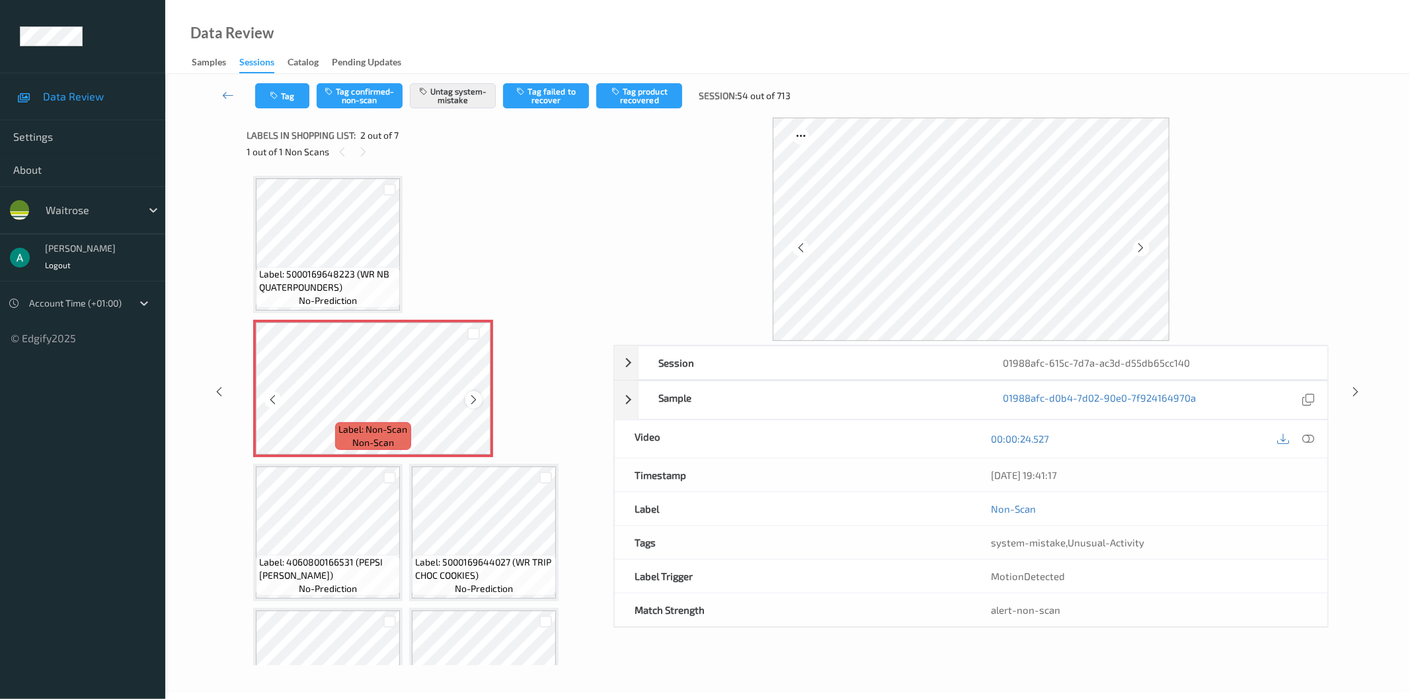
click at [471, 395] on icon at bounding box center [473, 400] width 11 height 12
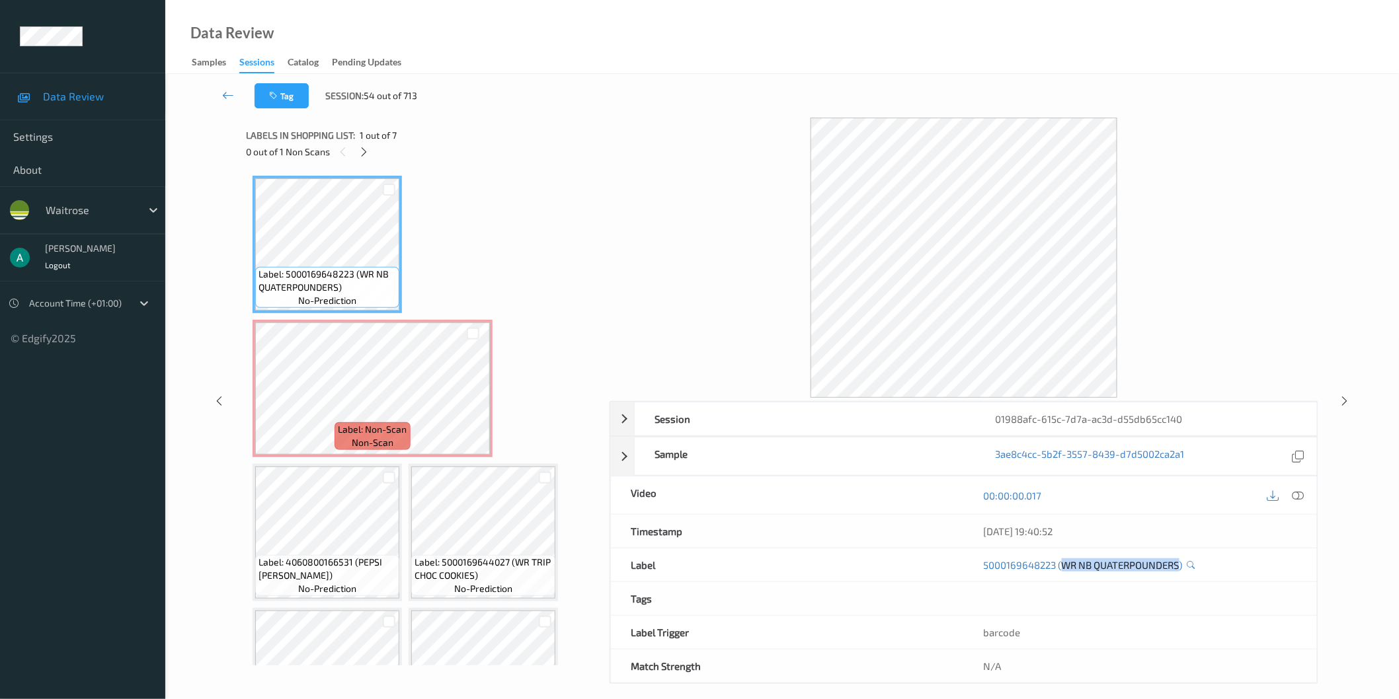
drag, startPoint x: 1063, startPoint y: 577, endPoint x: 1183, endPoint y: 577, distance: 120.3
click at [1183, 577] on div "5000169648223 (WR NB QUATERPOUNDERS)" at bounding box center [1140, 565] width 353 height 33
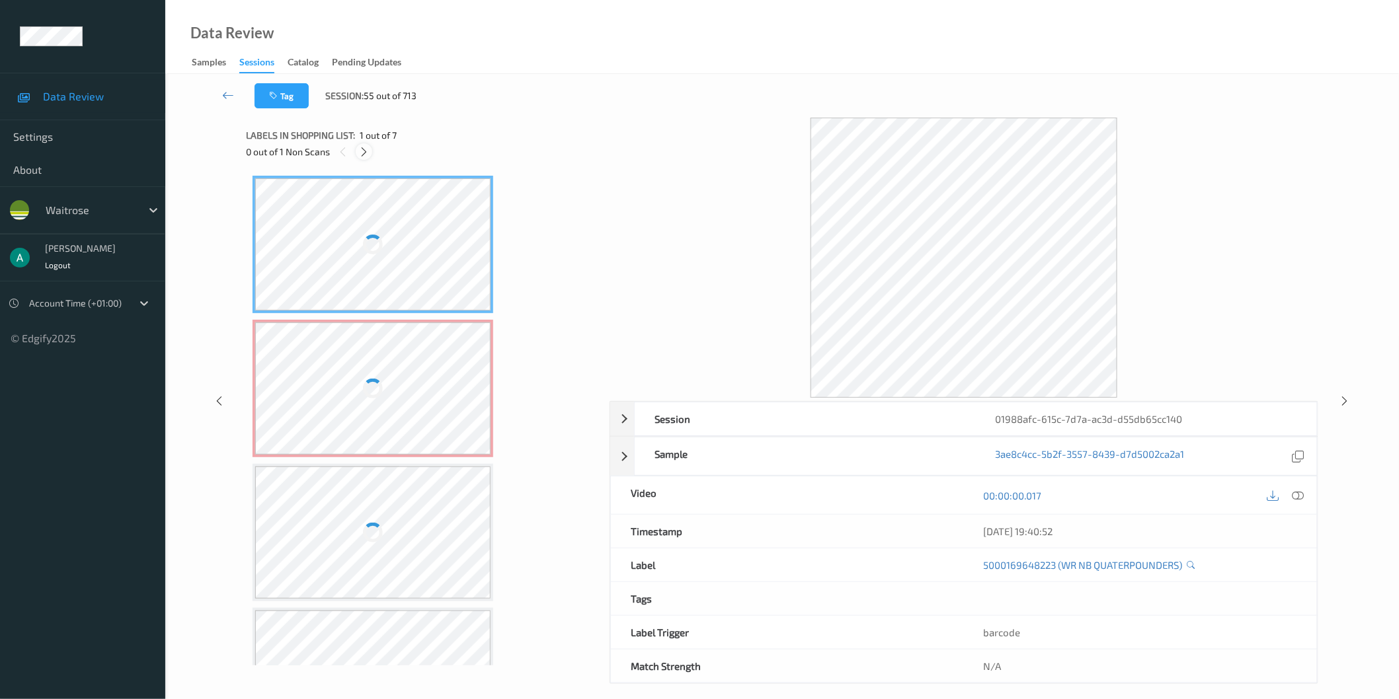
click at [360, 151] on icon at bounding box center [363, 152] width 11 height 12
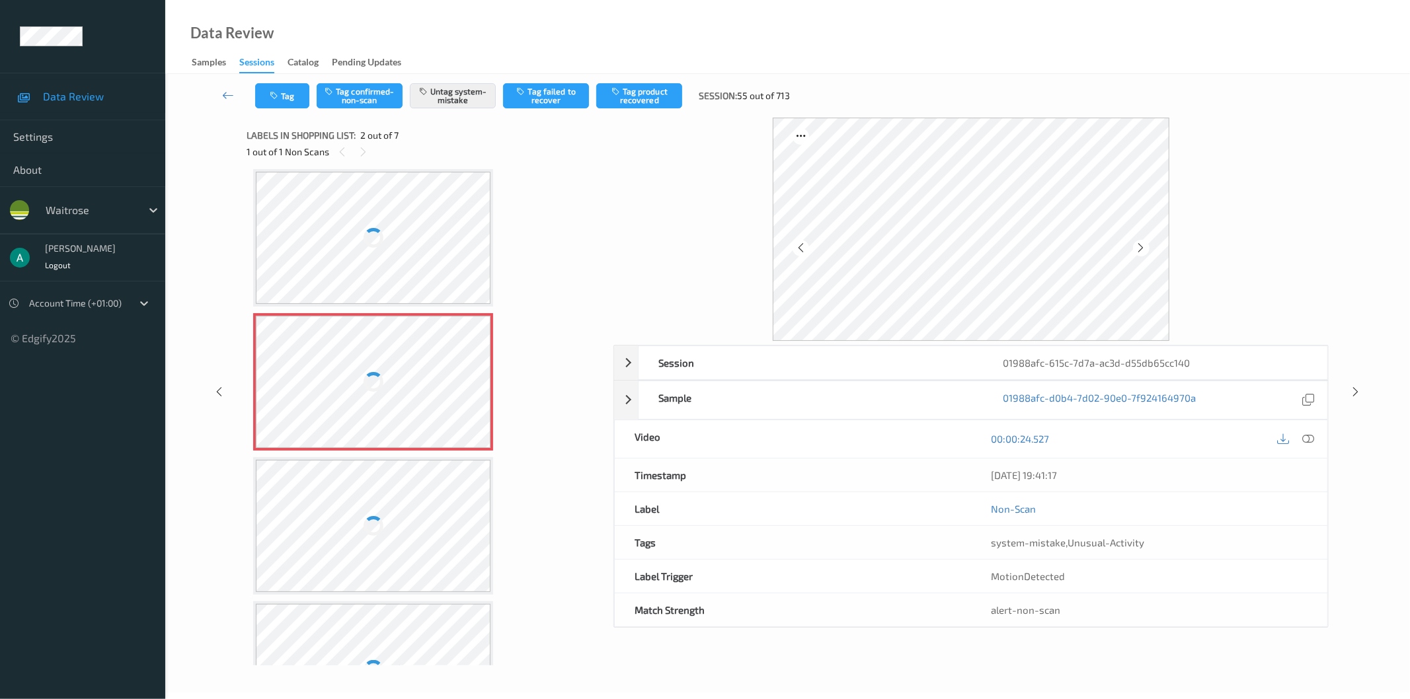
click at [395, 385] on div at bounding box center [373, 382] width 235 height 132
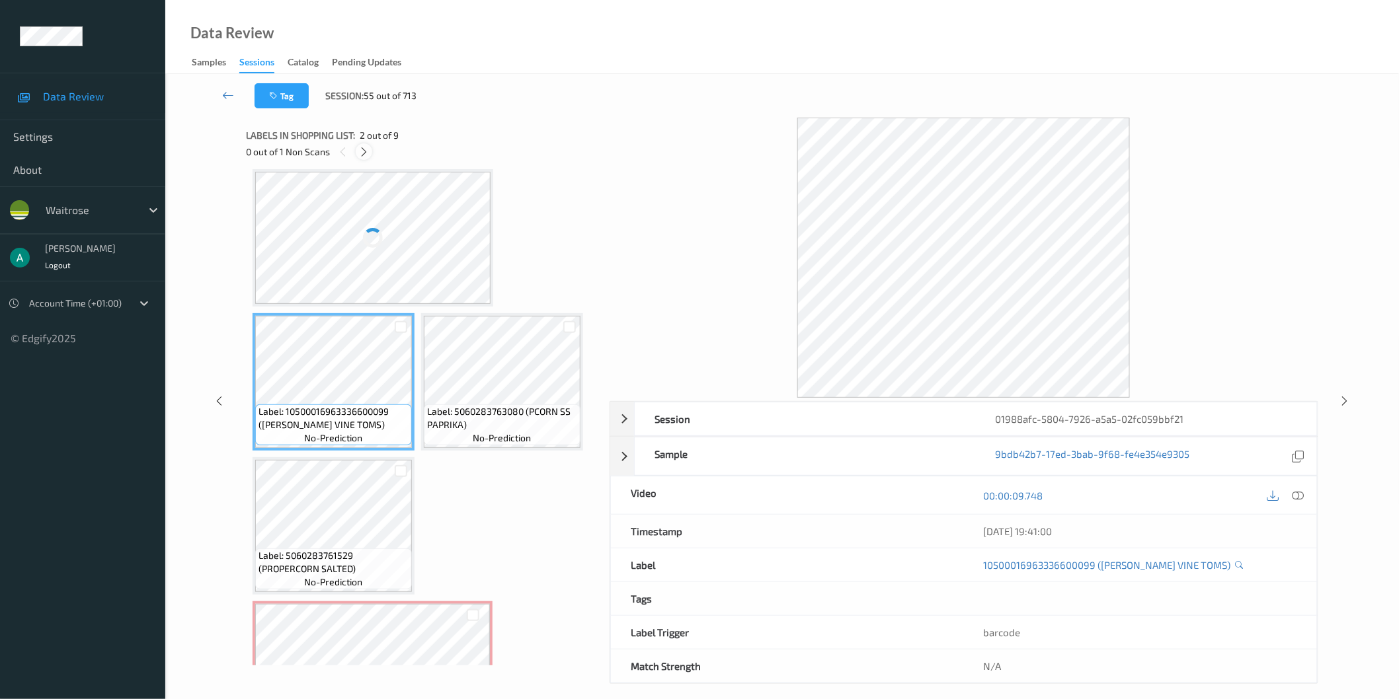
click at [362, 153] on icon at bounding box center [363, 152] width 11 height 12
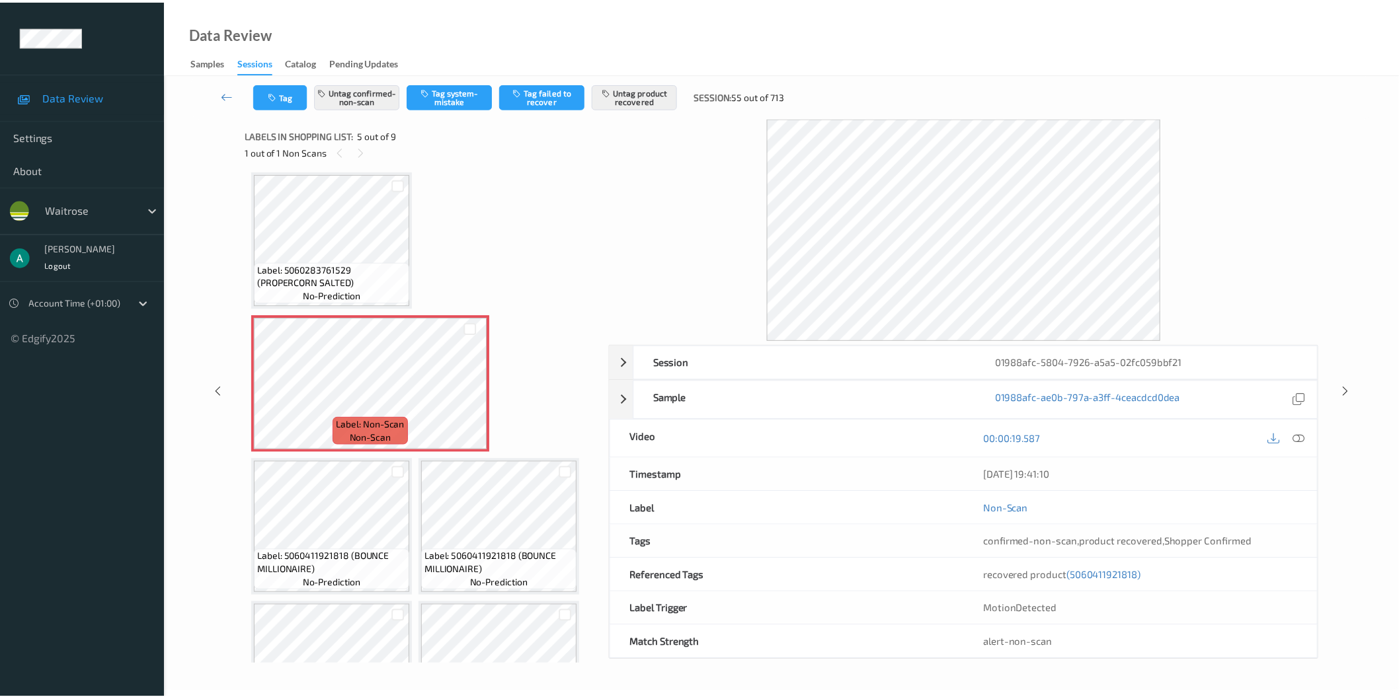
scroll to position [149, 0]
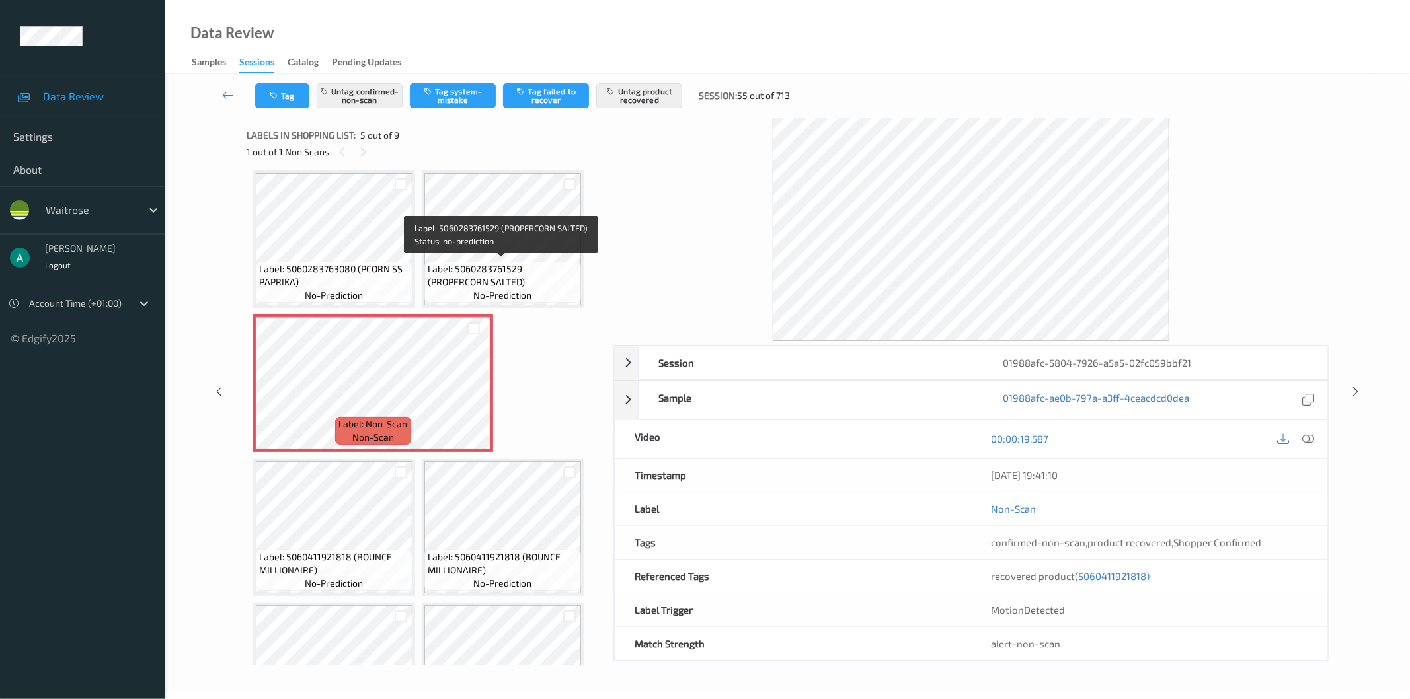
click at [477, 268] on span "Label: 5060283761529 (PROPERCORN SALTED)" at bounding box center [503, 275] width 150 height 26
click at [1362, 394] on div at bounding box center [1355, 391] width 17 height 17
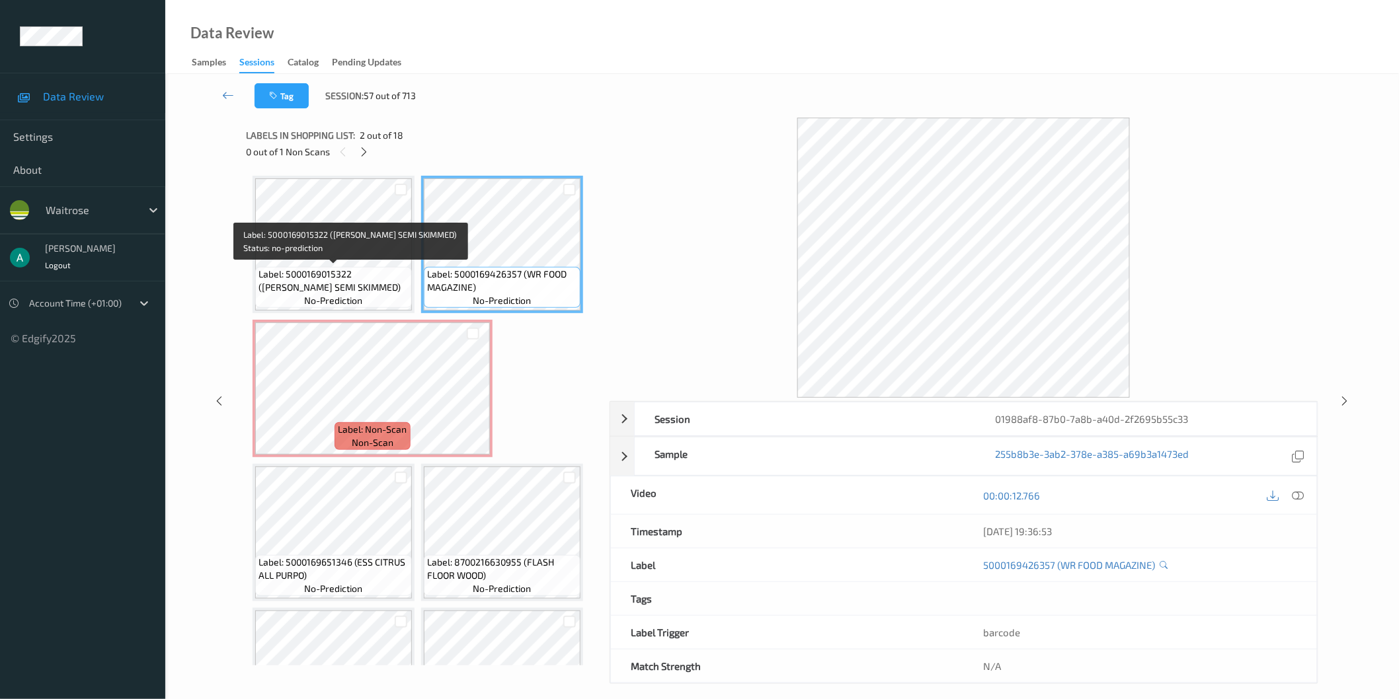
click at [313, 268] on span "Label: 5000169015322 ([PERSON_NAME] SEMI SKIMMED)" at bounding box center [333, 281] width 150 height 26
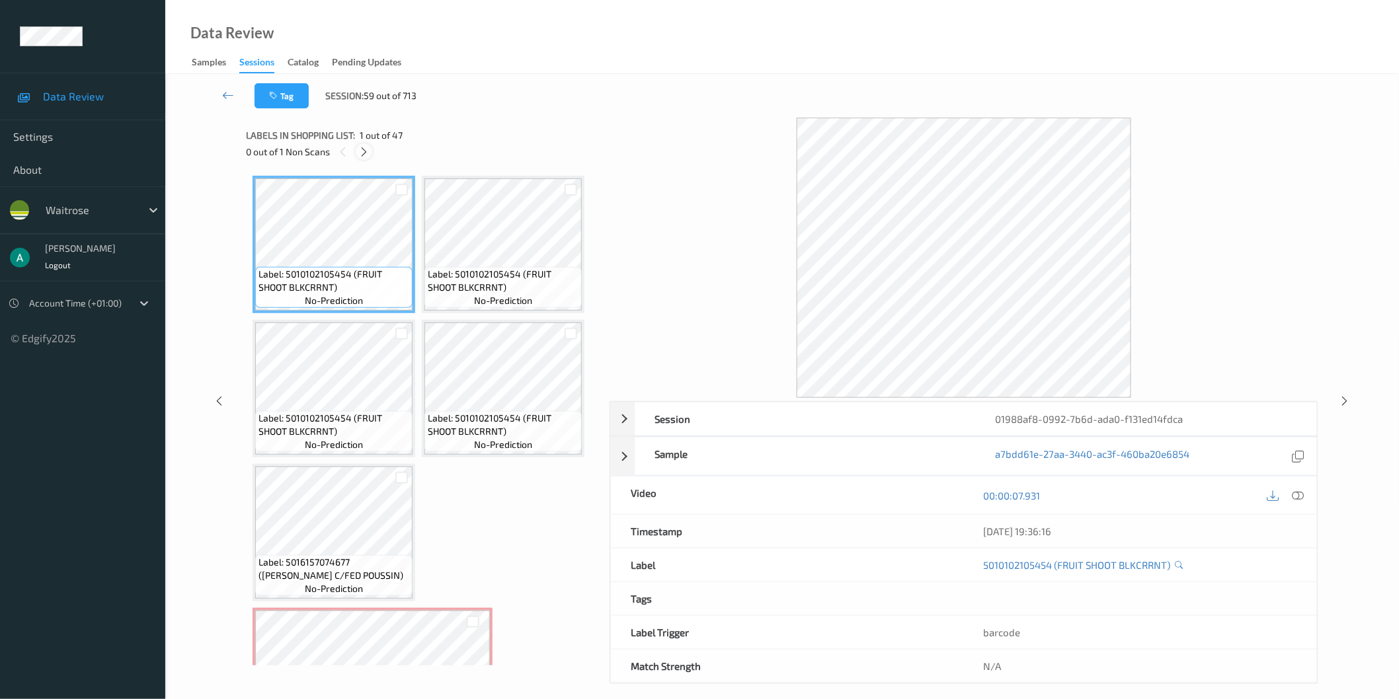
click at [366, 151] on icon at bounding box center [363, 152] width 11 height 12
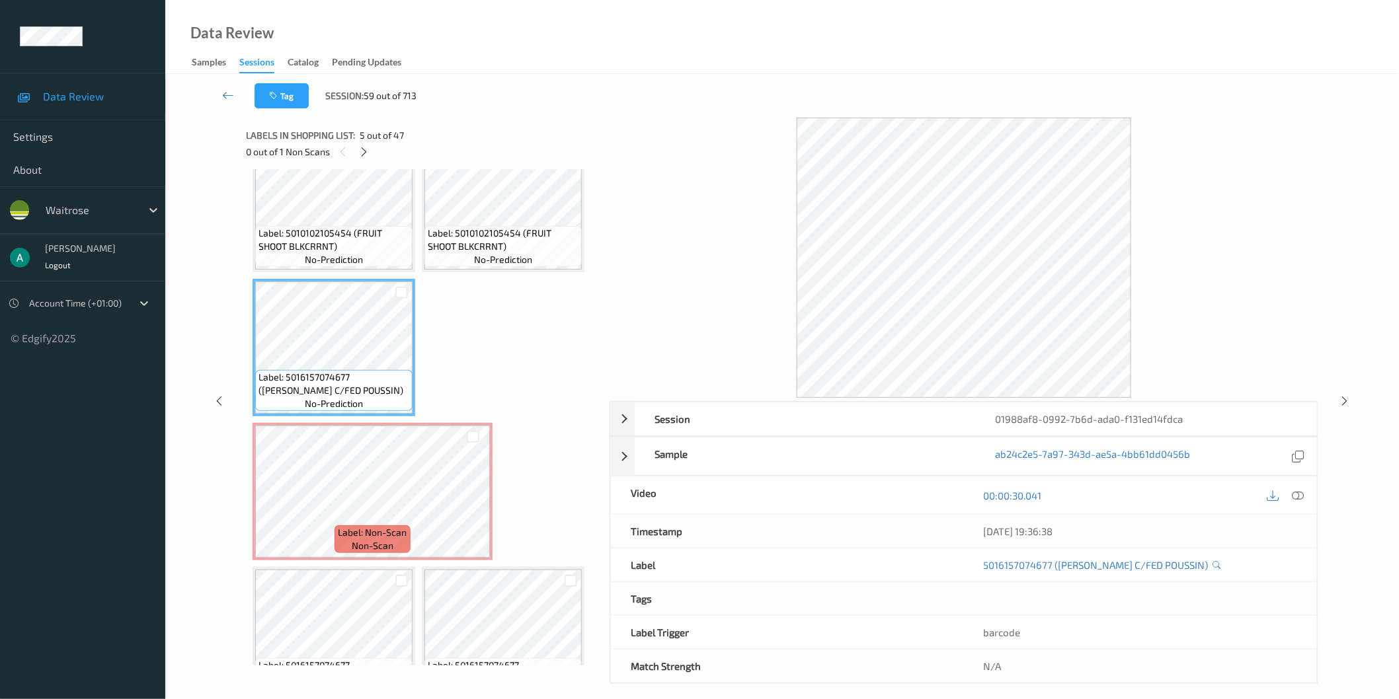
scroll to position [146, 0]
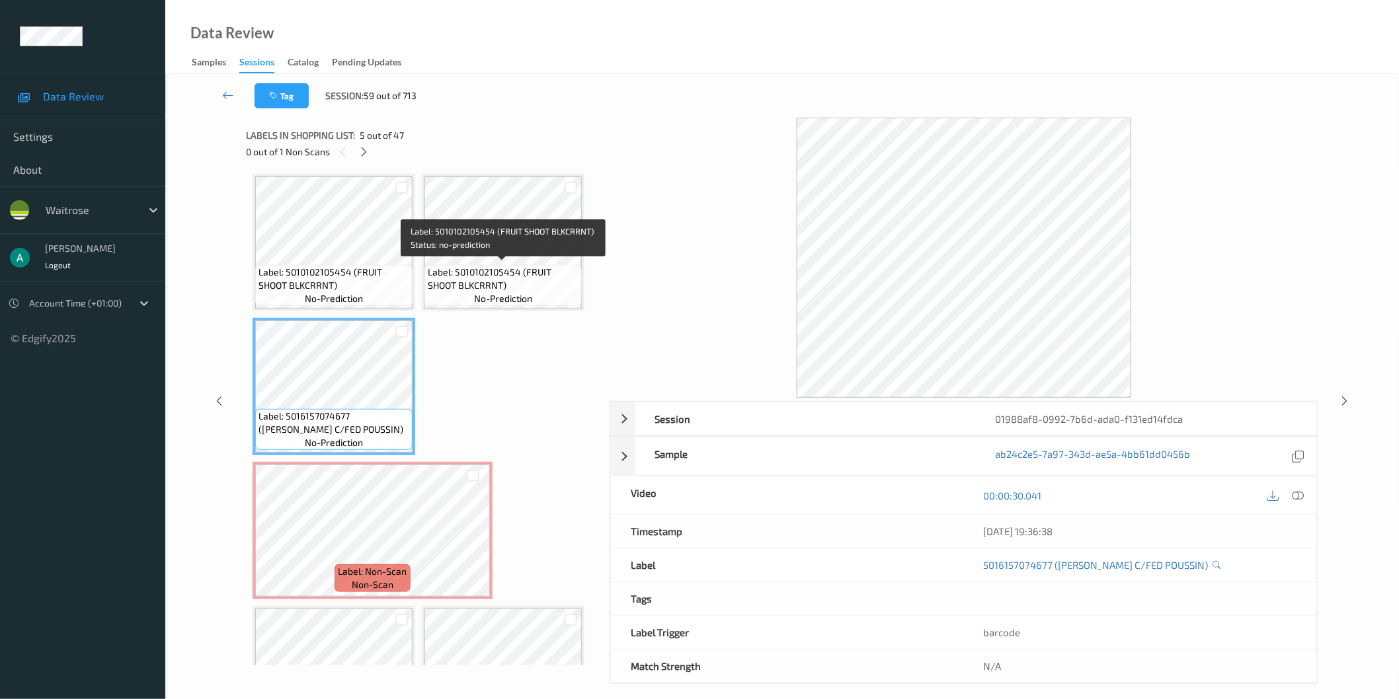
click at [498, 271] on span "Label: 5010102105454 (FRUIT SHOOT BLKCRRNT)" at bounding box center [503, 279] width 151 height 26
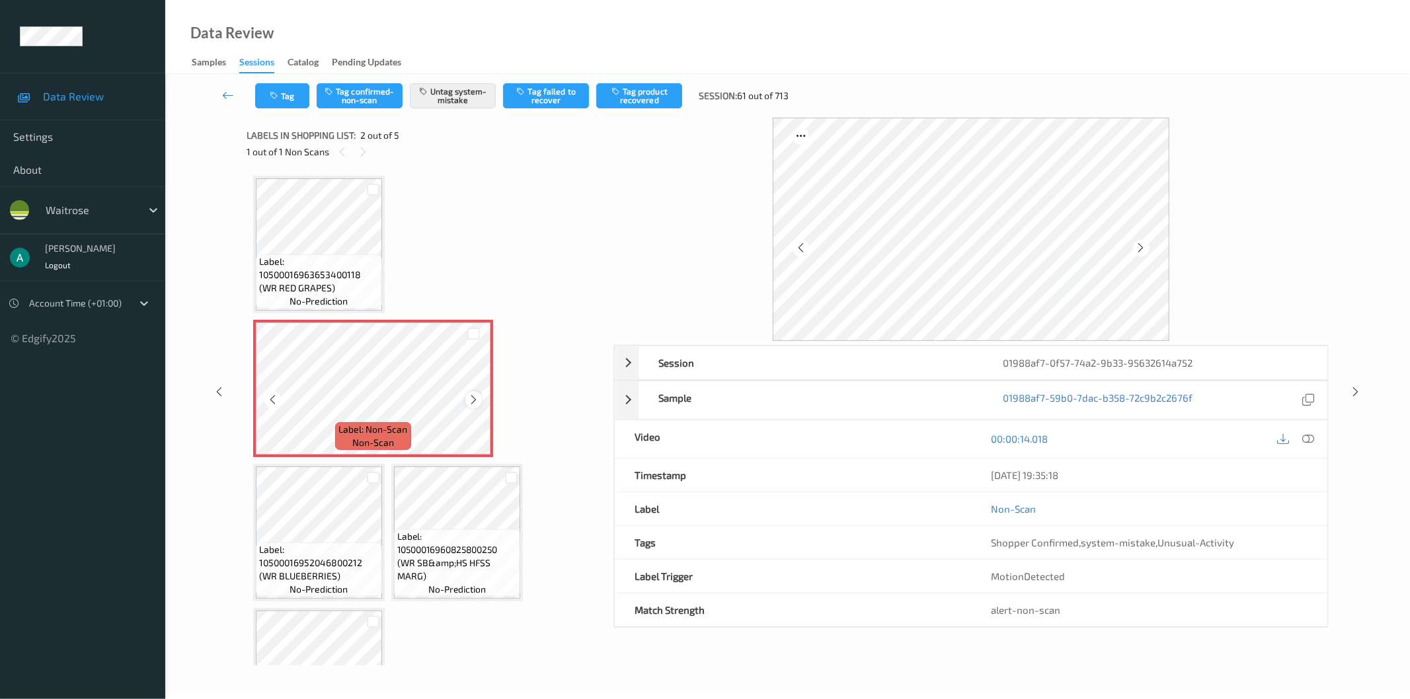
click at [478, 397] on icon at bounding box center [473, 400] width 11 height 12
